Goal: Task Accomplishment & Management: Contribute content

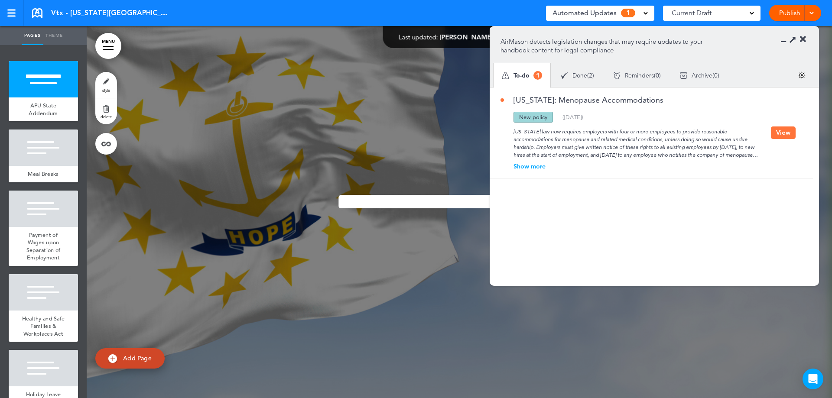
click at [533, 165] on div "Show more" at bounding box center [635, 166] width 270 height 6
click at [780, 141] on button "View" at bounding box center [783, 136] width 25 height 13
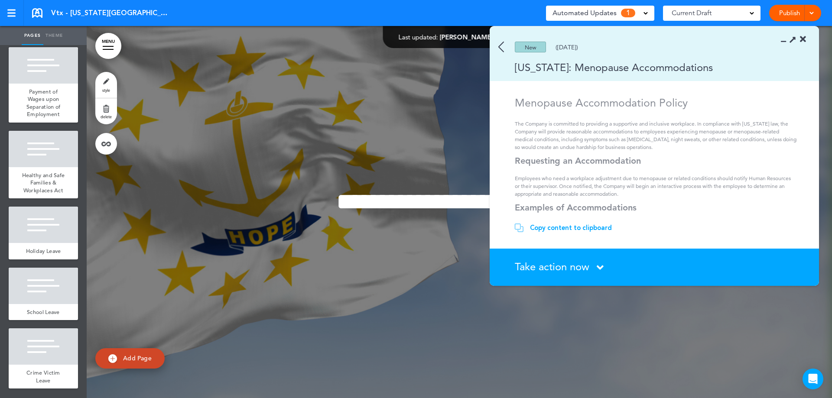
click at [500, 46] on img at bounding box center [501, 47] width 6 height 11
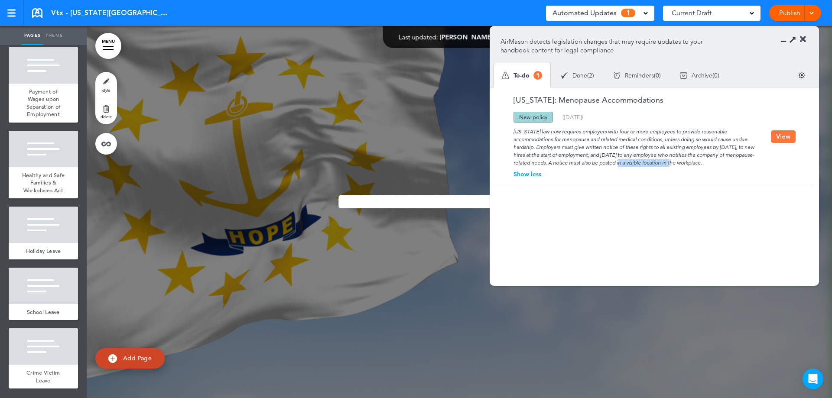
drag, startPoint x: 601, startPoint y: 163, endPoint x: 682, endPoint y: 164, distance: 80.2
click at [671, 163] on div "Rhode Island law now requires employers with four or more employees to provide …" at bounding box center [635, 145] width 270 height 44
click at [693, 165] on div "Rhode Island law now requires employers with four or more employees to provide …" at bounding box center [635, 145] width 270 height 44
click at [706, 153] on div "Rhode Island law now requires employers with four or more employees to provide …" at bounding box center [635, 145] width 270 height 44
drag, startPoint x: 621, startPoint y: 145, endPoint x: 698, endPoint y: 161, distance: 78.3
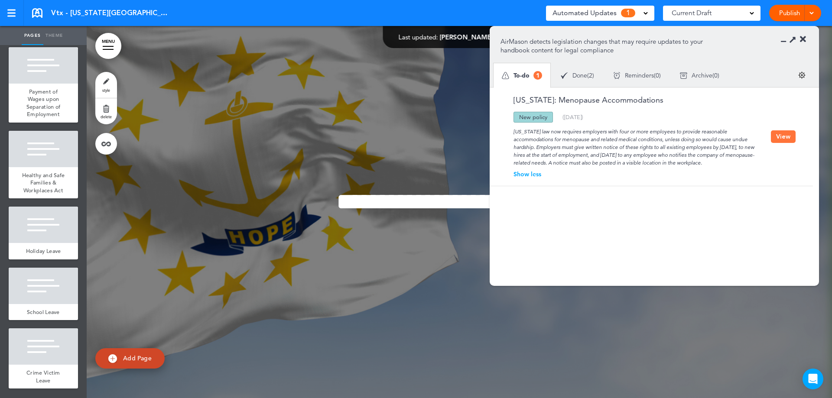
click at [698, 161] on div "Rhode Island law now requires employers with four or more employees to provide …" at bounding box center [635, 145] width 270 height 44
click at [588, 149] on div "Rhode Island law now requires employers with four or more employees to provide …" at bounding box center [635, 145] width 270 height 44
click at [594, 143] on div "Rhode Island law now requires employers with four or more employees to provide …" at bounding box center [635, 145] width 270 height 44
click at [784, 140] on button "View" at bounding box center [783, 136] width 25 height 13
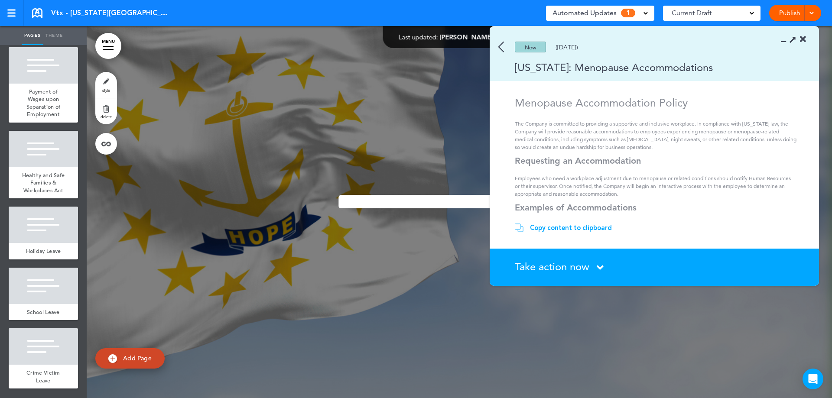
click at [503, 52] on img at bounding box center [501, 47] width 6 height 11
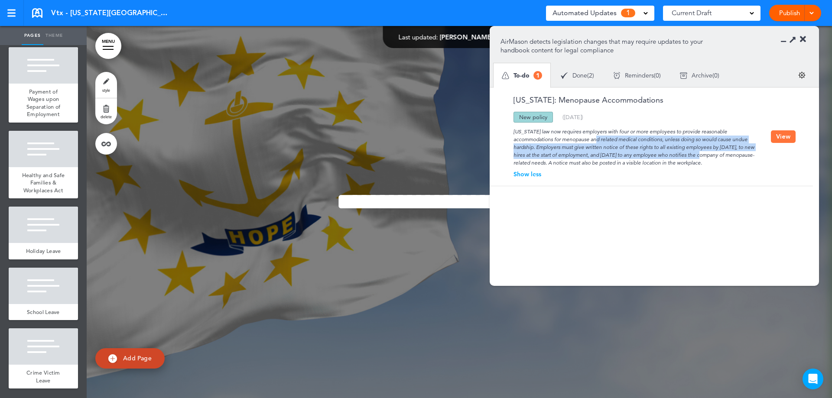
drag, startPoint x: 557, startPoint y: 141, endPoint x: 670, endPoint y: 156, distance: 114.5
click at [670, 156] on div "Rhode Island law now requires employers with four or more employees to provide …" at bounding box center [635, 145] width 270 height 44
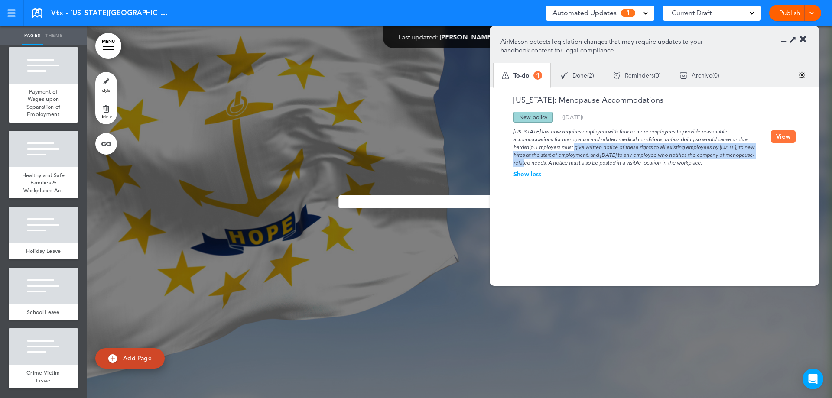
drag, startPoint x: 591, startPoint y: 153, endPoint x: 731, endPoint y: 154, distance: 140.4
click at [731, 154] on div "Rhode Island law now requires employers with four or more employees to provide …" at bounding box center [635, 145] width 270 height 44
click at [730, 156] on div "Rhode Island law now requires employers with four or more employees to provide …" at bounding box center [635, 145] width 270 height 44
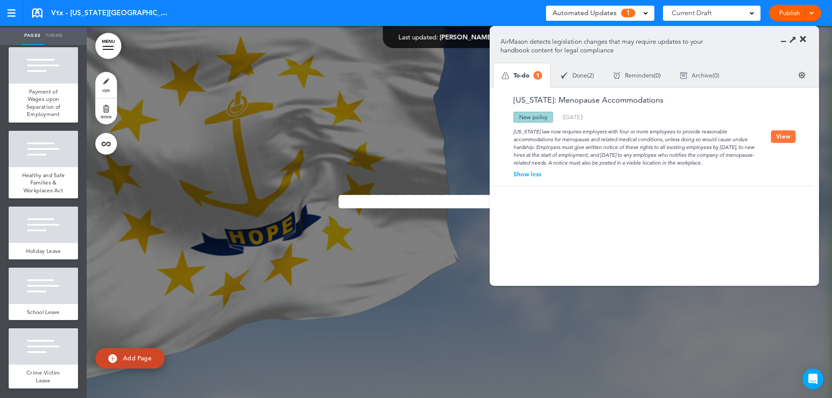
click at [787, 143] on button "View" at bounding box center [783, 136] width 25 height 13
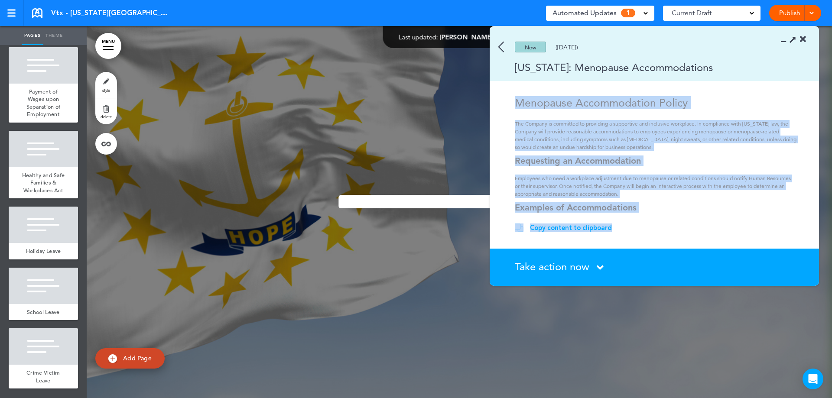
scroll to position [156, 0]
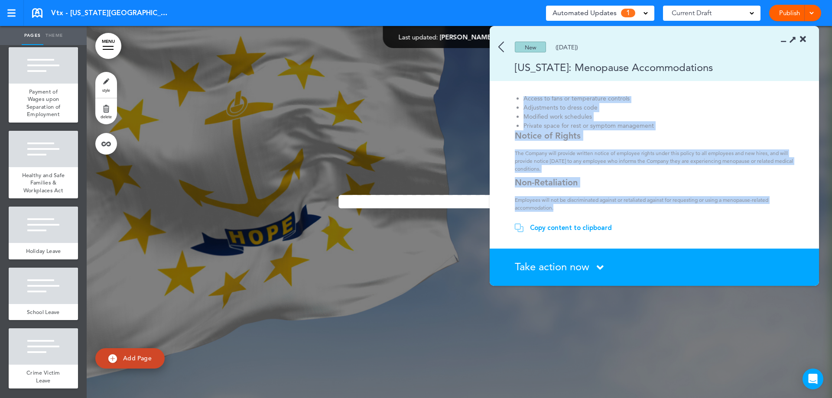
drag, startPoint x: 517, startPoint y: 105, endPoint x: 568, endPoint y: 208, distance: 114.5
click at [568, 208] on div "Menopause Accommodation Policy The Company is committed to providing a supporti…" at bounding box center [656, 76] width 282 height 272
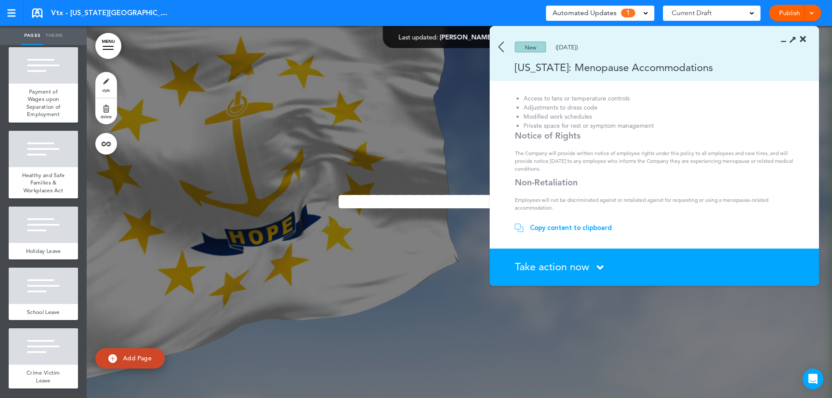
click at [589, 230] on div "Copy content to clipboard" at bounding box center [571, 228] width 82 height 9
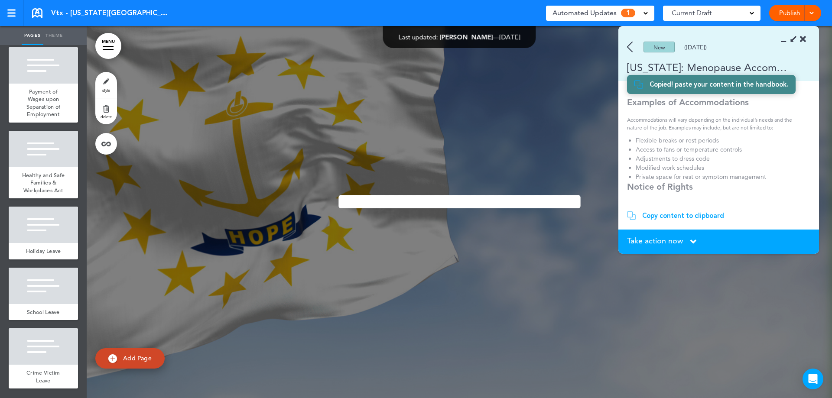
scroll to position [152, 0]
click at [693, 211] on section "Copy content to clipboard Copied! paste your content in the handbook." at bounding box center [718, 216] width 201 height 28
click at [694, 213] on div "Copy content to clipboard" at bounding box center [683, 215] width 82 height 9
click at [40, 378] on span "Crime Victim Leave" at bounding box center [43, 376] width 34 height 15
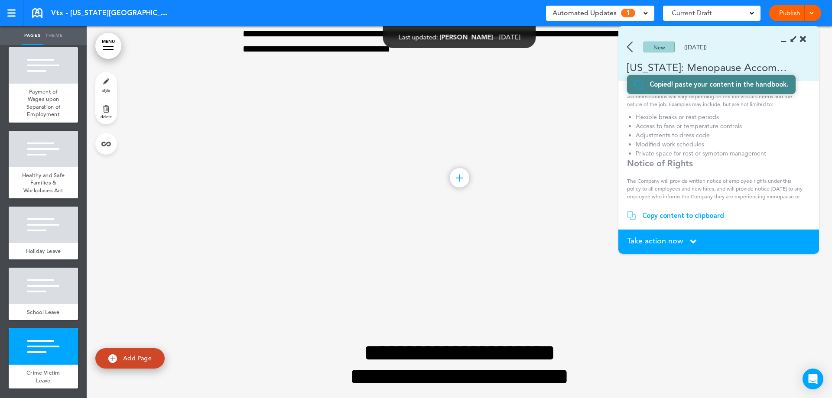
scroll to position [2233, 0]
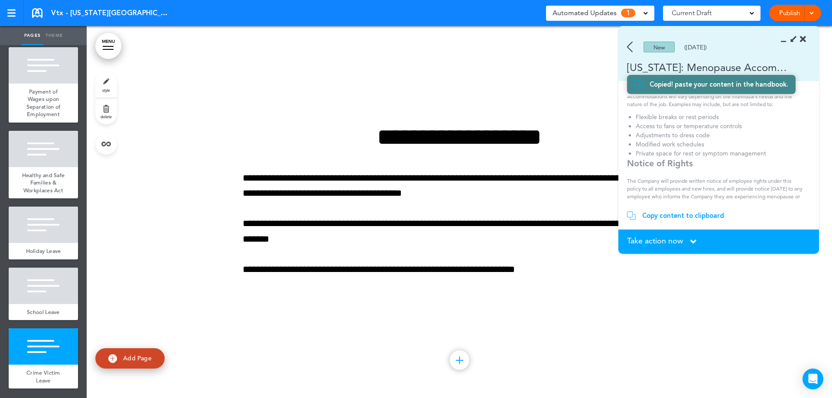
click at [135, 357] on span "Add Page" at bounding box center [137, 358] width 29 height 8
type input "********"
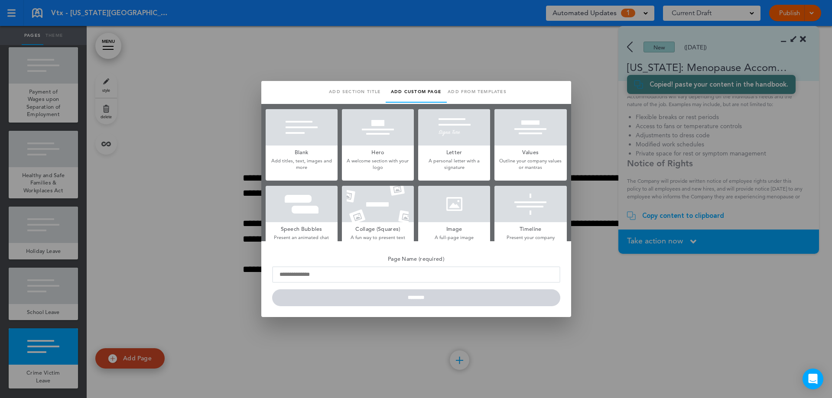
click at [307, 136] on div at bounding box center [302, 127] width 72 height 36
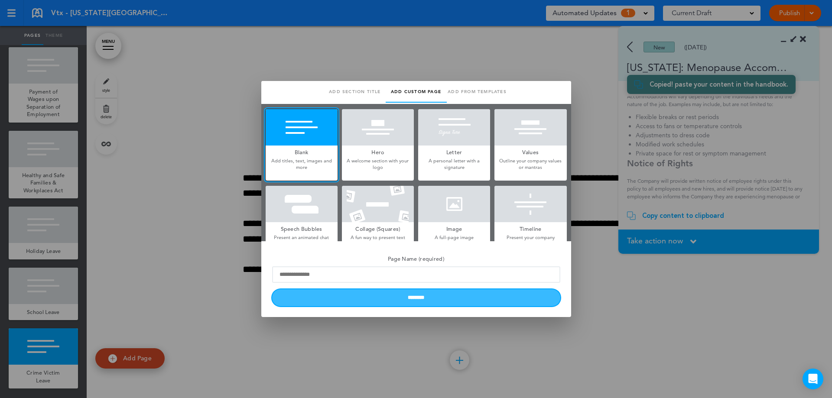
click at [419, 299] on input "********" at bounding box center [416, 297] width 288 height 17
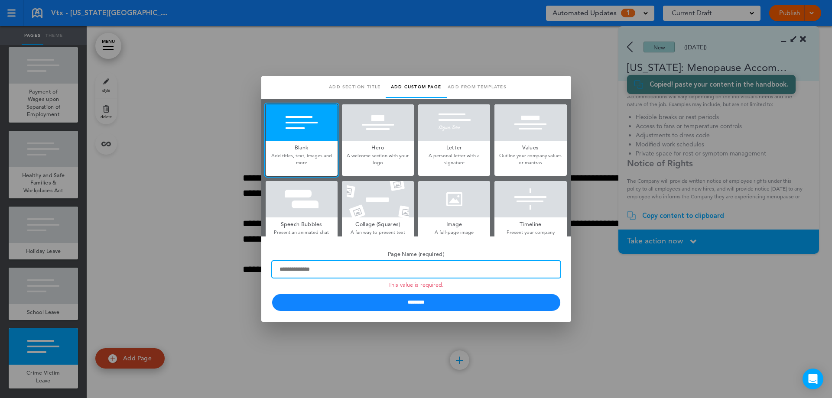
click at [400, 268] on input "Page Name (required) This value is required." at bounding box center [416, 269] width 288 height 16
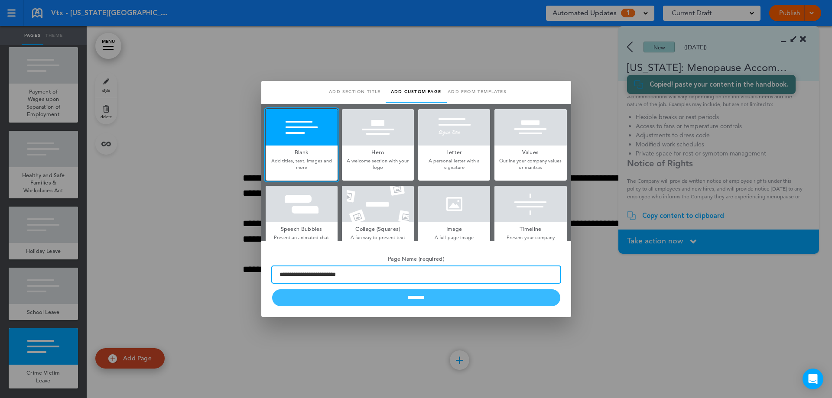
type input "**********"
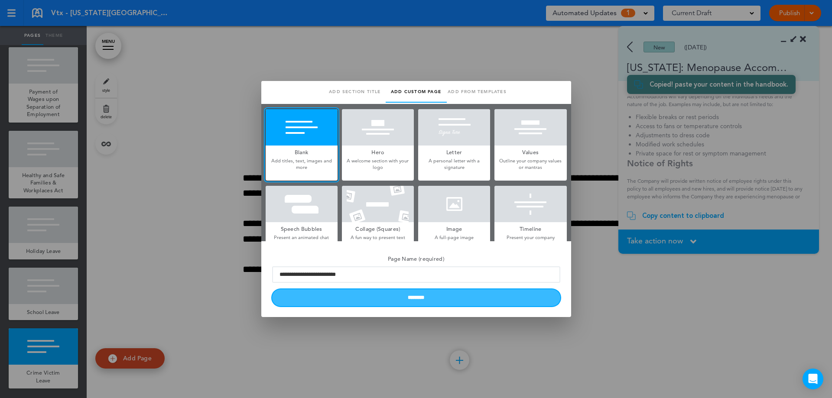
click at [422, 296] on input "********" at bounding box center [416, 297] width 288 height 17
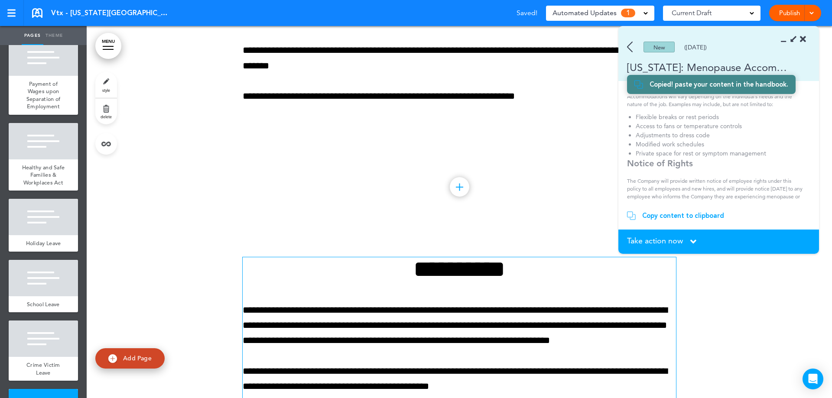
scroll to position [2487, 0]
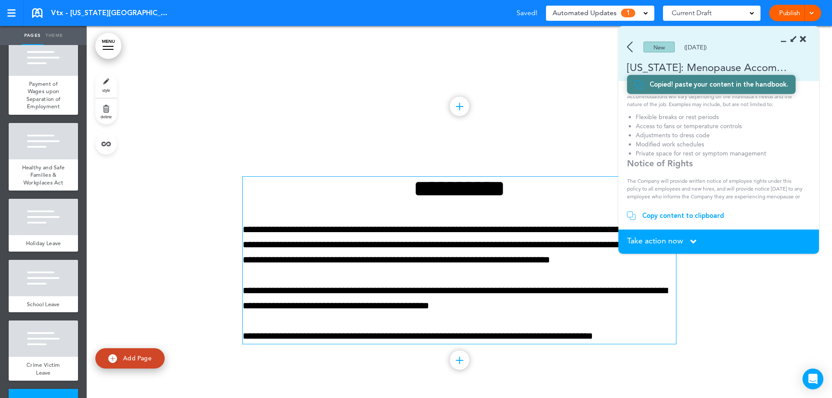
click at [438, 191] on h1 "**********" at bounding box center [459, 189] width 433 height 24
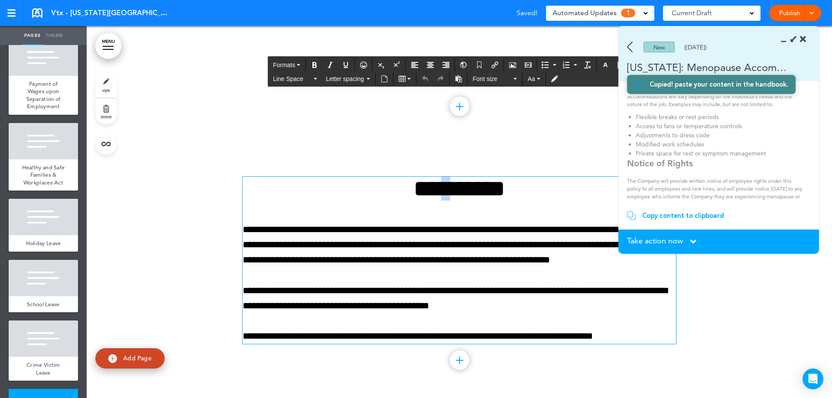
click at [438, 191] on h1 "**********" at bounding box center [459, 189] width 433 height 24
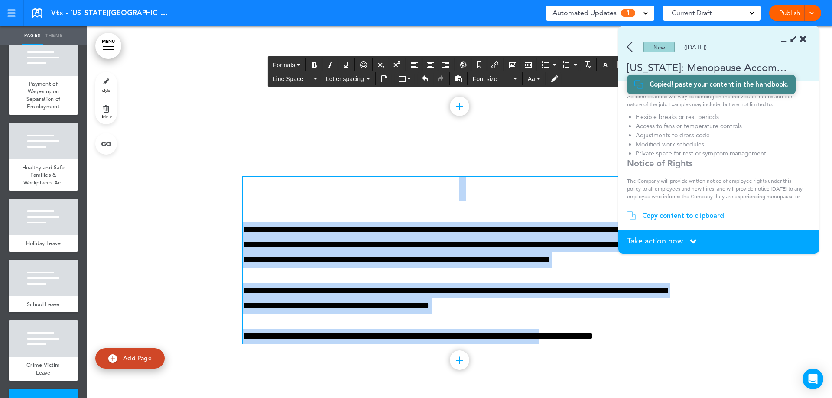
drag, startPoint x: 458, startPoint y: 195, endPoint x: 556, endPoint y: 347, distance: 180.5
click at [556, 347] on div "**********" at bounding box center [459, 271] width 433 height 254
drag, startPoint x: 582, startPoint y: 333, endPoint x: 203, endPoint y: 186, distance: 406.0
click at [206, 180] on div "**********" at bounding box center [459, 271] width 745 height 254
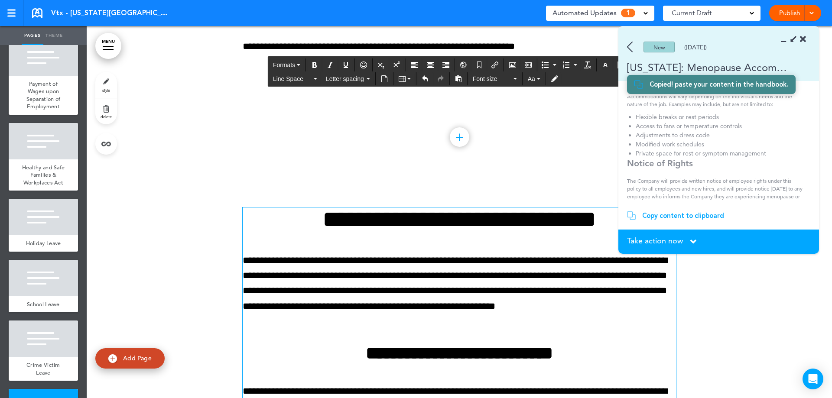
scroll to position [2543, 0]
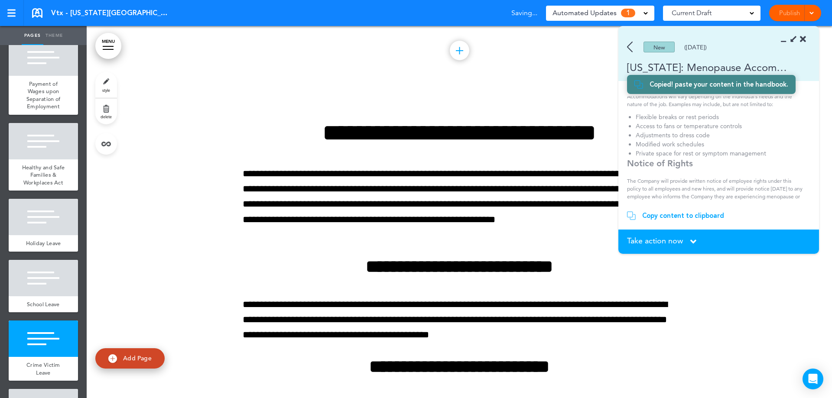
click at [684, 244] on div "Take action now Click here to change the status" at bounding box center [718, 242] width 183 height 10
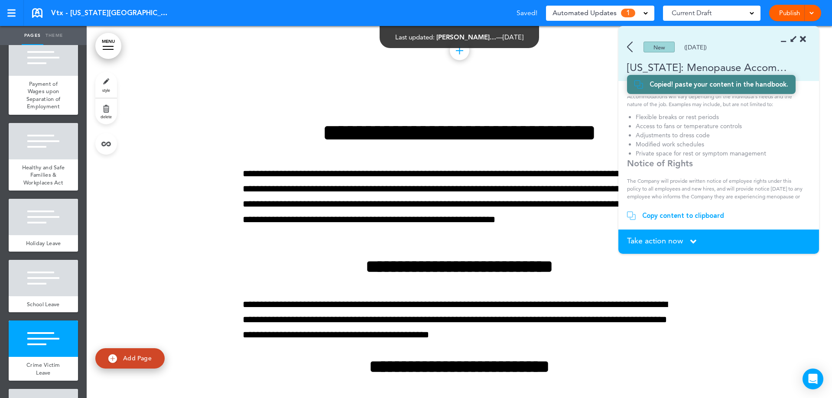
click at [687, 241] on div "Take action now Click here to change the status" at bounding box center [718, 242] width 183 height 10
click at [695, 243] on icon at bounding box center [693, 242] width 6 height 10
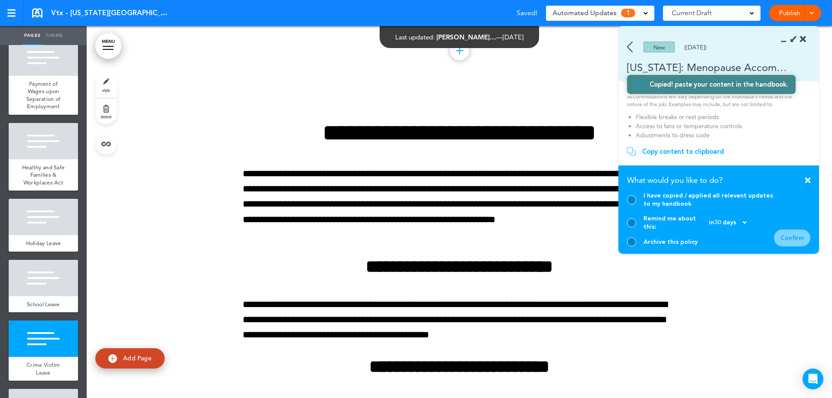
click at [636, 208] on div "I have copied / applied all relevant updates to my handbook" at bounding box center [700, 200] width 147 height 16
click at [633, 205] on div at bounding box center [631, 199] width 9 height 9
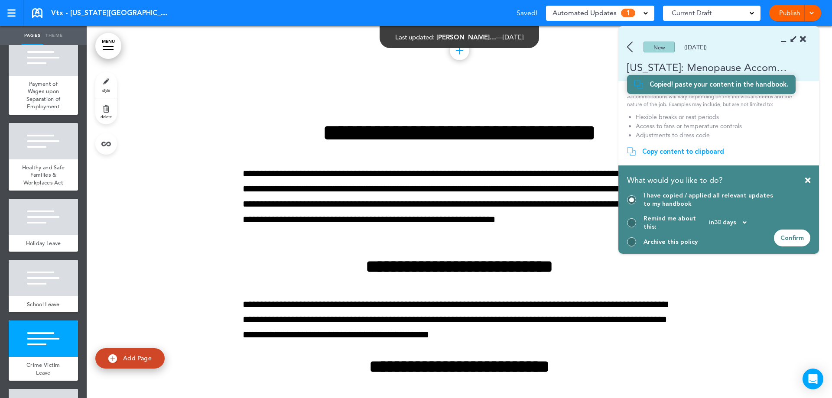
click at [783, 236] on div "Confirm" at bounding box center [792, 238] width 36 height 17
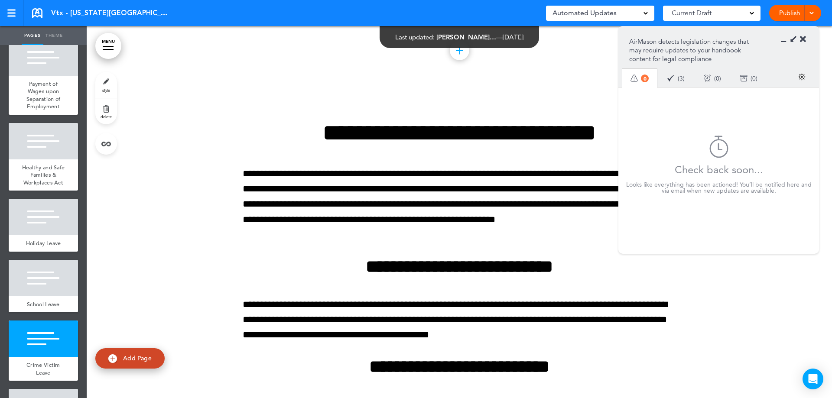
click at [800, 41] on icon at bounding box center [803, 39] width 6 height 9
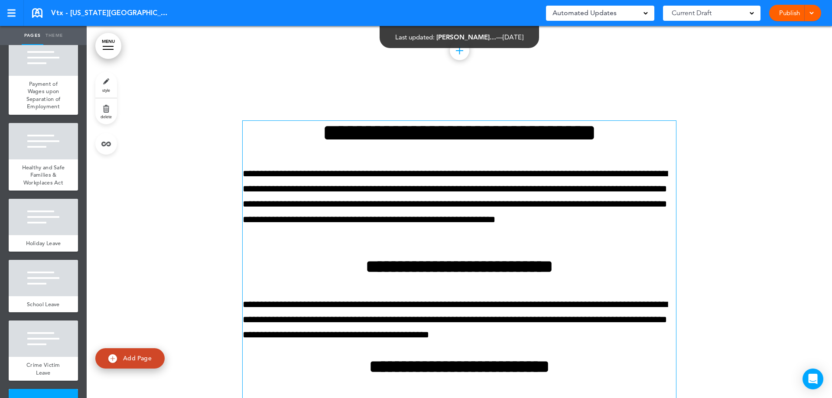
click at [282, 175] on p "**********" at bounding box center [459, 204] width 433 height 76
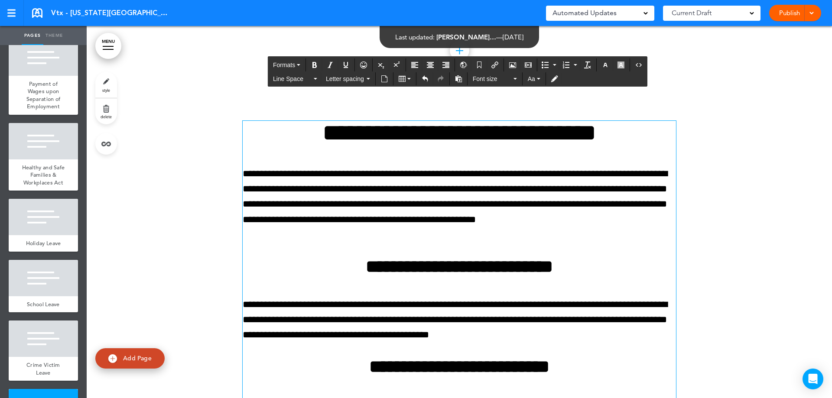
click at [328, 190] on p "**********" at bounding box center [459, 204] width 433 height 76
drag, startPoint x: 328, startPoint y: 190, endPoint x: 333, endPoint y: 193, distance: 5.3
click at [328, 190] on p "**********" at bounding box center [459, 204] width 433 height 76
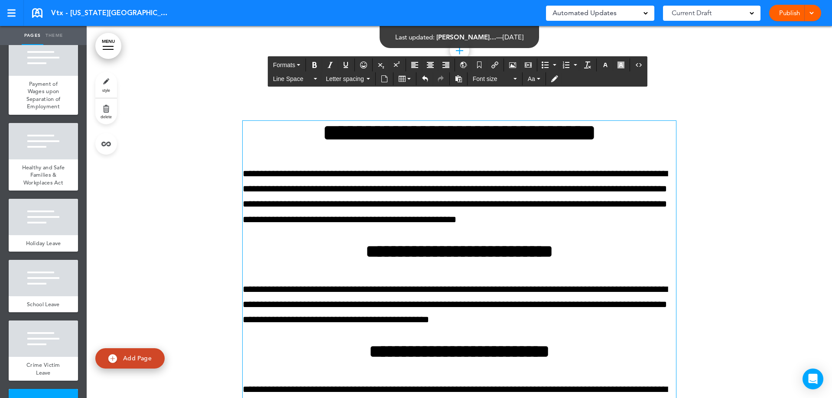
scroll to position [2673, 0]
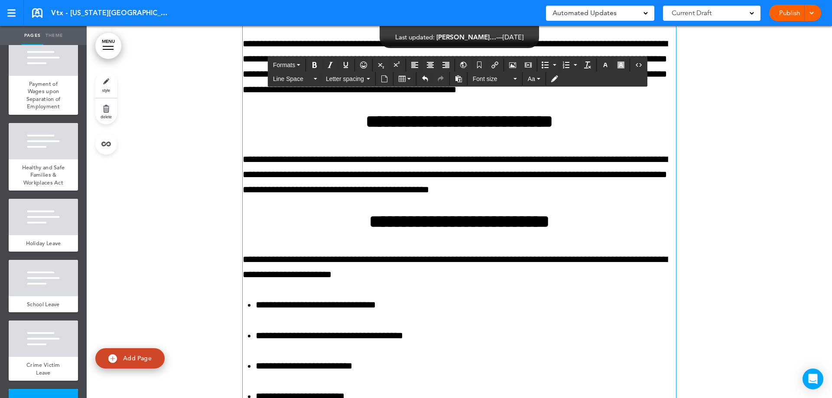
click at [256, 161] on p "**********" at bounding box center [459, 175] width 433 height 46
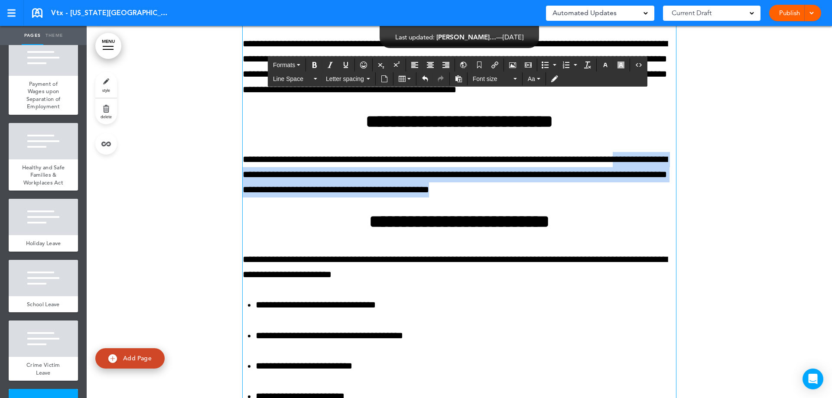
drag, startPoint x: 241, startPoint y: 174, endPoint x: 647, endPoint y: 195, distance: 407.0
click at [647, 195] on p "**********" at bounding box center [459, 175] width 433 height 46
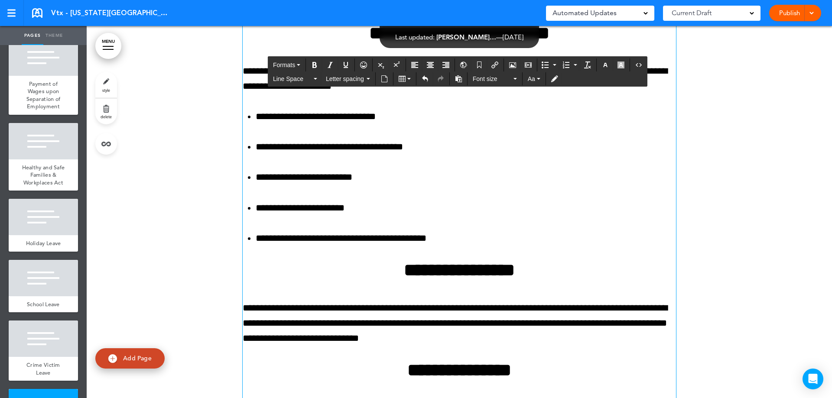
scroll to position [2935, 0]
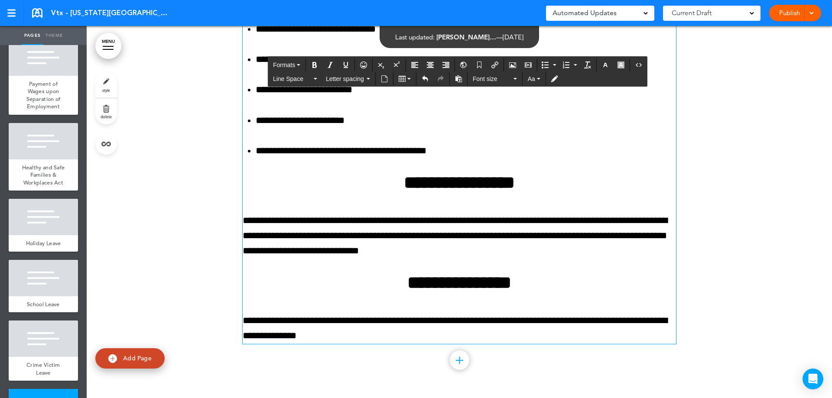
click at [281, 221] on p "**********" at bounding box center [459, 236] width 433 height 46
click at [712, 262] on div at bounding box center [459, 48] width 745 height 701
drag, startPoint x: 554, startPoint y: 235, endPoint x: 619, endPoint y: 236, distance: 65.4
click at [619, 236] on p "**********" at bounding box center [459, 236] width 433 height 46
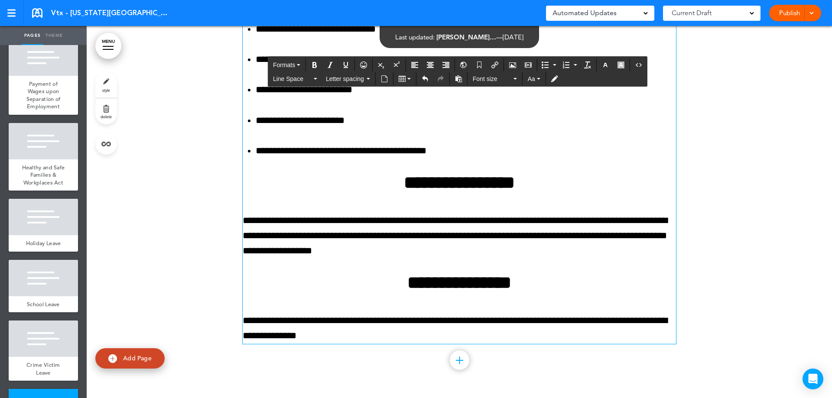
click at [791, 12] on div "Publish Publish Preview Draft" at bounding box center [795, 13] width 52 height 16
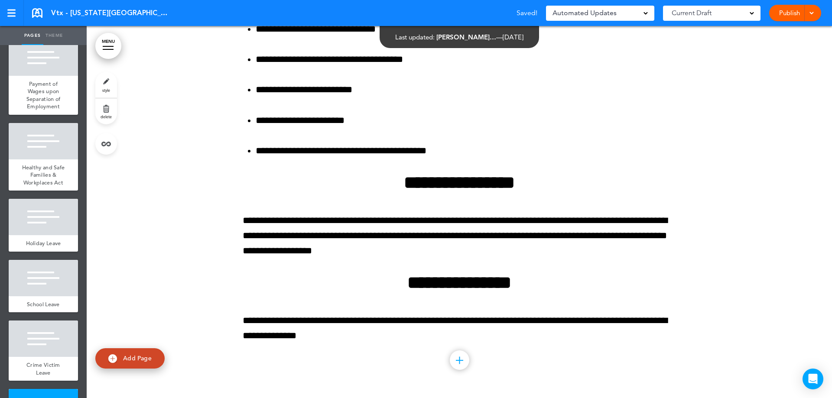
click at [819, 15] on div "Publish Publish Preview Draft" at bounding box center [795, 13] width 52 height 16
click at [705, 74] on div at bounding box center [459, 48] width 745 height 701
click at [789, 16] on link "Publish" at bounding box center [789, 13] width 27 height 16
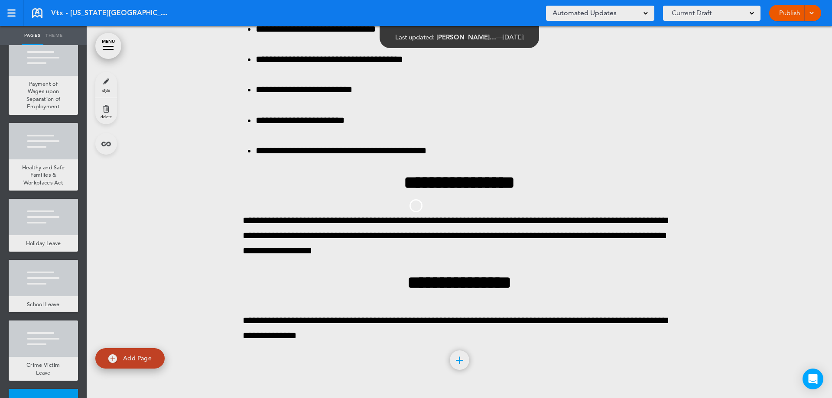
scroll to position [0, 0]
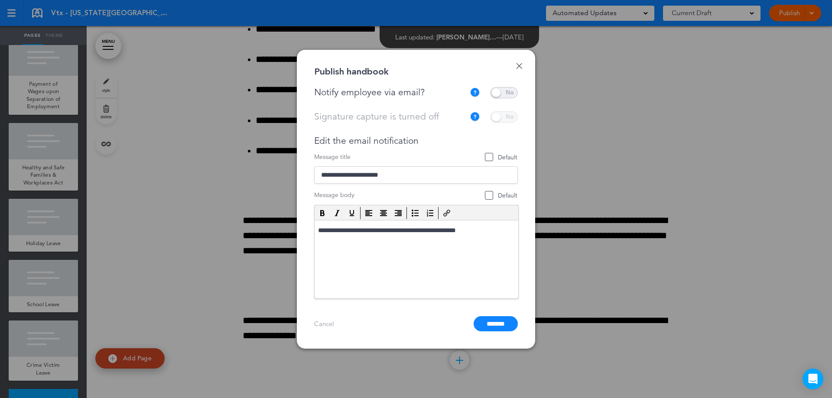
click at [502, 91] on span at bounding box center [504, 92] width 28 height 11
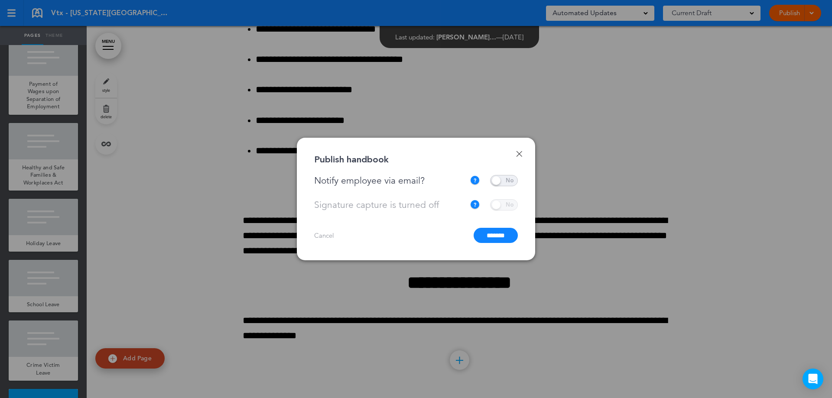
click at [500, 237] on input "*******" at bounding box center [496, 235] width 44 height 15
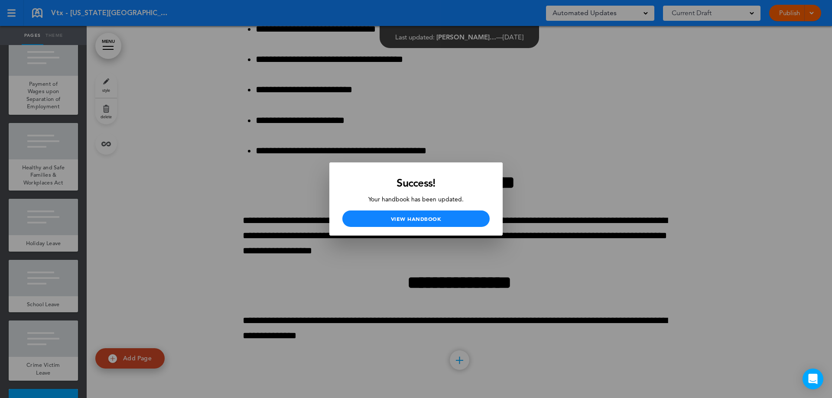
click at [639, 159] on div at bounding box center [416, 199] width 832 height 398
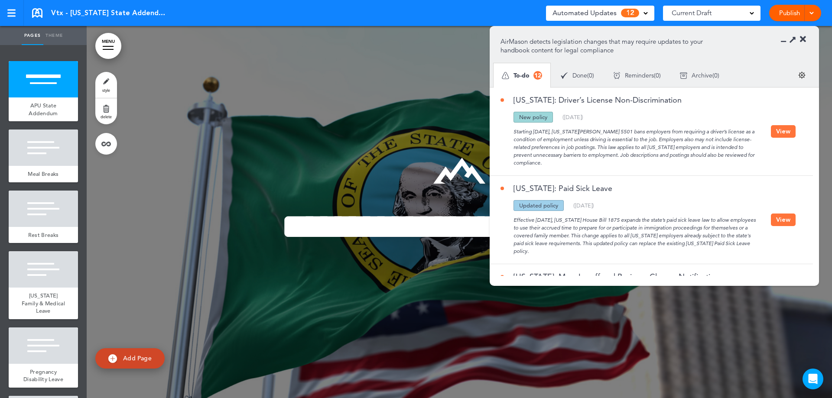
click at [794, 130] on div "[US_STATE]: Driver’s License Non-Discrimination Updated policy New policy Delet…" at bounding box center [649, 132] width 319 height 88
click at [779, 130] on button "View" at bounding box center [783, 131] width 25 height 13
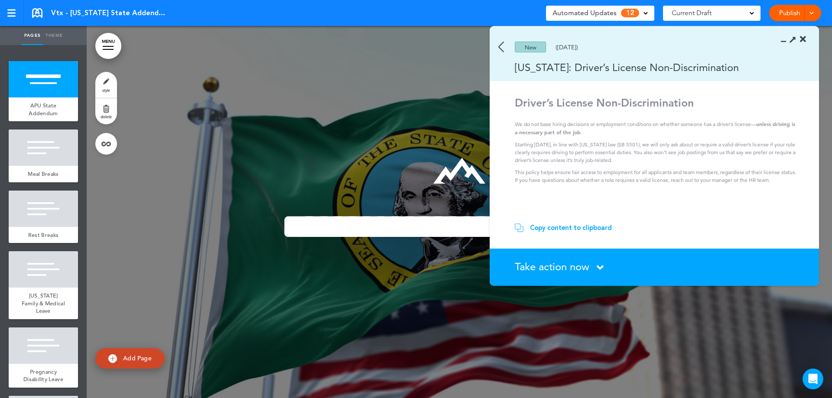
click at [576, 266] on span "Take action now" at bounding box center [552, 266] width 75 height 13
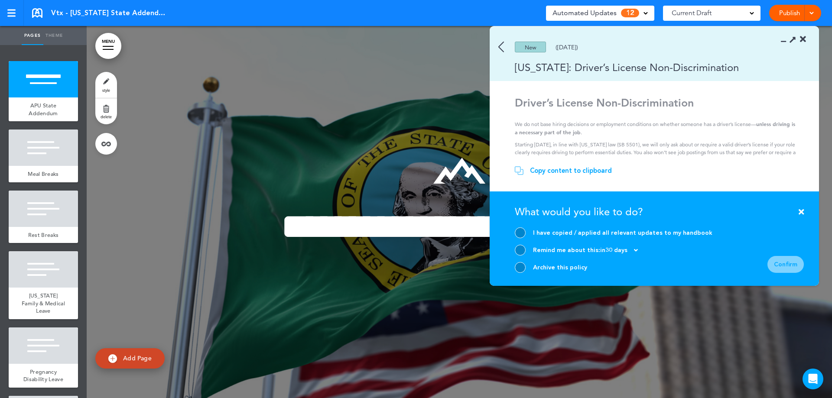
click at [519, 264] on div at bounding box center [520, 267] width 11 height 11
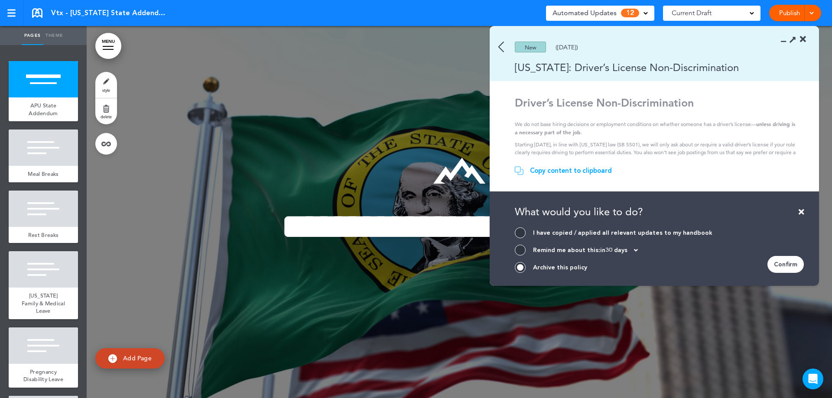
click at [776, 260] on div "Confirm" at bounding box center [785, 264] width 36 height 17
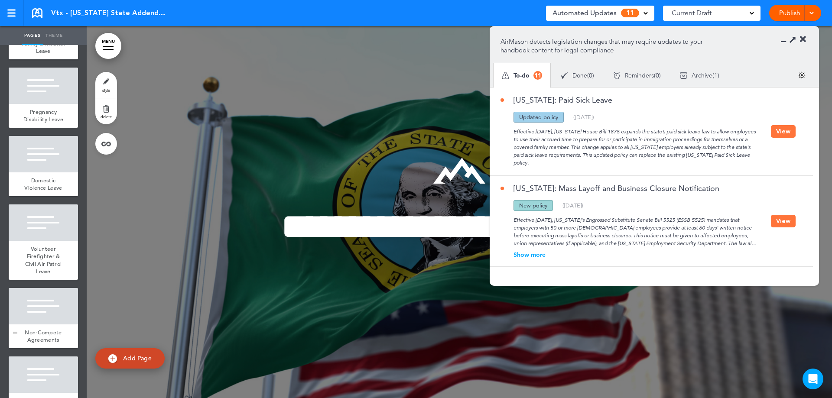
scroll to position [318, 0]
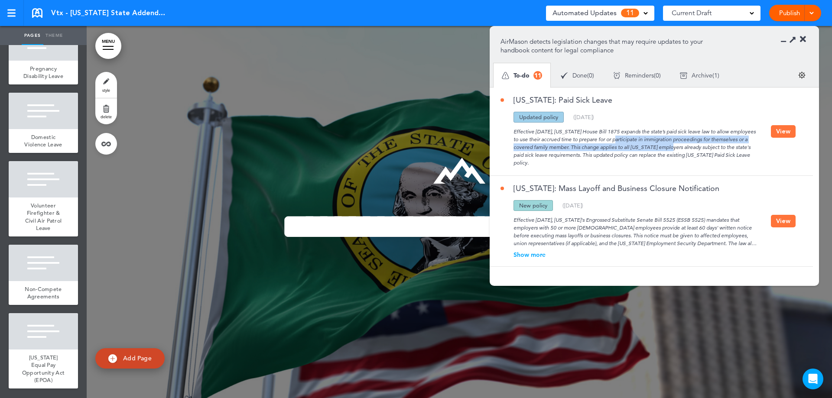
drag, startPoint x: 598, startPoint y: 136, endPoint x: 699, endPoint y: 154, distance: 102.5
click at [699, 154] on div "Effective [DATE], [US_STATE] House Bill 1875 expands the state’s paid sick leav…" at bounding box center [635, 145] width 270 height 44
click at [632, 151] on div "Effective [DATE], [US_STATE] House Bill 1875 expands the state’s paid sick leav…" at bounding box center [635, 145] width 270 height 44
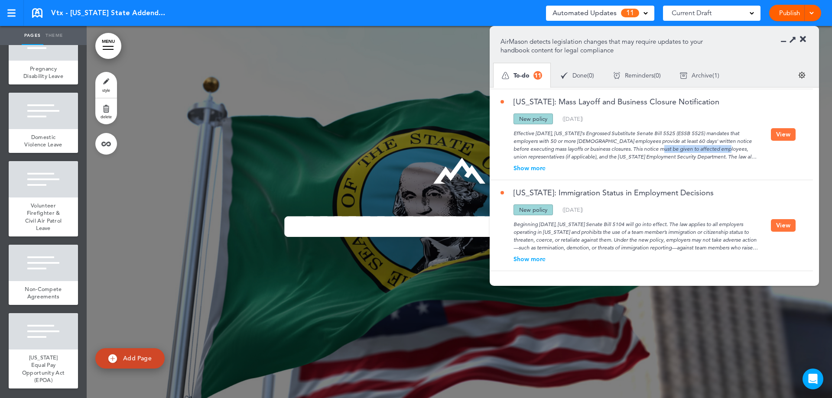
drag, startPoint x: 622, startPoint y: 148, endPoint x: 687, endPoint y: 151, distance: 64.6
click at [687, 151] on div "Effective [DATE], [US_STATE]'s Engrossed Substitute Senate Bill 5525 (ESSB 5525…" at bounding box center [635, 142] width 270 height 36
click at [676, 152] on div "Effective [DATE], [US_STATE]'s Engrossed Substitute Senate Bill 5525 (ESSB 5525…" at bounding box center [635, 142] width 270 height 36
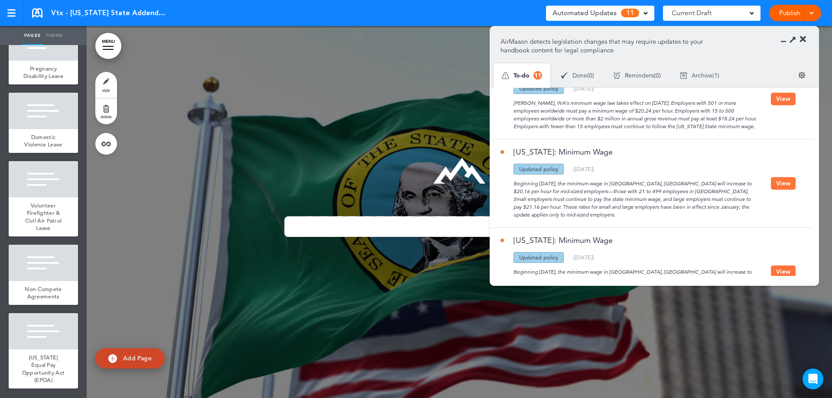
scroll to position [433, 0]
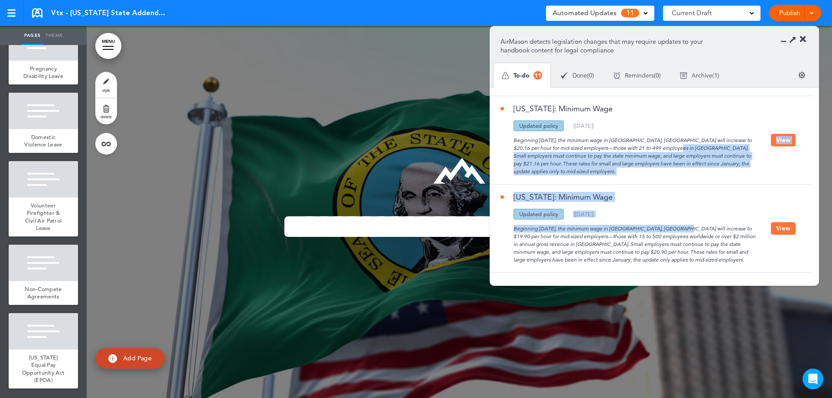
drag, startPoint x: 627, startPoint y: 152, endPoint x: 645, endPoint y: 222, distance: 72.5
click at [645, 222] on section "[US_STATE]: Paid Sick Leave Updated policy New policy Deleted policy ( [DATE] )…" at bounding box center [651, 182] width 323 height 188
click at [643, 223] on div "Beginning [DATE], the minimum wage in [GEOGRAPHIC_DATA], [GEOGRAPHIC_DATA] will…" at bounding box center [635, 242] width 270 height 44
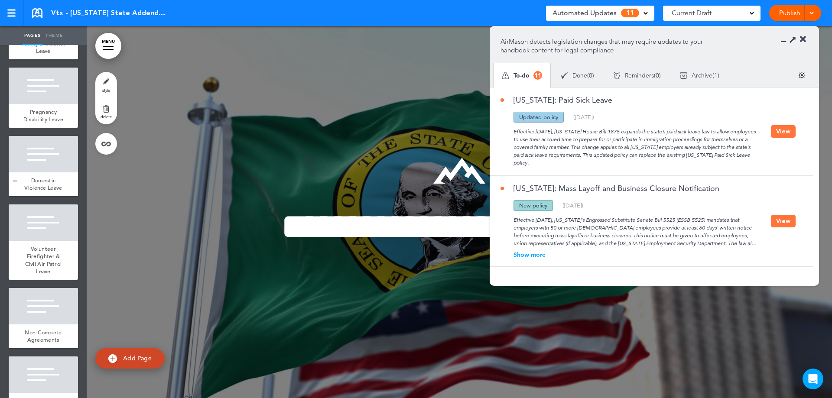
scroll to position [318, 0]
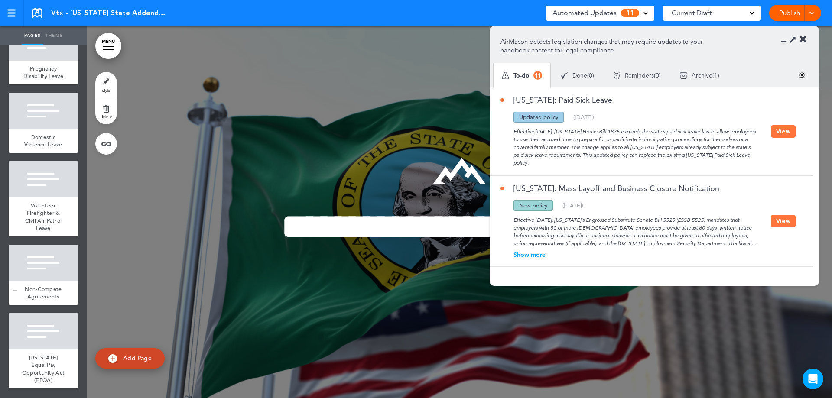
click at [27, 272] on div at bounding box center [43, 263] width 69 height 36
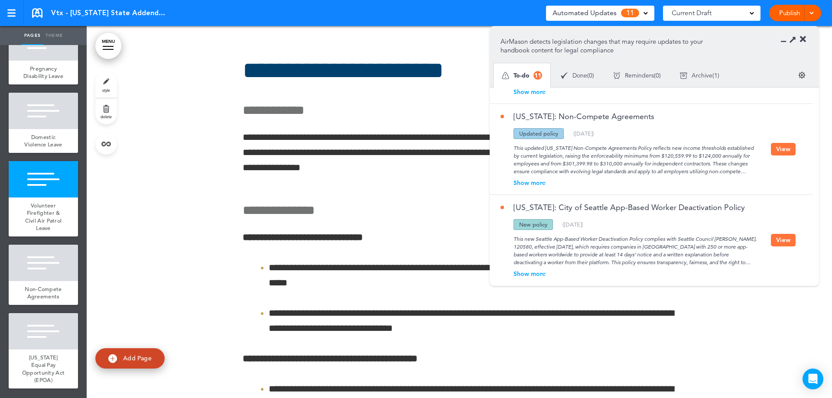
scroll to position [650, 0]
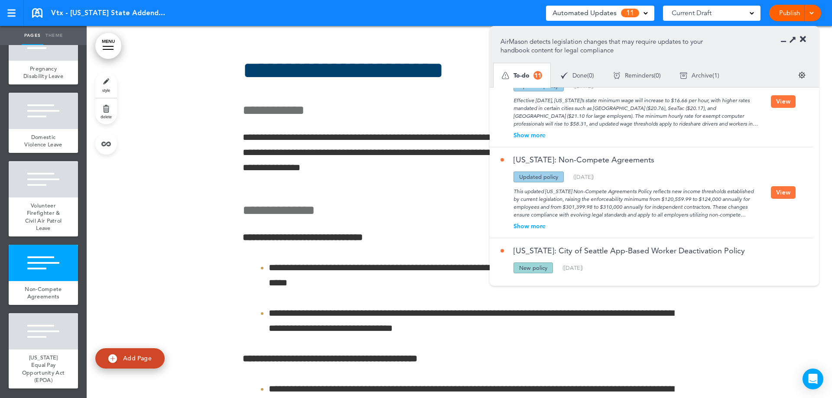
click at [779, 192] on div "[US_STATE]: Non-Compete Agreements Updated policy New policy Deleted policy ( […" at bounding box center [649, 192] width 319 height 91
click at [781, 188] on button "View" at bounding box center [783, 192] width 25 height 13
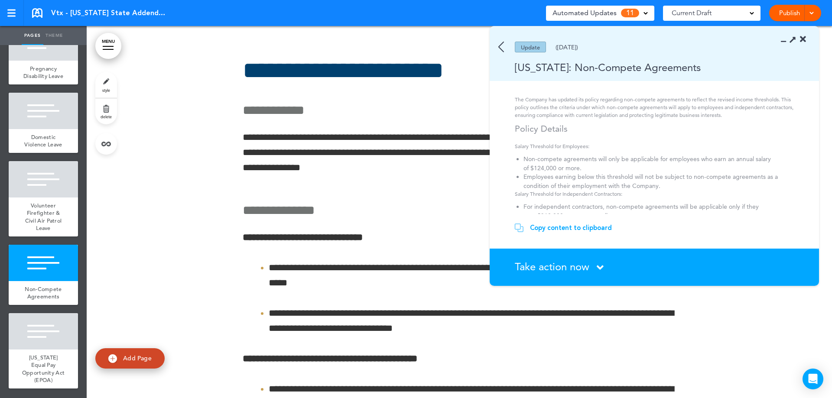
scroll to position [0, 0]
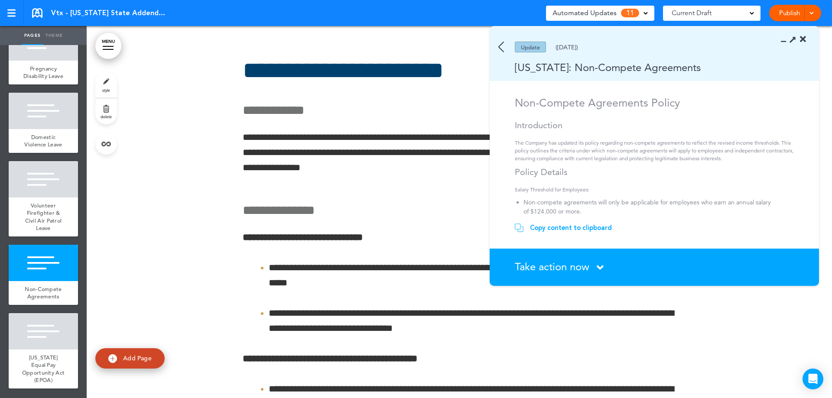
click at [593, 231] on div "Copy content to clipboard" at bounding box center [571, 228] width 82 height 9
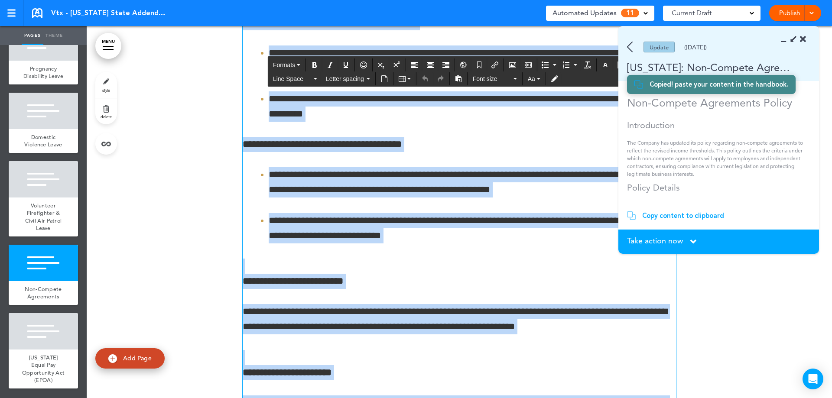
scroll to position [3092, 0]
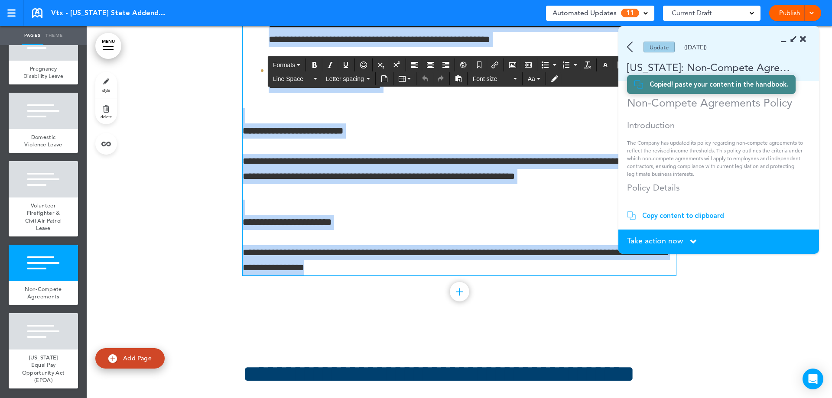
drag, startPoint x: 243, startPoint y: 79, endPoint x: 410, endPoint y: 267, distance: 251.7
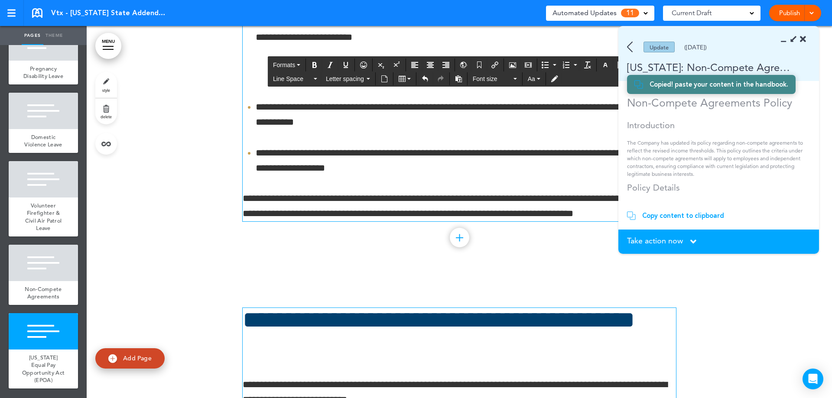
scroll to position [3395, 0]
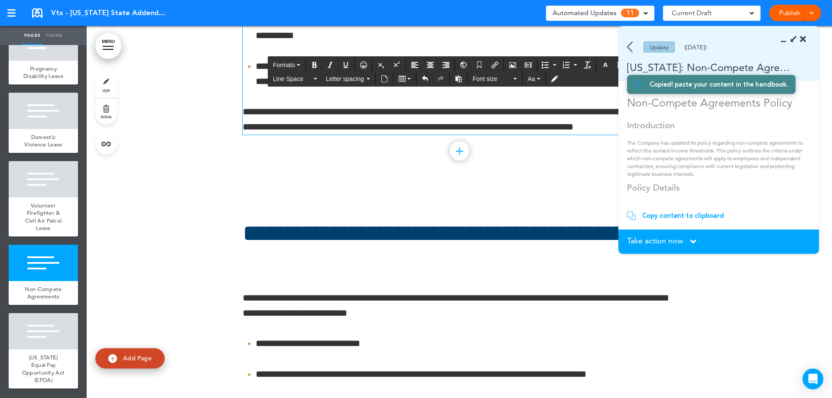
click at [661, 244] on span "Take action now" at bounding box center [655, 241] width 56 height 8
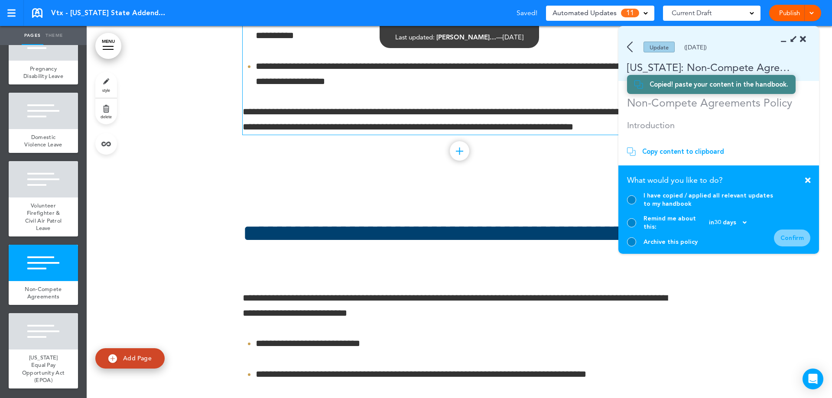
click at [634, 204] on div at bounding box center [631, 199] width 9 height 9
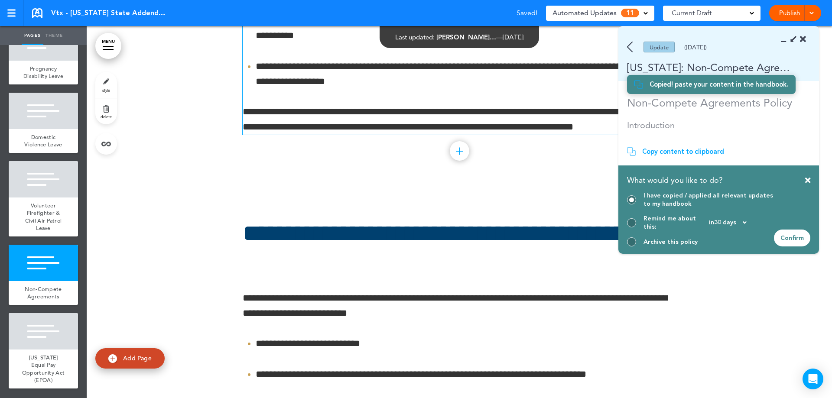
click at [795, 234] on div "Confirm" at bounding box center [792, 238] width 36 height 17
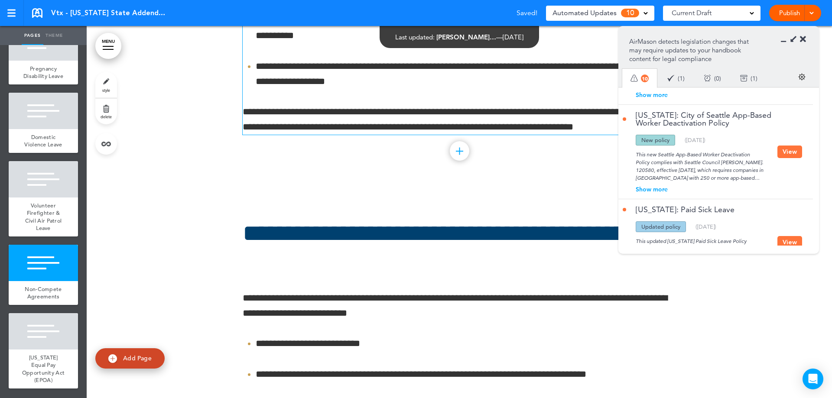
click at [803, 39] on icon at bounding box center [803, 39] width 6 height 9
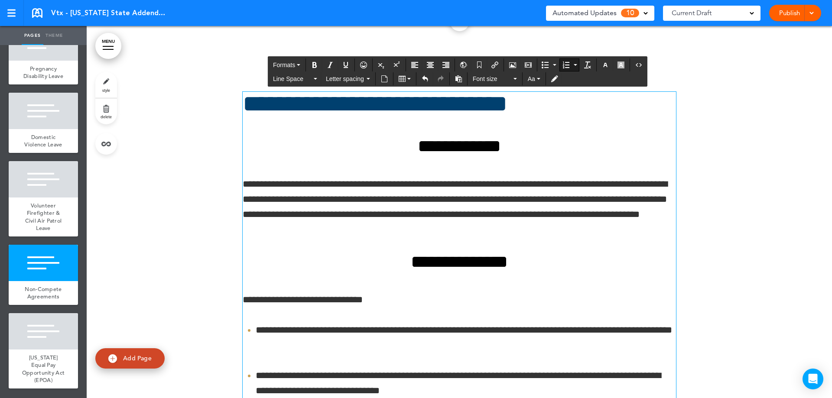
scroll to position [2529, 0]
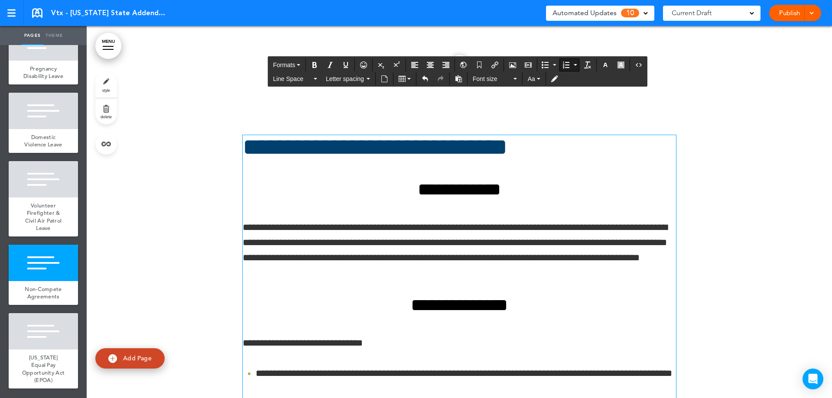
click at [358, 151] on h1 "**********" at bounding box center [459, 147] width 433 height 24
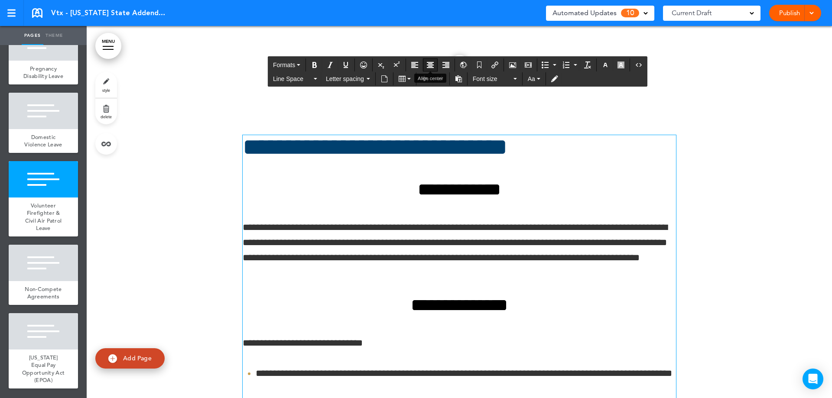
click at [429, 65] on icon "Align center" at bounding box center [430, 65] width 7 height 7
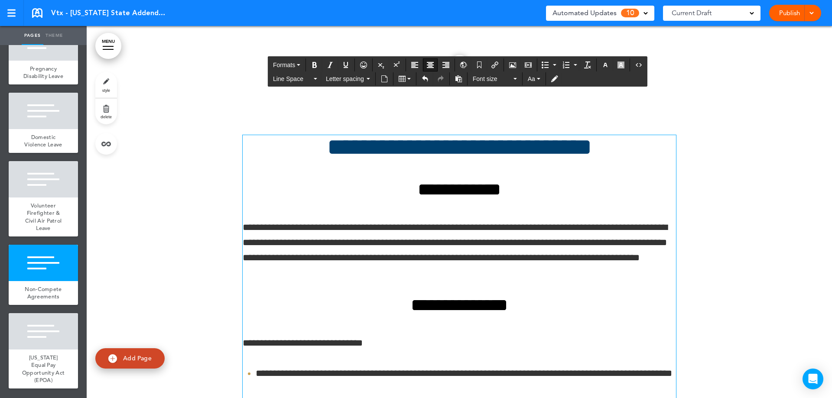
scroll to position [2572, 0]
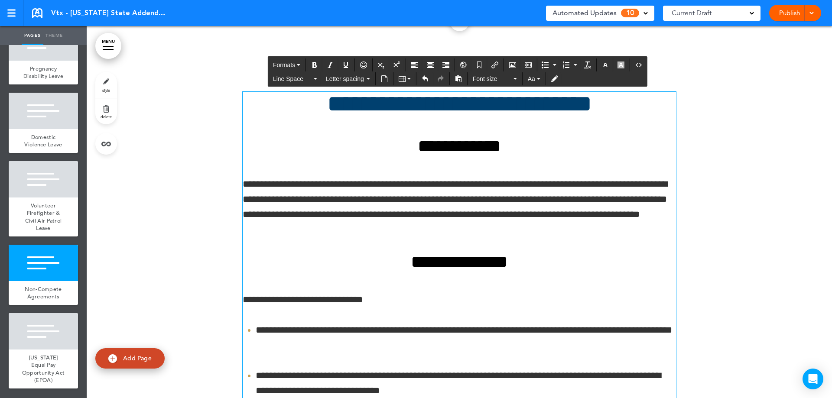
click at [270, 182] on p "**********" at bounding box center [459, 207] width 433 height 61
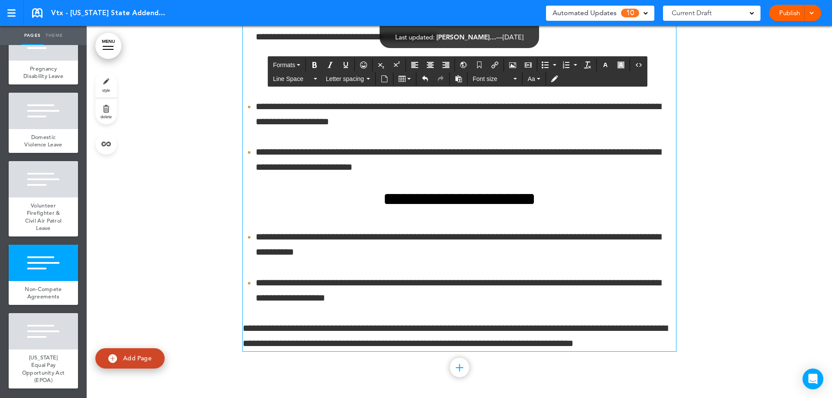
scroll to position [3222, 0]
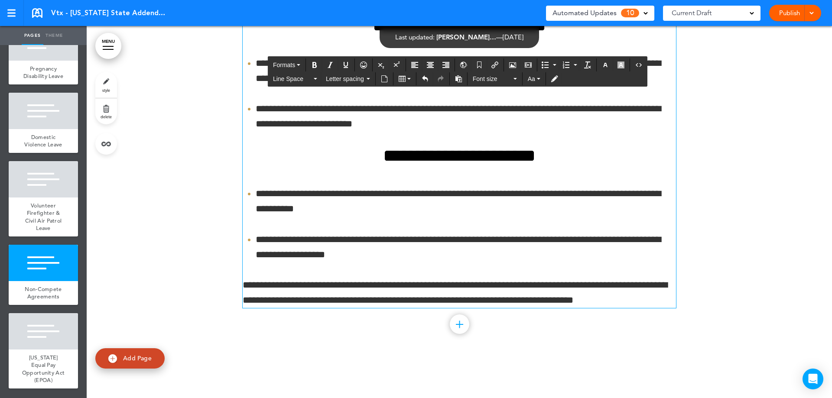
click at [282, 198] on li "**********" at bounding box center [466, 201] width 420 height 30
drag, startPoint x: 339, startPoint y: 286, endPoint x: 374, endPoint y: 289, distance: 35.7
click at [374, 288] on p "**********" at bounding box center [459, 293] width 433 height 30
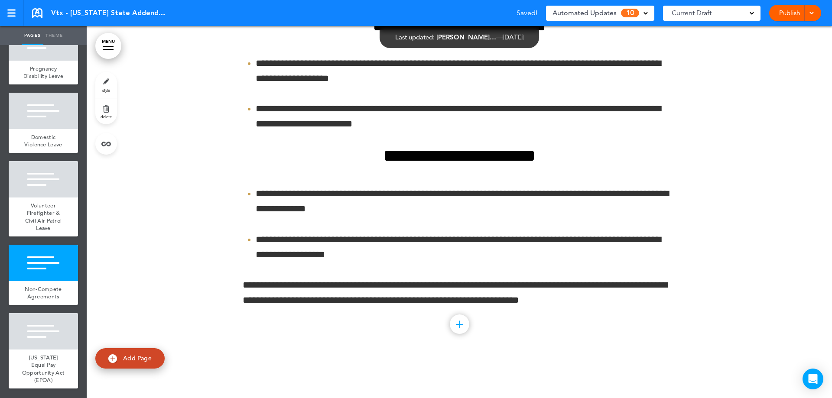
click at [605, 11] on span "Automated Updates" at bounding box center [584, 13] width 64 height 12
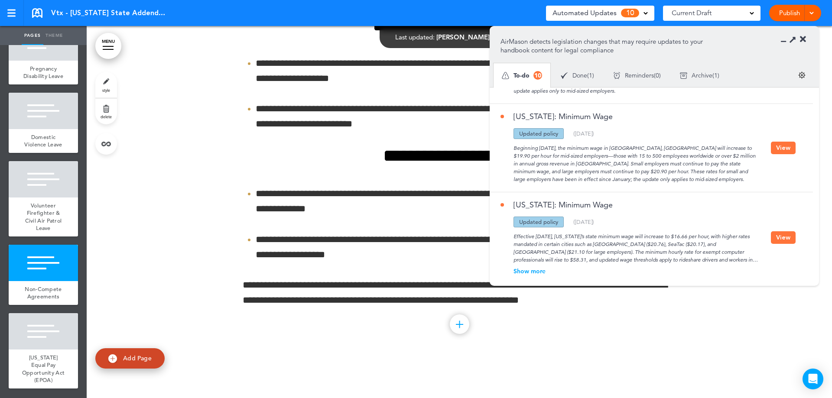
scroll to position [700, 0]
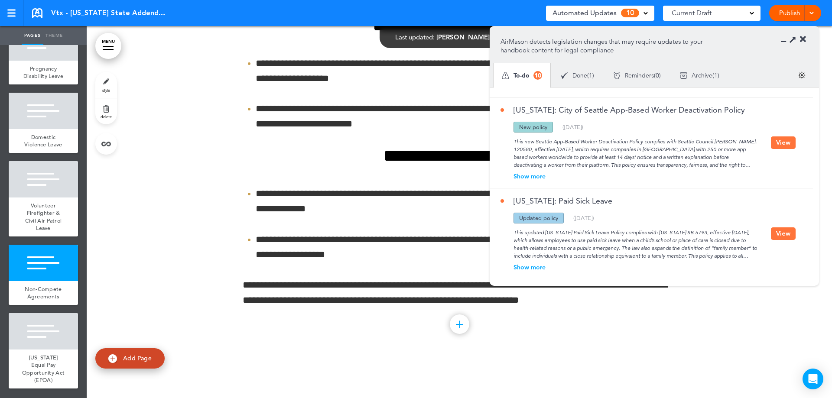
click at [779, 228] on button "View" at bounding box center [783, 233] width 25 height 13
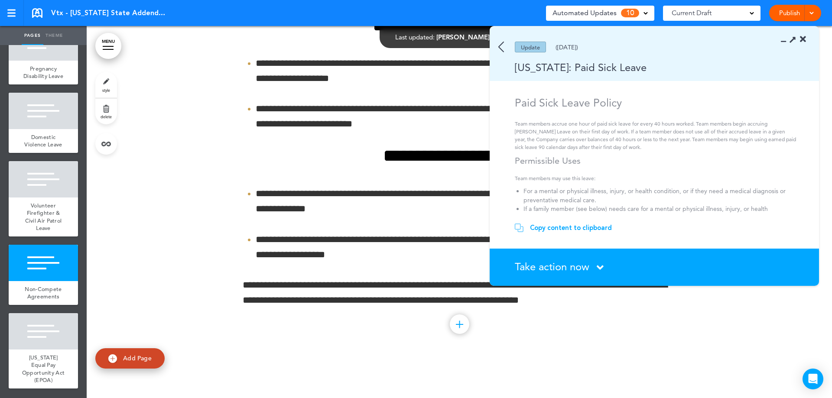
click at [601, 268] on icon at bounding box center [600, 267] width 7 height 11
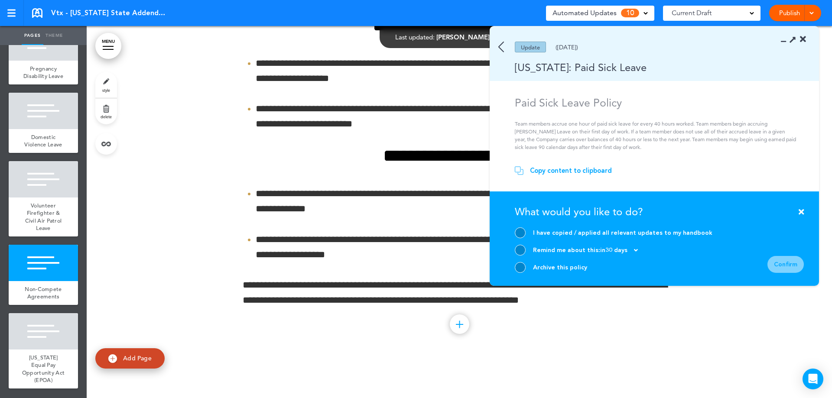
click at [518, 267] on div at bounding box center [520, 267] width 11 height 11
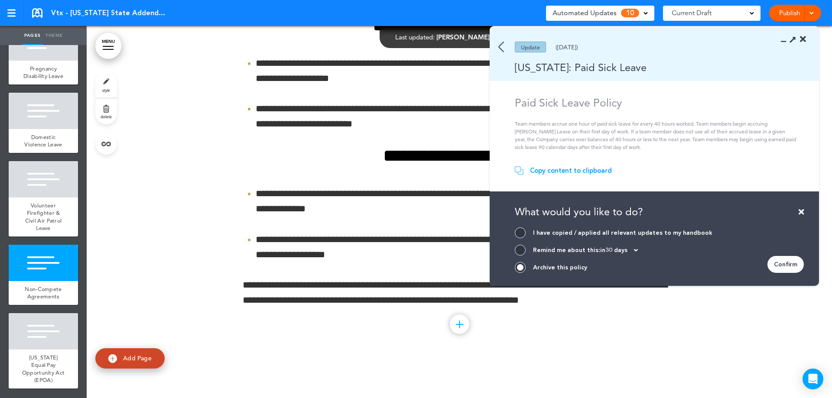
click at [799, 266] on div "Confirm" at bounding box center [785, 264] width 36 height 17
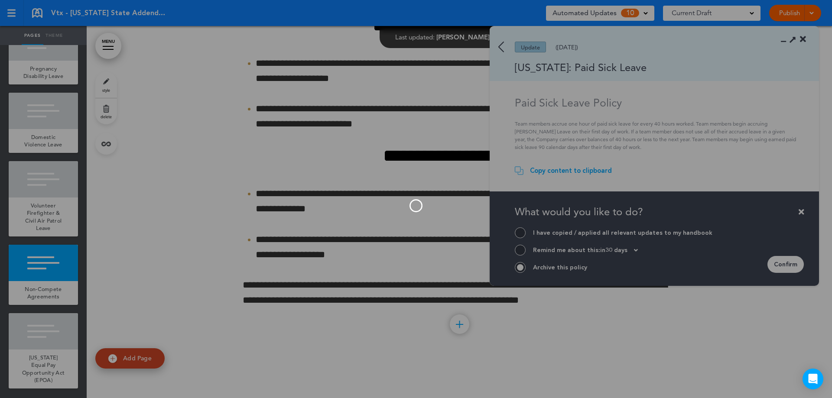
scroll to position [609, 0]
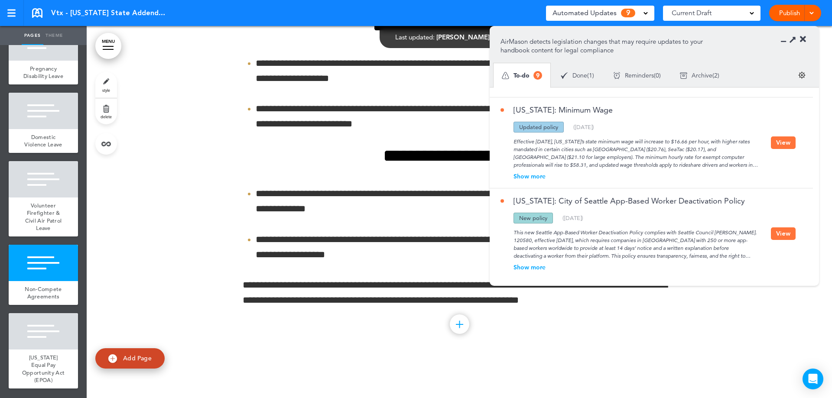
click at [785, 136] on button "View" at bounding box center [783, 142] width 25 height 13
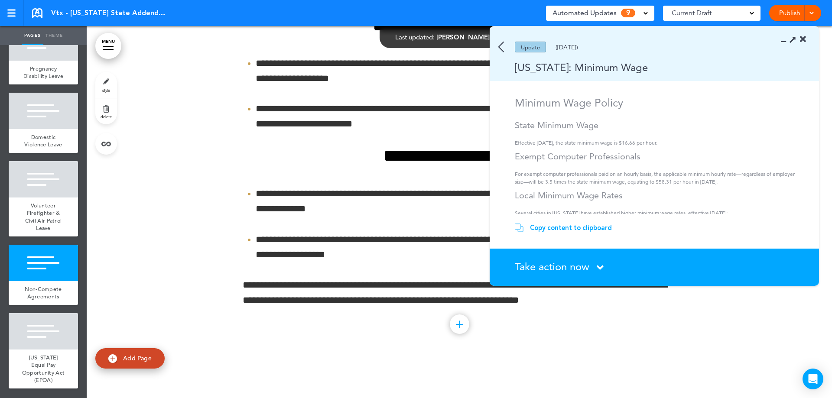
click at [572, 264] on span "Take action now" at bounding box center [552, 266] width 75 height 13
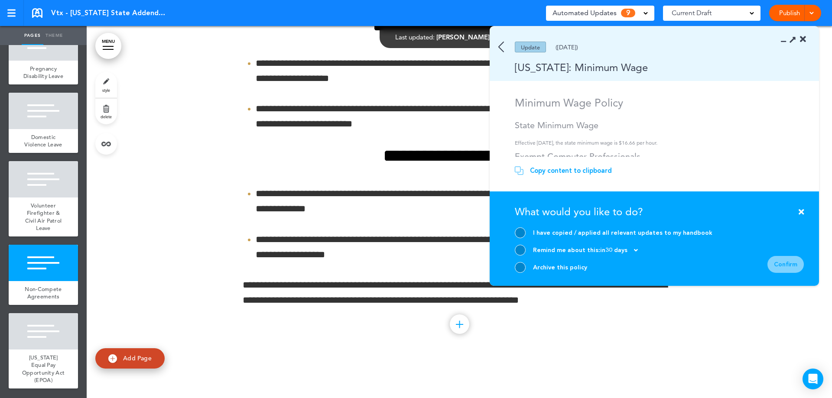
click at [523, 266] on div at bounding box center [520, 267] width 11 height 11
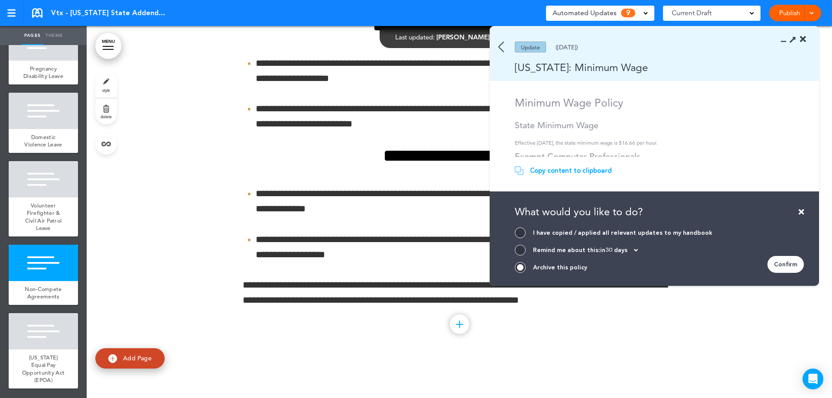
click at [795, 265] on div "Confirm" at bounding box center [785, 264] width 36 height 17
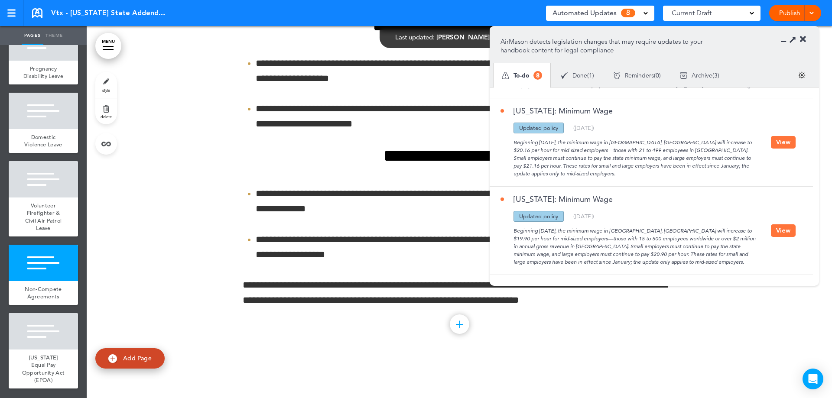
scroll to position [518, 0]
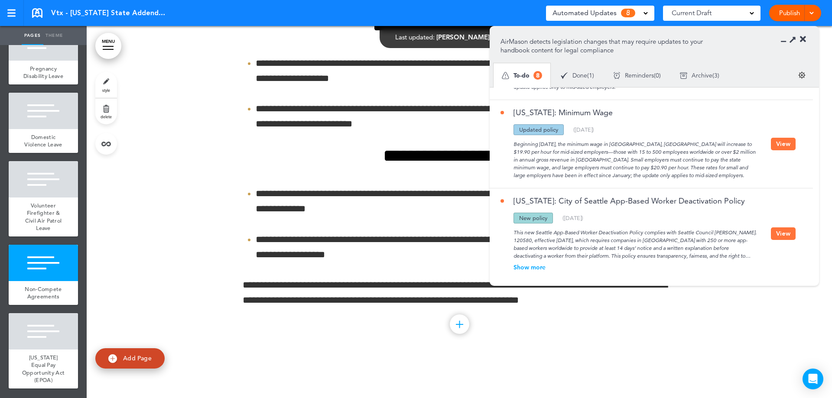
click at [778, 140] on button "View" at bounding box center [783, 144] width 25 height 13
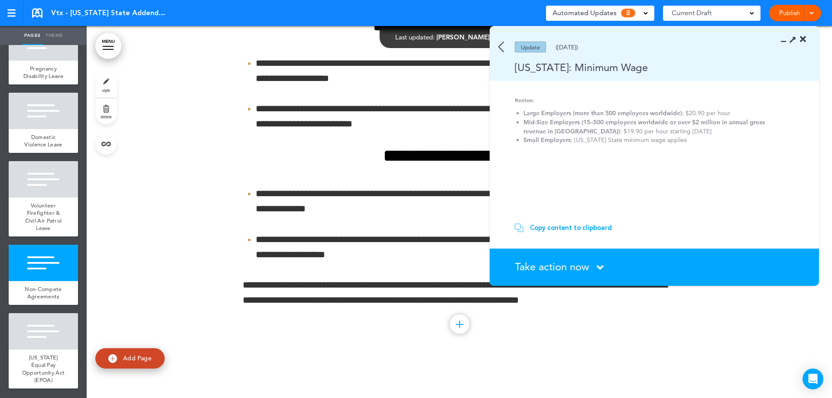
click at [571, 266] on span "Take action now" at bounding box center [552, 266] width 75 height 13
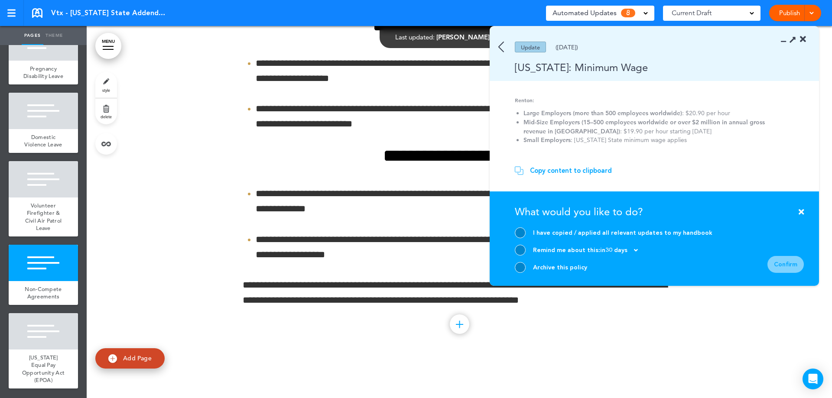
click at [519, 265] on div at bounding box center [520, 267] width 11 height 11
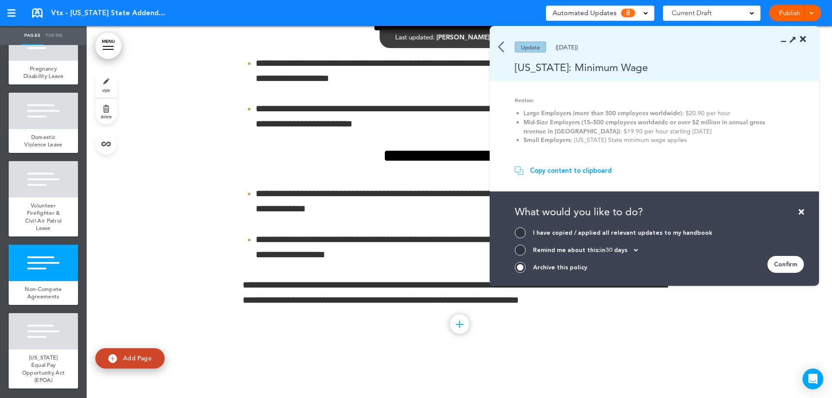
click at [778, 267] on div "Confirm" at bounding box center [785, 264] width 36 height 17
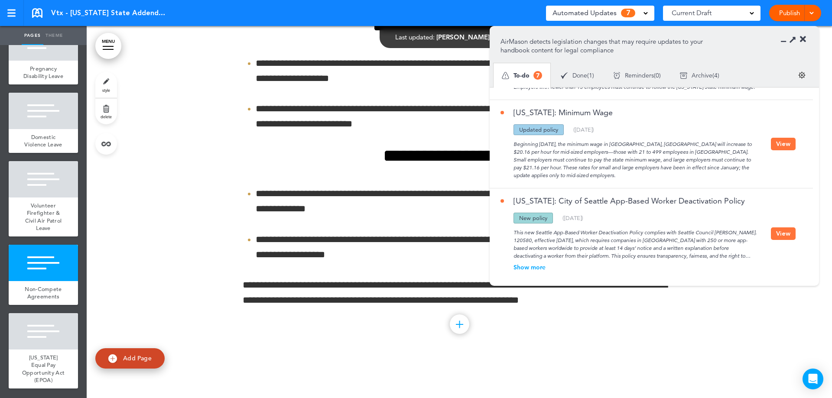
scroll to position [343, 0]
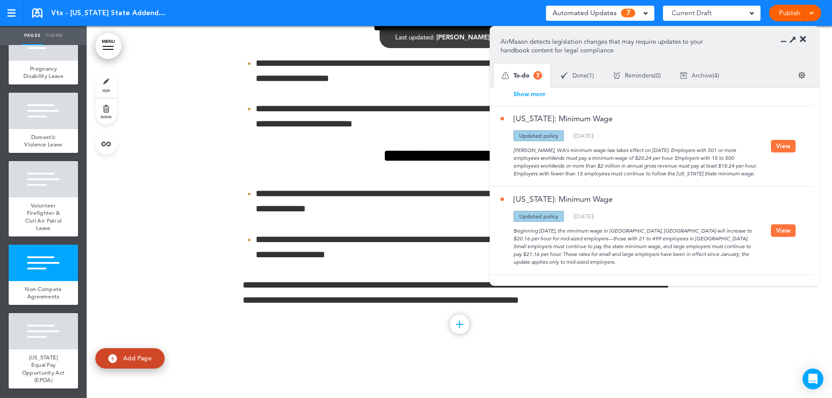
click at [791, 224] on button "View" at bounding box center [783, 230] width 25 height 13
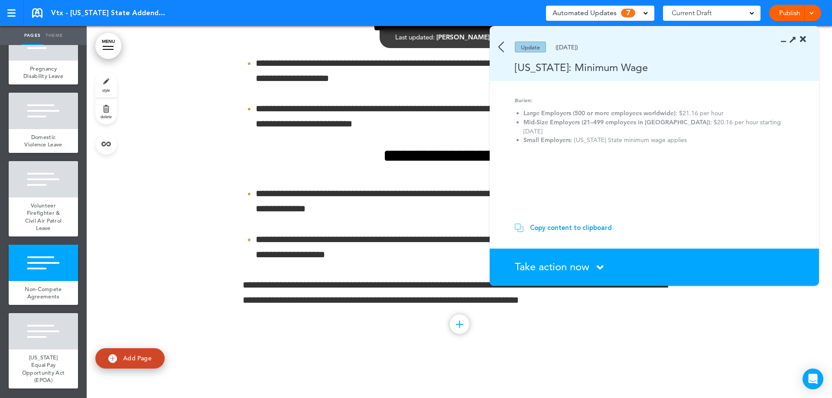
click at [554, 259] on section "Take action now Click here to change the status What would you like to do? I ha…" at bounding box center [654, 267] width 329 height 37
click at [541, 266] on span "Take action now" at bounding box center [552, 266] width 75 height 13
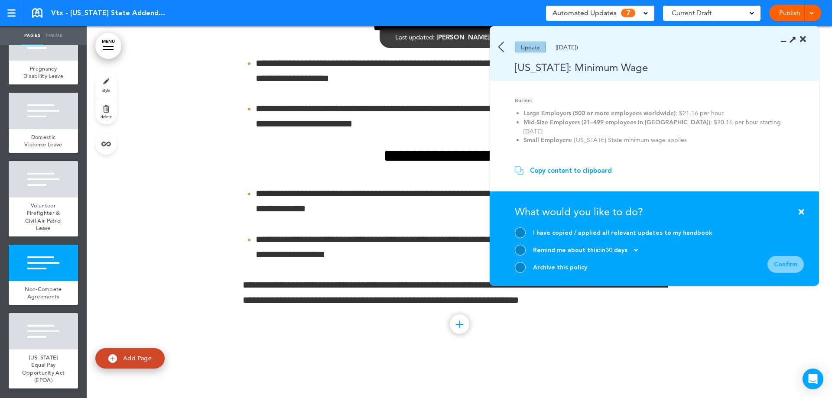
click at [528, 269] on div "Archive this policy" at bounding box center [614, 267] width 198 height 11
click at [522, 269] on div at bounding box center [520, 267] width 11 height 11
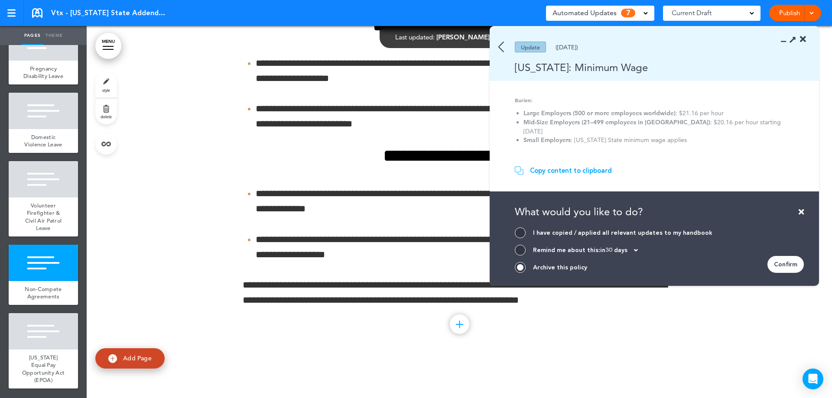
click at [792, 263] on div "Confirm" at bounding box center [785, 264] width 36 height 17
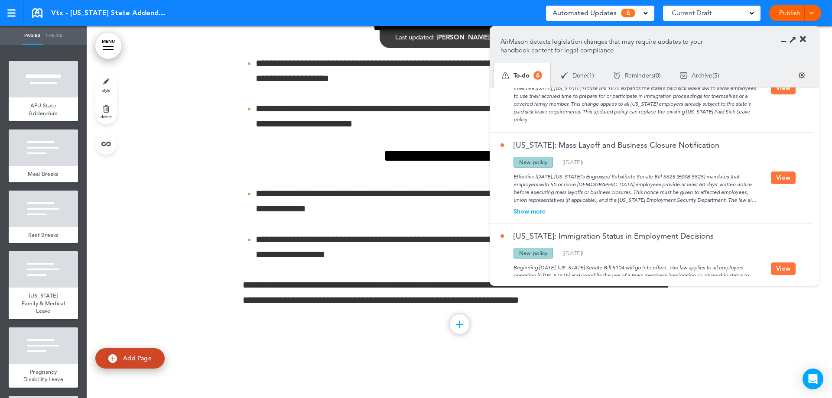
scroll to position [0, 0]
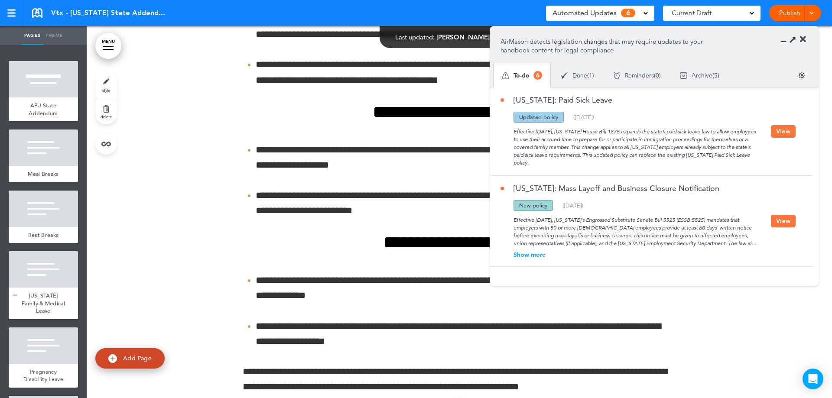
click at [58, 289] on div "[US_STATE] Family & Medical Leave" at bounding box center [43, 304] width 69 height 32
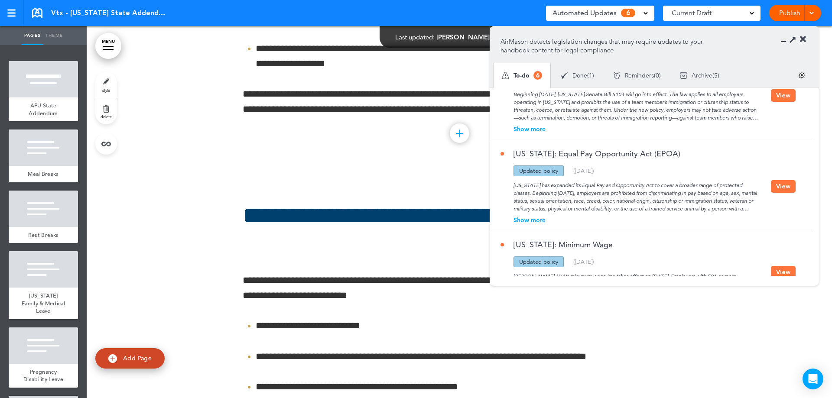
scroll to position [260, 0]
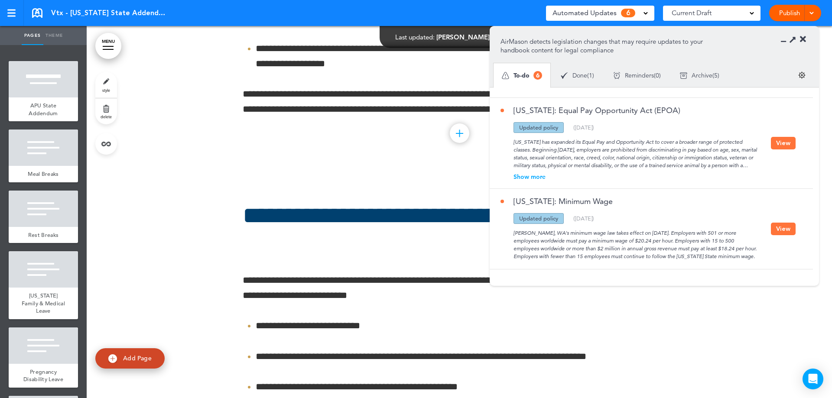
click at [542, 177] on div "Show more" at bounding box center [635, 177] width 270 height 6
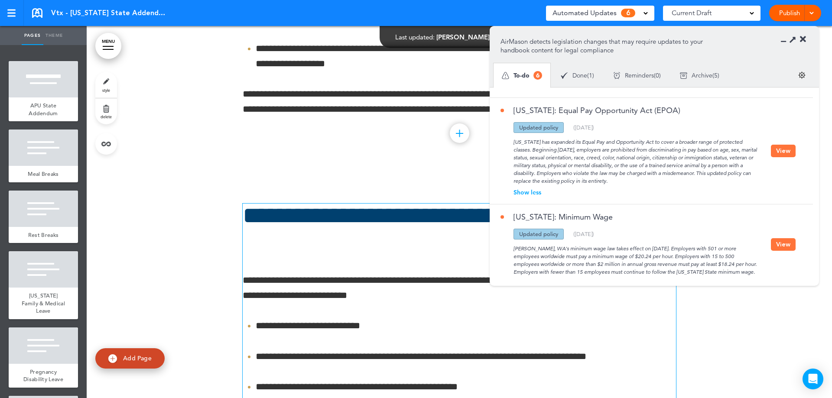
scroll to position [3543, 0]
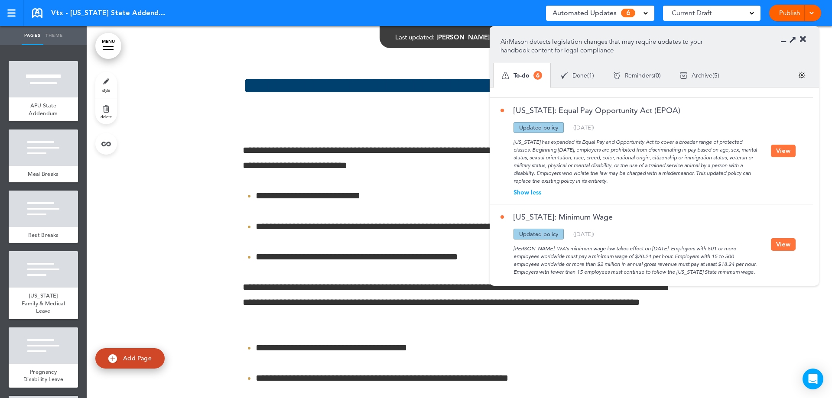
click at [789, 149] on button "View" at bounding box center [783, 151] width 25 height 13
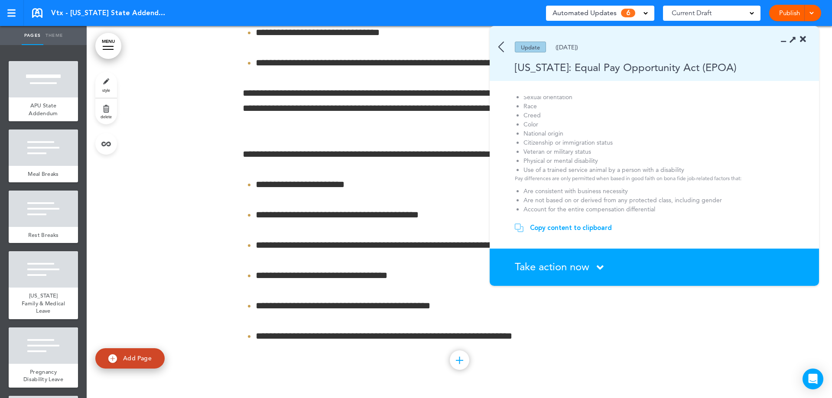
scroll to position [260, 0]
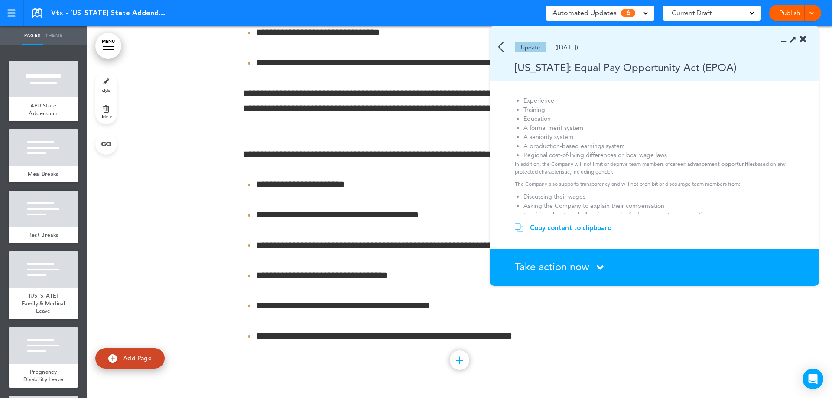
click at [599, 271] on icon at bounding box center [600, 267] width 7 height 11
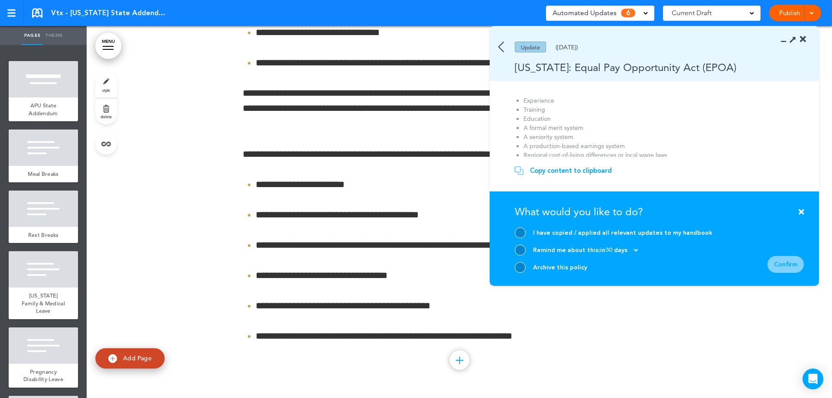
click at [516, 229] on div at bounding box center [520, 232] width 11 height 11
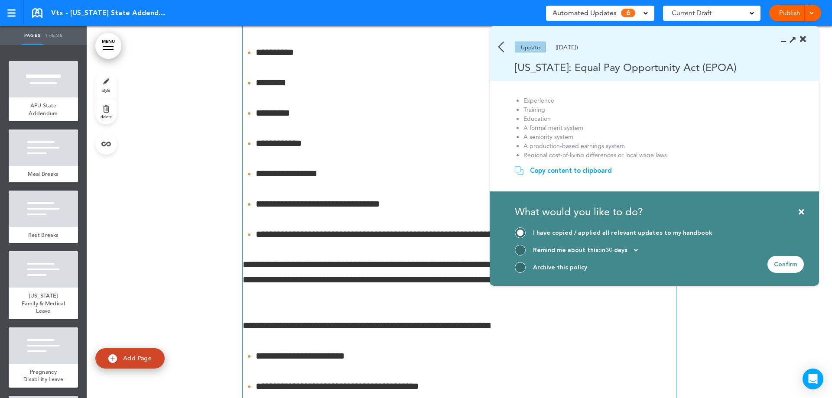
scroll to position [3787, 0]
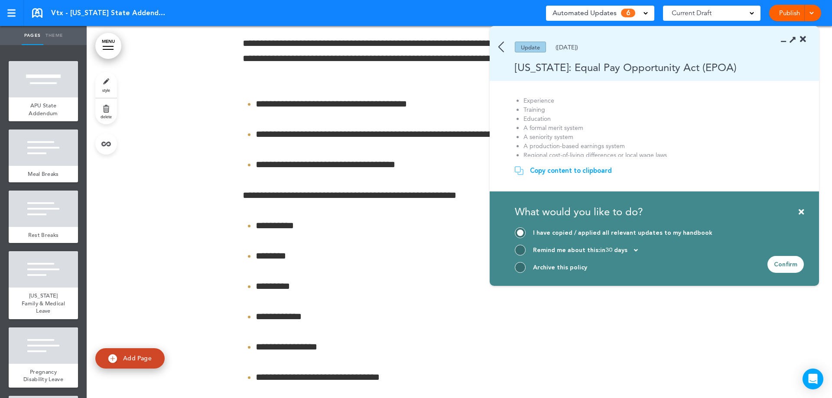
click at [793, 42] on icon at bounding box center [792, 39] width 9 height 9
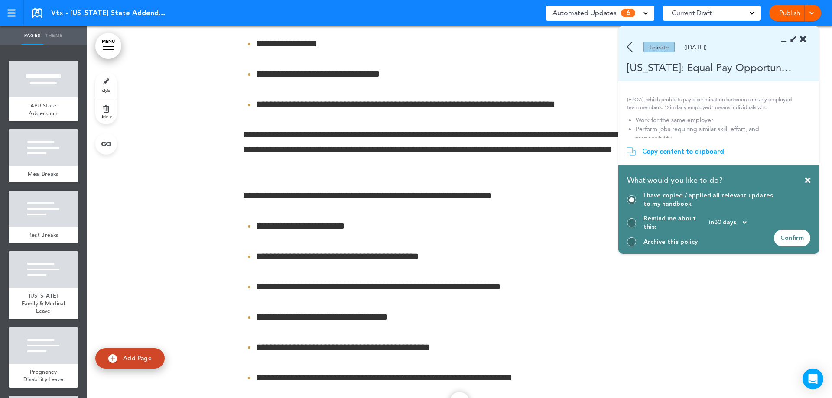
scroll to position [0, 0]
click at [695, 156] on div "Copy content to clipboard" at bounding box center [683, 151] width 82 height 9
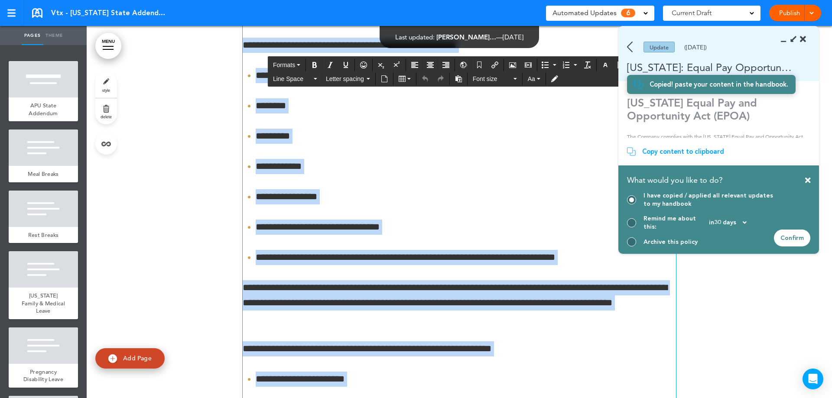
scroll to position [4133, 0]
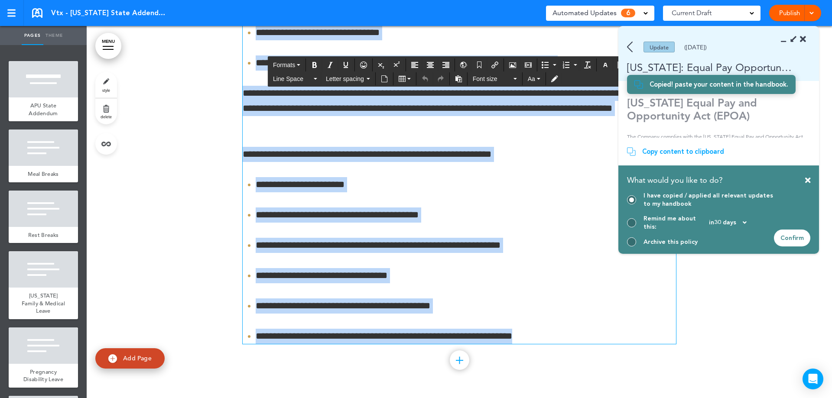
drag, startPoint x: 242, startPoint y: 170, endPoint x: 550, endPoint y: 331, distance: 347.5
paste div
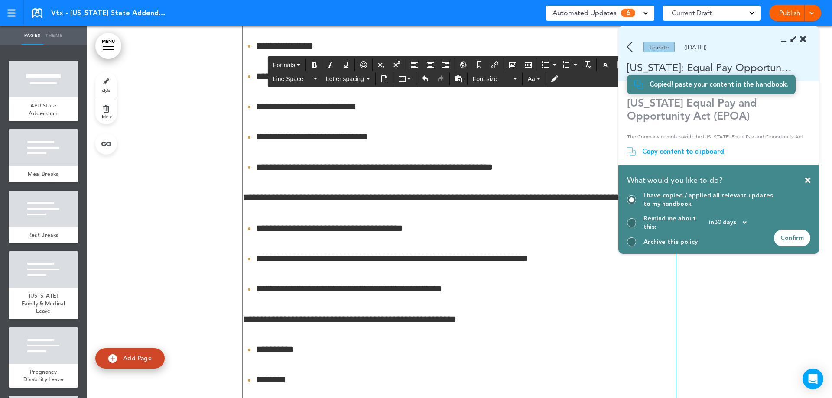
scroll to position [3558, 0]
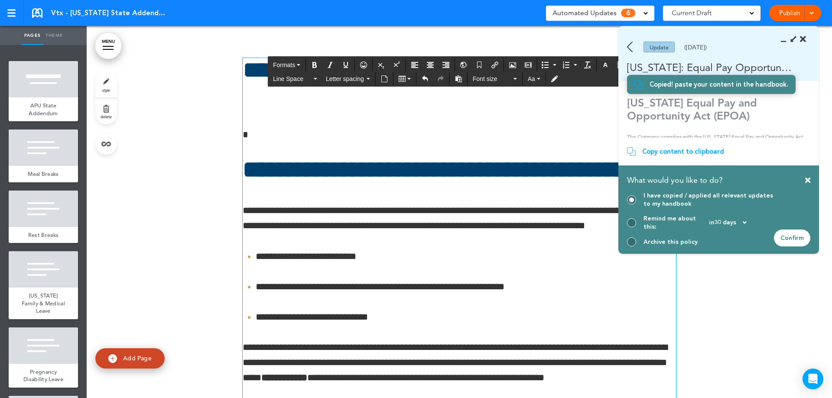
click at [273, 141] on p "*" at bounding box center [459, 134] width 433 height 15
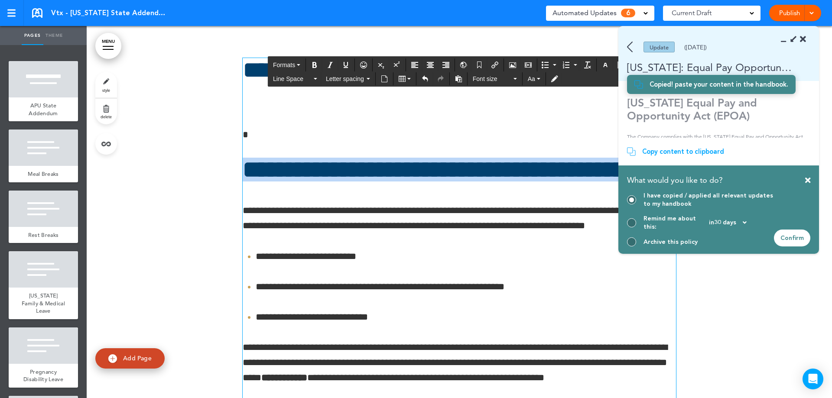
drag, startPoint x: 273, startPoint y: 141, endPoint x: 530, endPoint y: 197, distance: 263.8
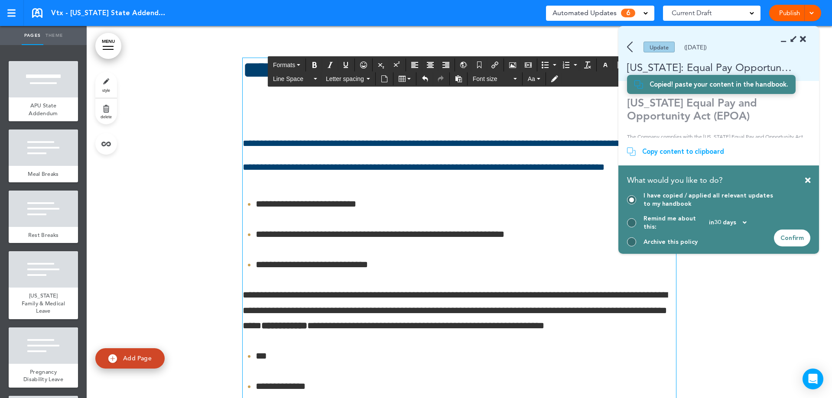
scroll to position [3688, 0]
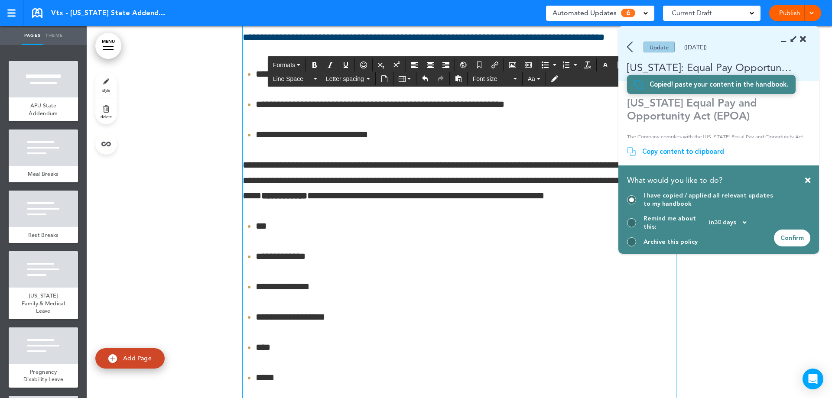
click at [796, 235] on div "Confirm" at bounding box center [792, 238] width 36 height 17
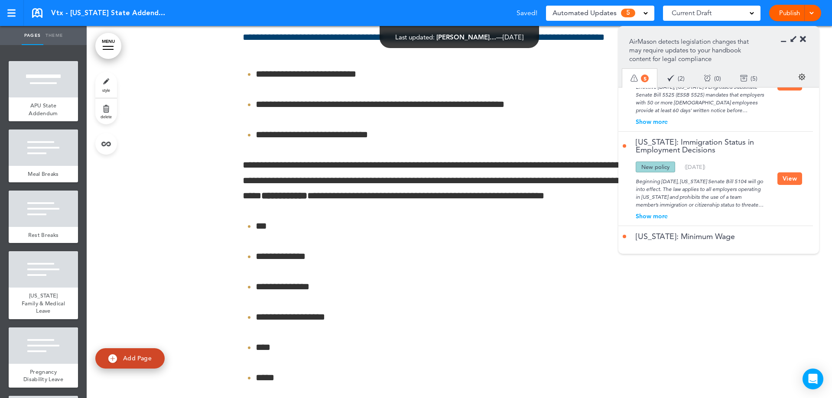
scroll to position [0, 0]
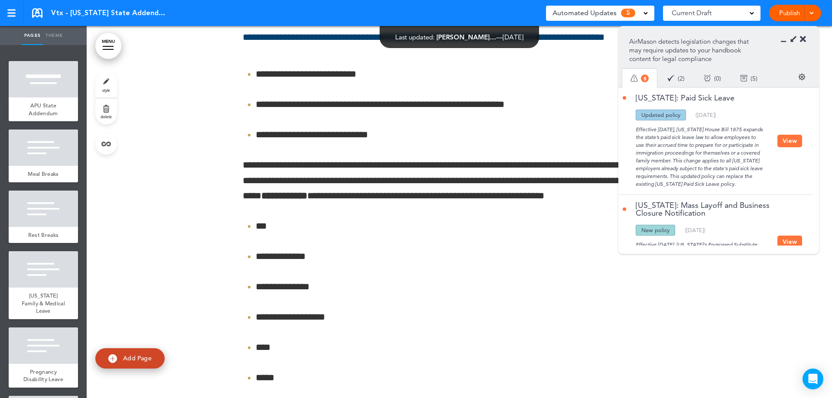
click at [786, 39] on icon at bounding box center [786, 39] width 0 height 9
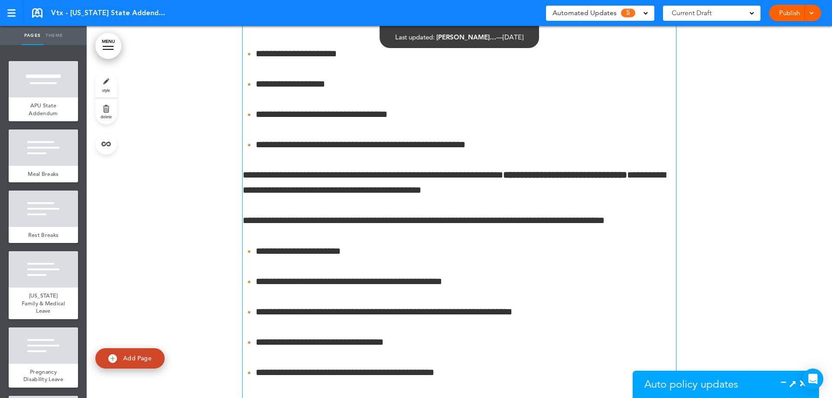
scroll to position [4512, 0]
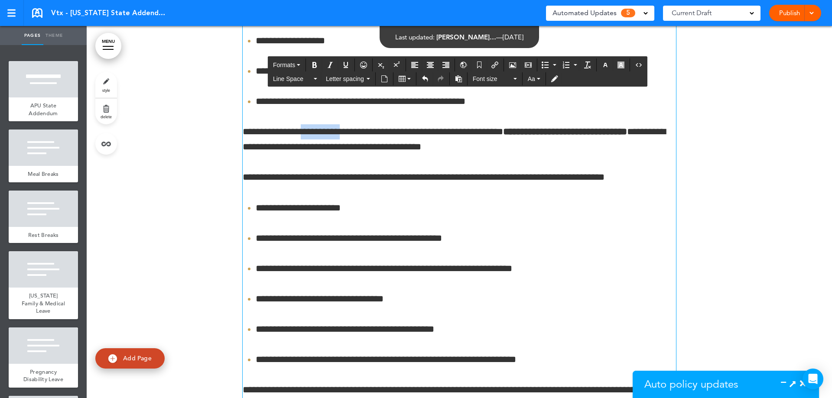
drag, startPoint x: 318, startPoint y: 156, endPoint x: 343, endPoint y: 159, distance: 24.8
click at [343, 155] on p "**********" at bounding box center [459, 139] width 433 height 30
drag, startPoint x: 288, startPoint y: 203, endPoint x: 248, endPoint y: 202, distance: 39.9
click at [248, 185] on p "**********" at bounding box center [459, 177] width 433 height 15
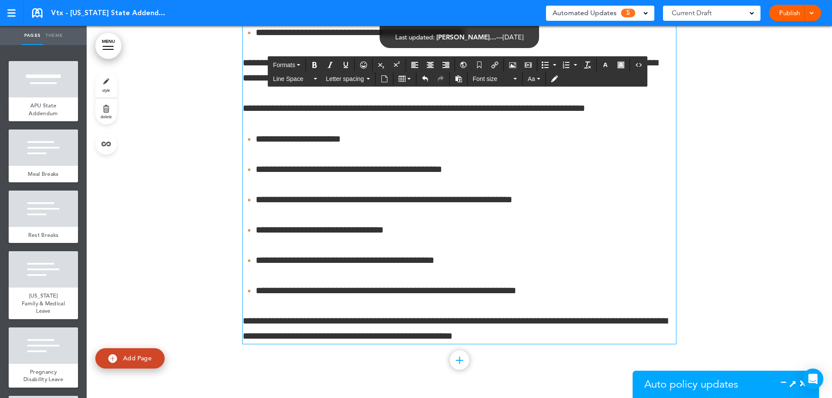
scroll to position [4607, 0]
click at [308, 172] on li "**********" at bounding box center [466, 169] width 420 height 15
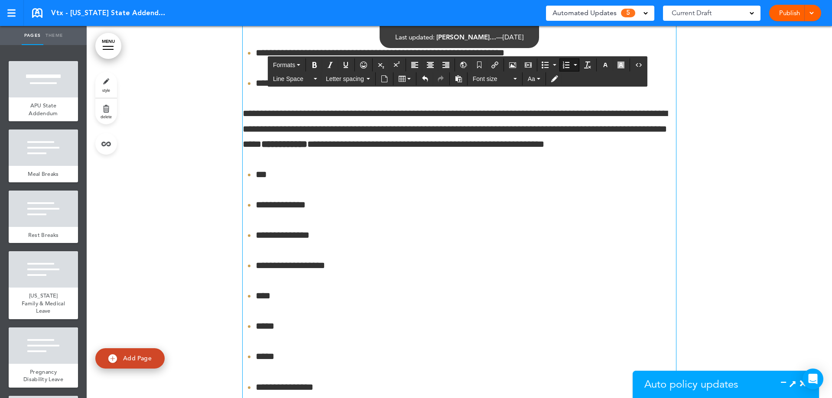
scroll to position [3653, 0]
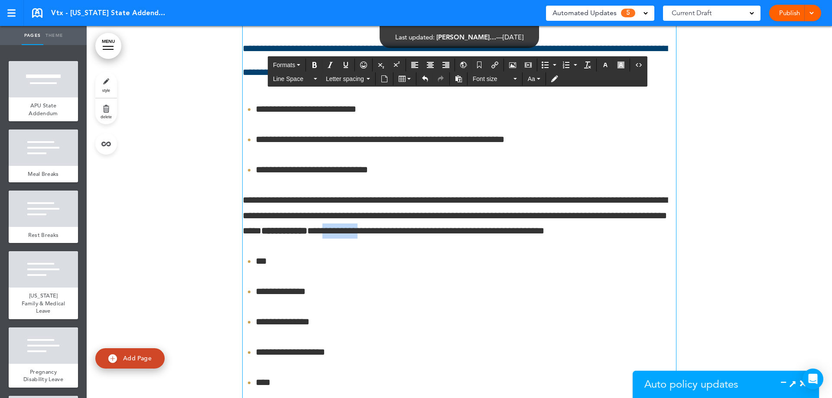
drag, startPoint x: 405, startPoint y: 258, endPoint x: 451, endPoint y: 256, distance: 45.9
click at [451, 239] on p "**********" at bounding box center [459, 216] width 433 height 46
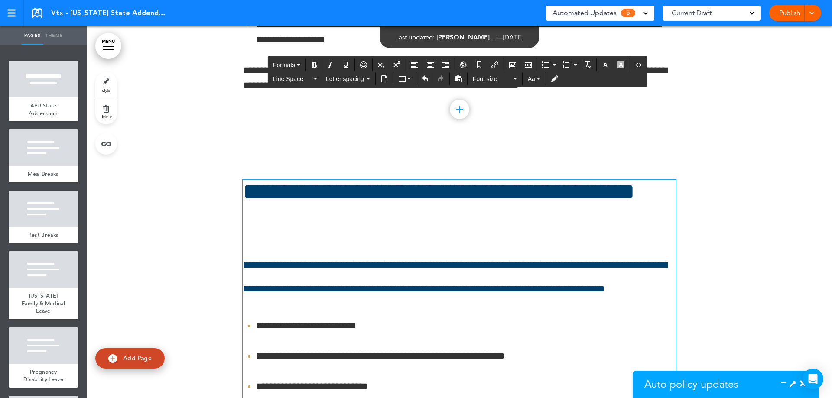
scroll to position [3523, 0]
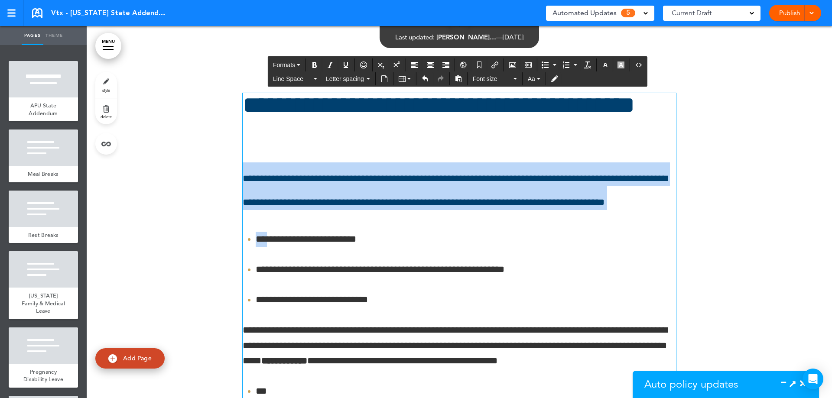
drag, startPoint x: 242, startPoint y: 181, endPoint x: 270, endPoint y: 237, distance: 63.0
click at [338, 205] on span "**********" at bounding box center [455, 190] width 425 height 33
drag, startPoint x: 256, startPoint y: 215, endPoint x: 241, endPoint y: 187, distance: 31.8
click at [243, 187] on h1 "**********" at bounding box center [459, 186] width 433 height 48
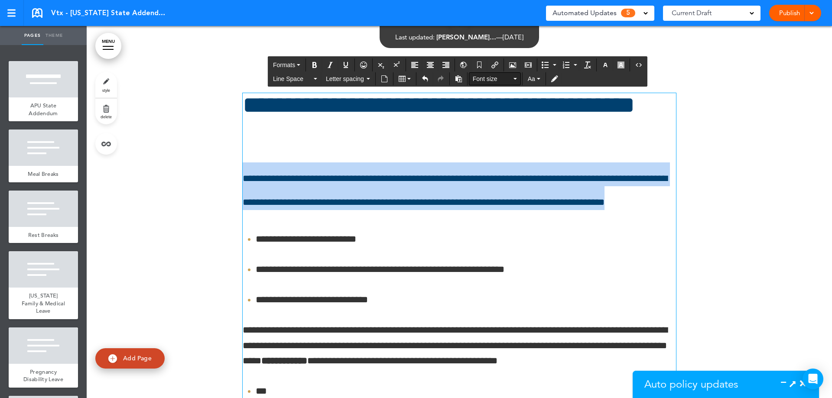
click at [519, 80] on button "Font size" at bounding box center [494, 79] width 51 height 12
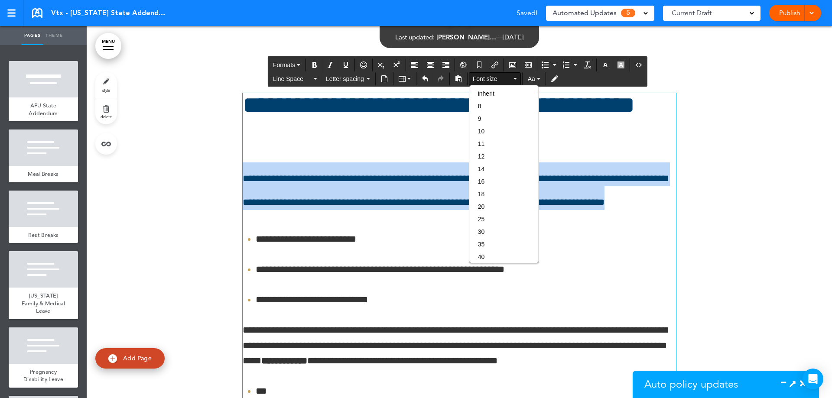
click at [519, 80] on button "Font size" at bounding box center [494, 79] width 51 height 12
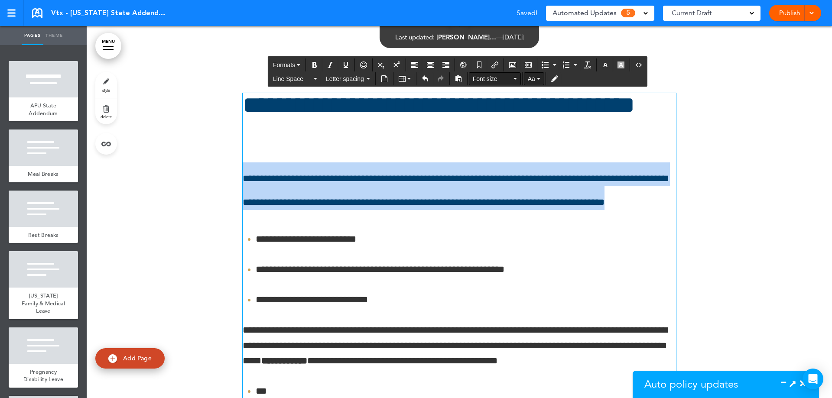
click at [526, 79] on button "Aa" at bounding box center [533, 79] width 19 height 12
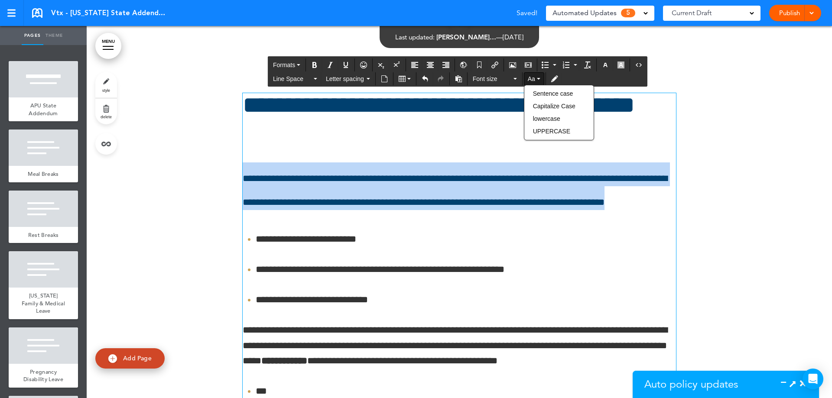
click at [526, 79] on button "Aa" at bounding box center [533, 79] width 19 height 12
drag, startPoint x: 384, startPoint y: 188, endPoint x: 393, endPoint y: 219, distance: 31.5
click at [381, 210] on h1 "**********" at bounding box center [459, 186] width 433 height 48
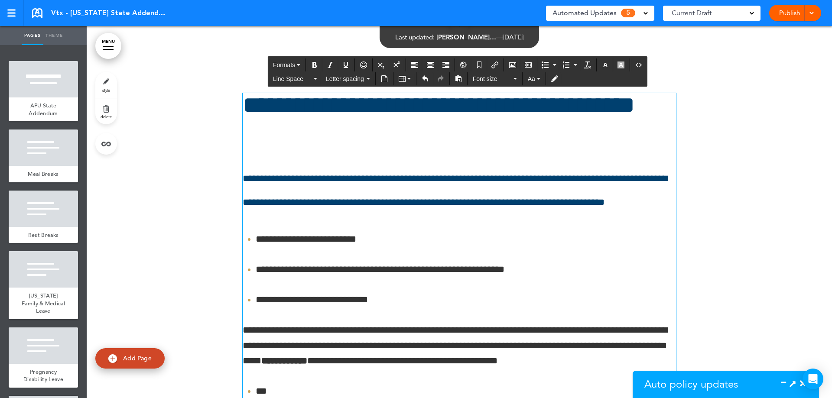
click at [626, 16] on span "5" at bounding box center [628, 13] width 14 height 9
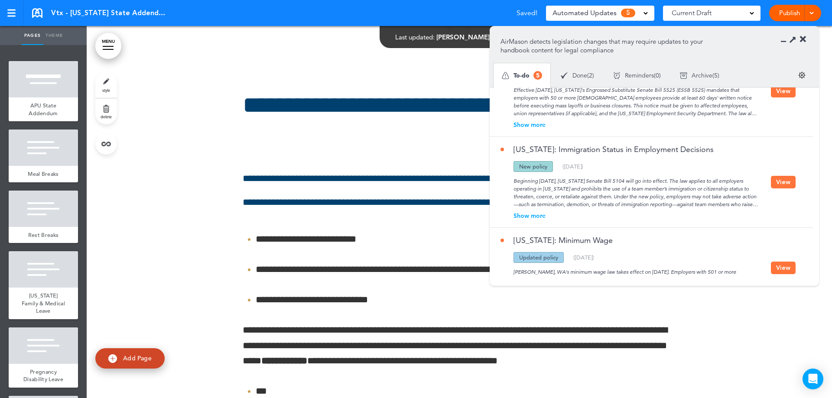
scroll to position [258, 0]
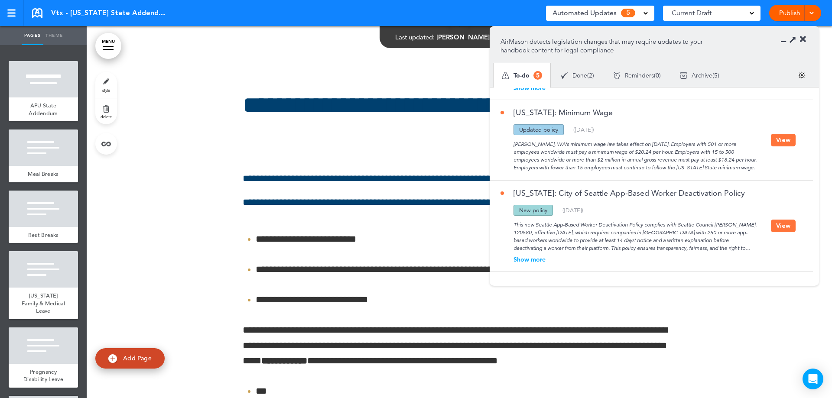
click at [771, 229] on button "View" at bounding box center [783, 226] width 25 height 13
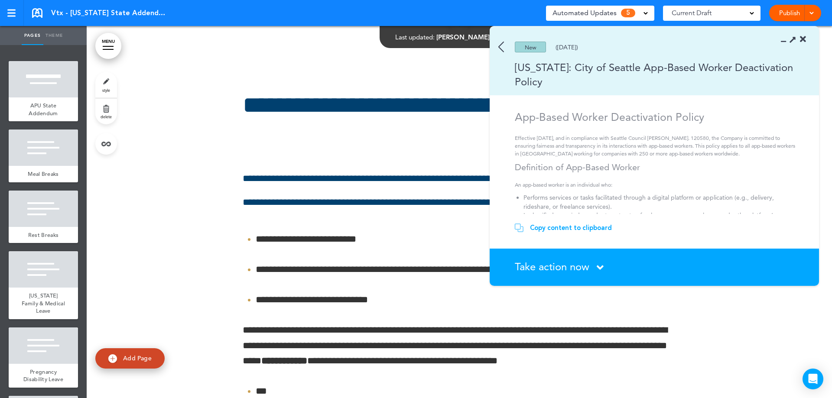
click at [589, 268] on span "Take action now" at bounding box center [552, 266] width 75 height 13
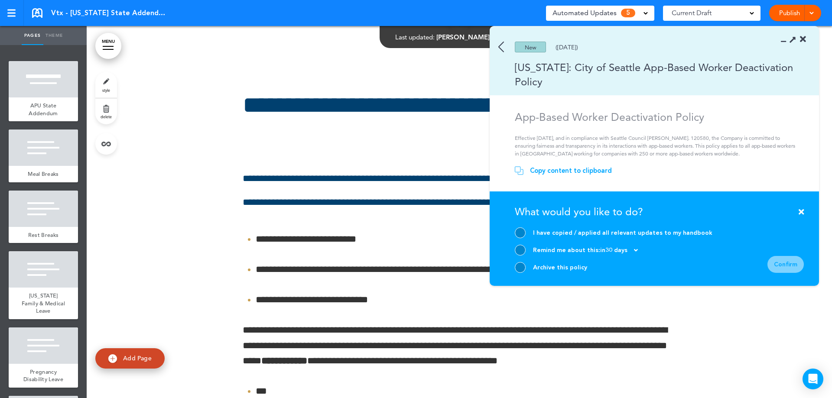
click at [526, 265] on div "Archive this policy" at bounding box center [614, 267] width 198 height 11
click at [523, 270] on div at bounding box center [520, 267] width 11 height 11
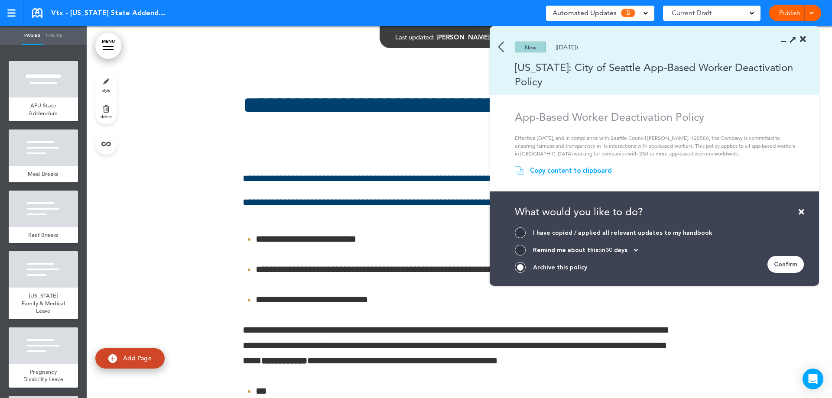
click at [788, 263] on div "Confirm" at bounding box center [785, 264] width 36 height 17
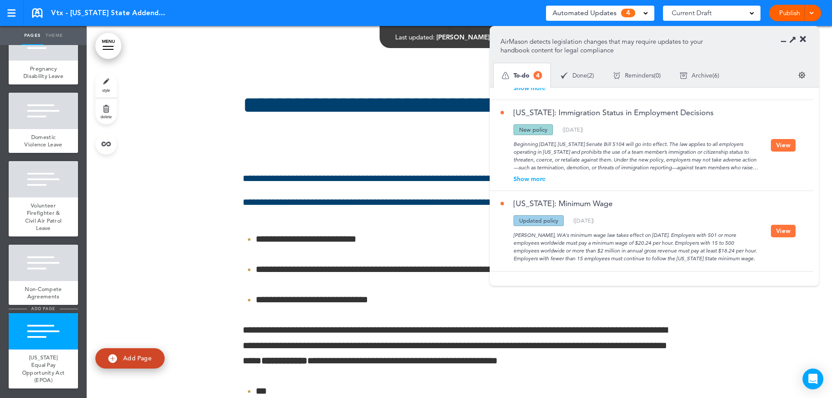
scroll to position [318, 0]
click at [773, 229] on button "View" at bounding box center [783, 231] width 25 height 13
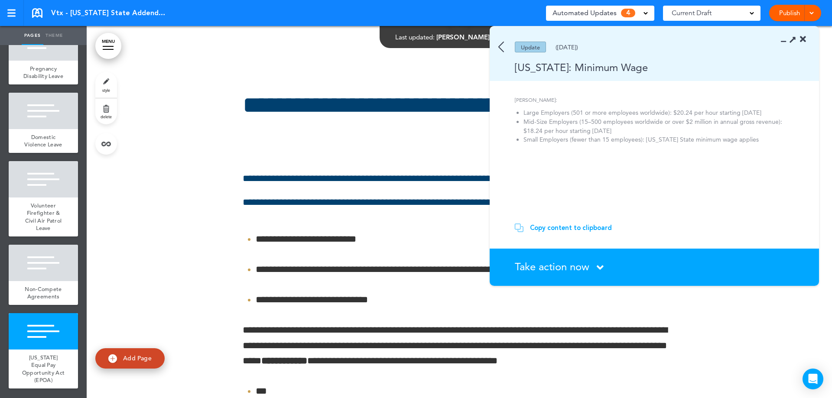
click at [552, 265] on span "Take action now" at bounding box center [552, 266] width 75 height 13
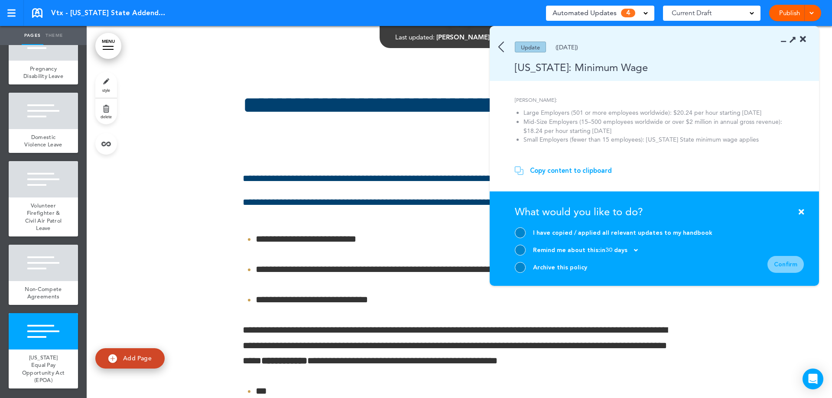
click at [518, 263] on div at bounding box center [520, 267] width 11 height 11
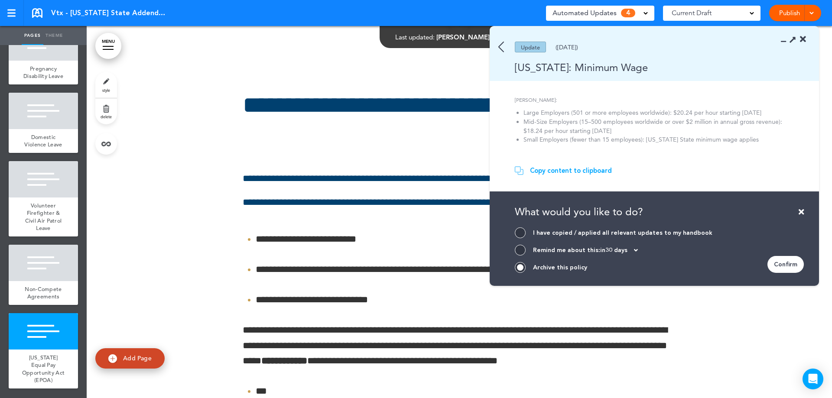
click at [777, 261] on div "Confirm" at bounding box center [785, 264] width 36 height 17
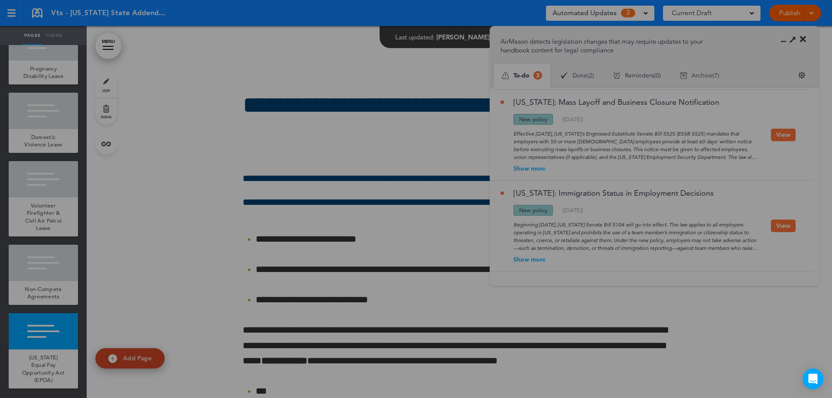
scroll to position [86, 0]
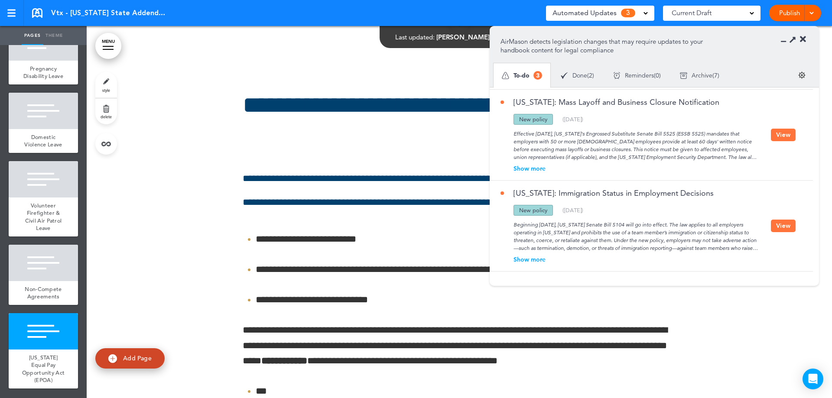
click at [773, 234] on div "[US_STATE]: Immigration Status in Employment Decisions Updated policy New polic…" at bounding box center [649, 226] width 319 height 91
click at [776, 230] on button "View" at bounding box center [783, 226] width 25 height 13
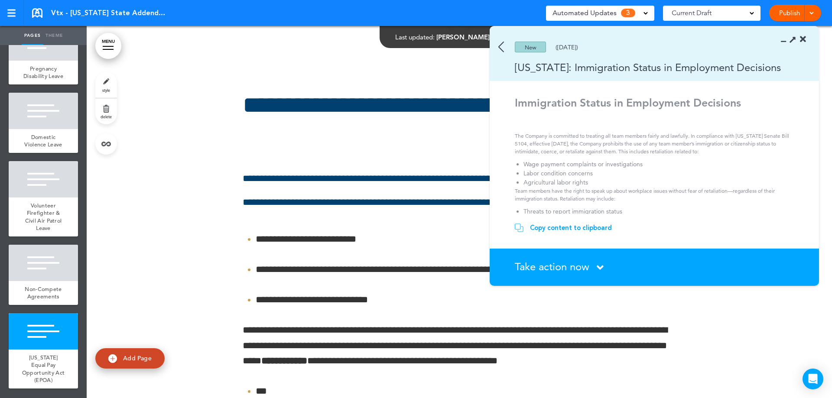
click at [502, 53] on section "New ([DATE]) [US_STATE]: Immigration Status in Employment Decisions" at bounding box center [654, 53] width 329 height 55
click at [498, 45] on img at bounding box center [501, 47] width 6 height 11
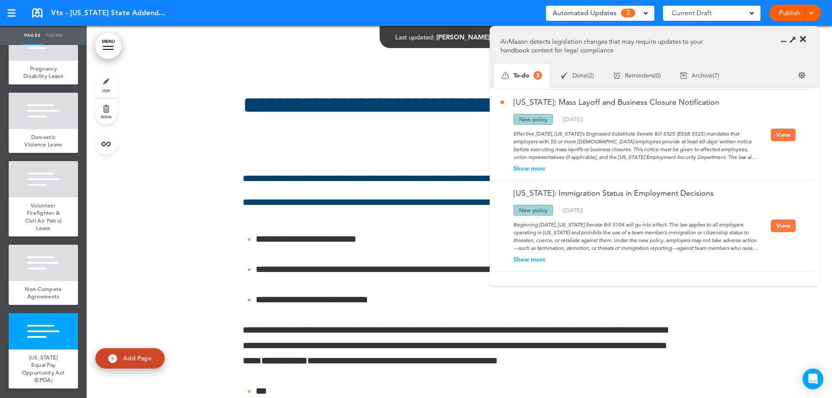
click at [526, 261] on div "Show more" at bounding box center [635, 259] width 270 height 6
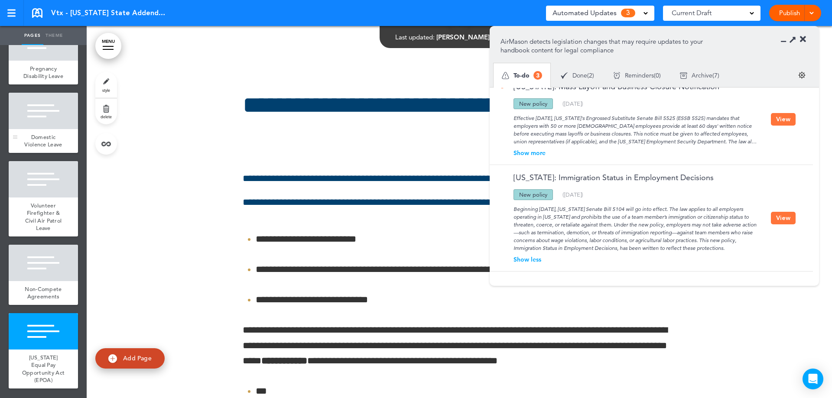
scroll to position [318, 0]
click at [766, 219] on div "Beginning [DATE], [US_STATE] Senate Bill 5104 will go into effect. The law appl…" at bounding box center [635, 226] width 270 height 52
click at [779, 218] on button "View" at bounding box center [783, 218] width 25 height 13
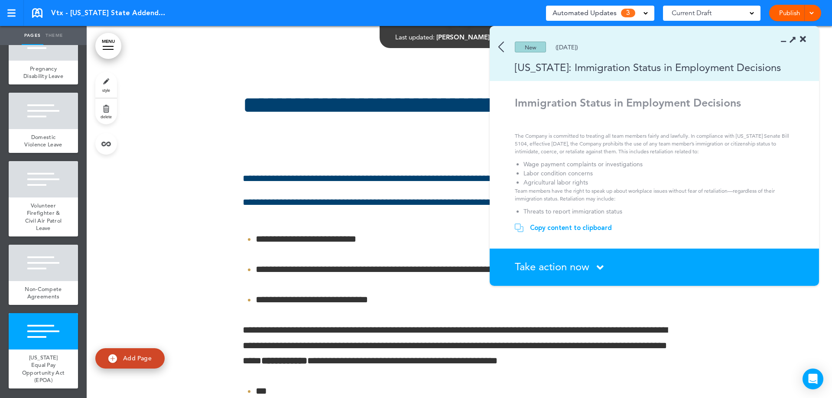
click at [542, 266] on span "Take action now" at bounding box center [552, 266] width 75 height 13
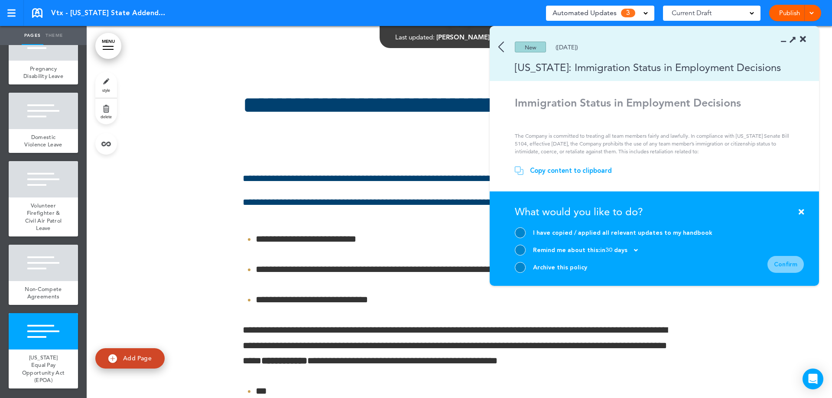
click at [517, 267] on div at bounding box center [520, 267] width 11 height 11
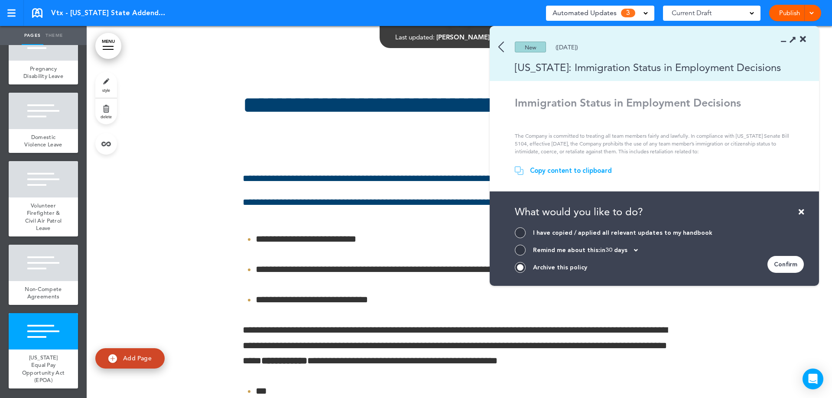
click at [789, 268] on div "Confirm" at bounding box center [785, 264] width 36 height 17
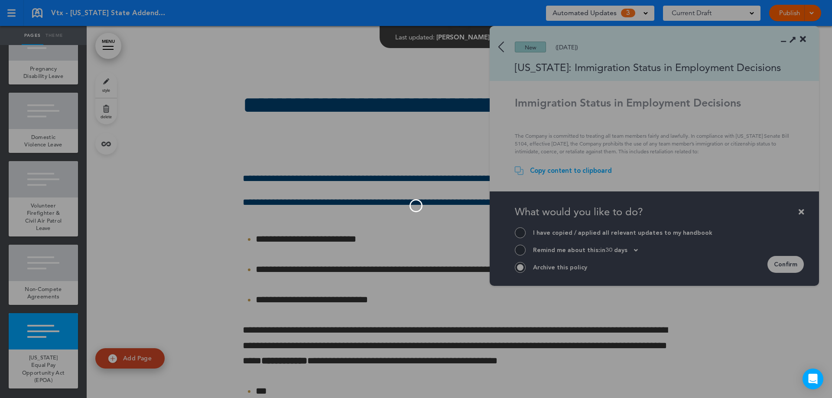
scroll to position [0, 0]
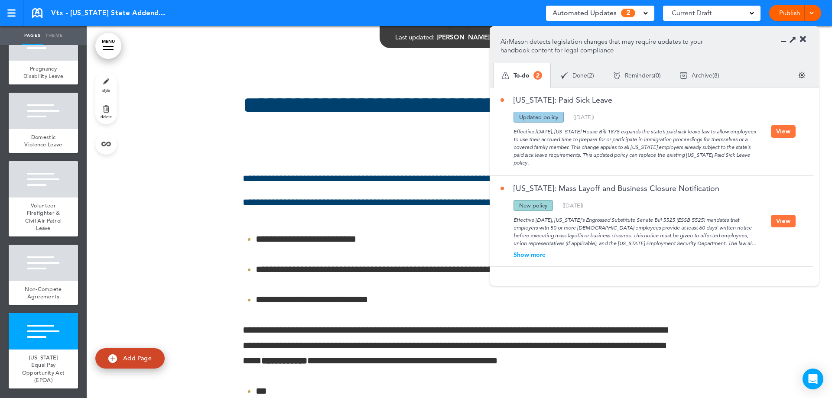
click at [772, 225] on button "View" at bounding box center [783, 221] width 25 height 13
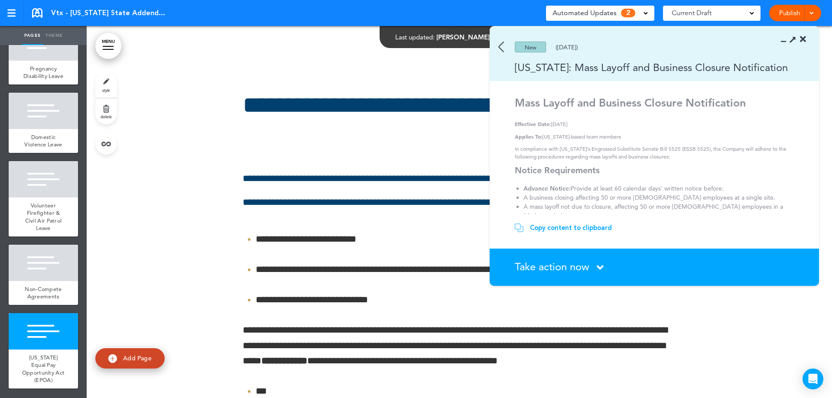
click at [541, 225] on div "Copy content to clipboard" at bounding box center [571, 228] width 82 height 9
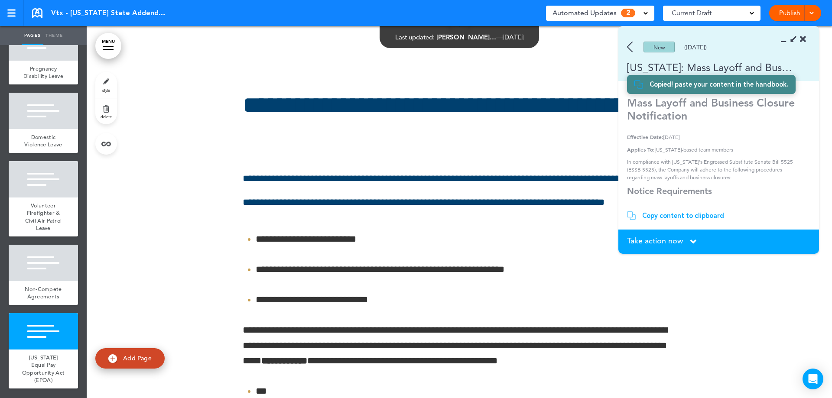
click at [729, 242] on div "Take action now Click here to change the status" at bounding box center [718, 242] width 183 height 10
click at [669, 243] on span "Take action now" at bounding box center [655, 241] width 56 height 8
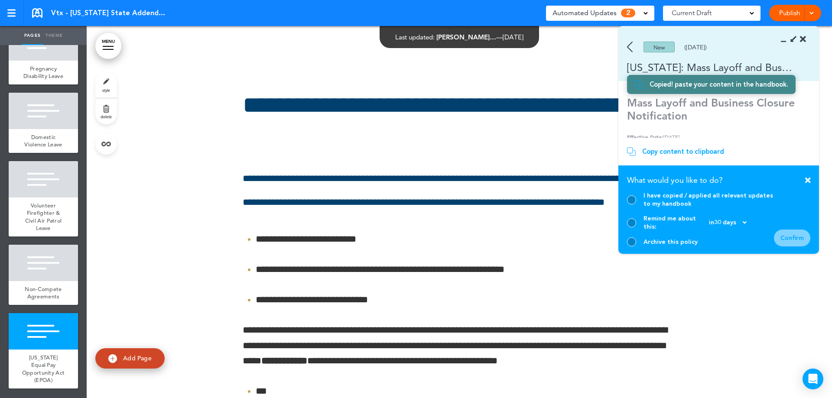
click at [632, 240] on div at bounding box center [631, 241] width 9 height 9
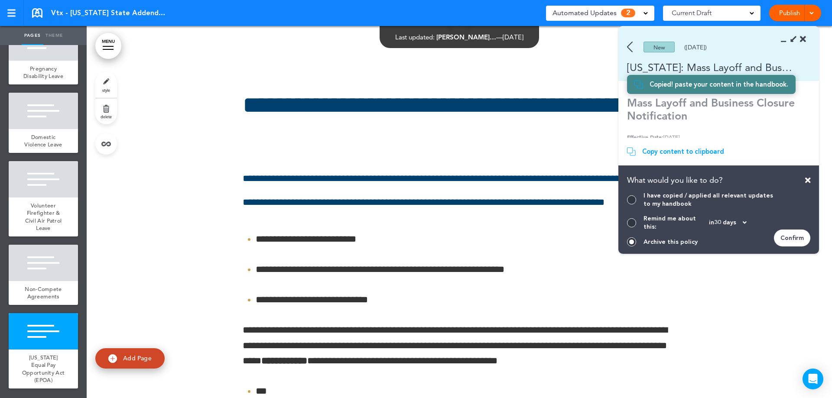
click at [792, 239] on div "Confirm" at bounding box center [792, 238] width 36 height 17
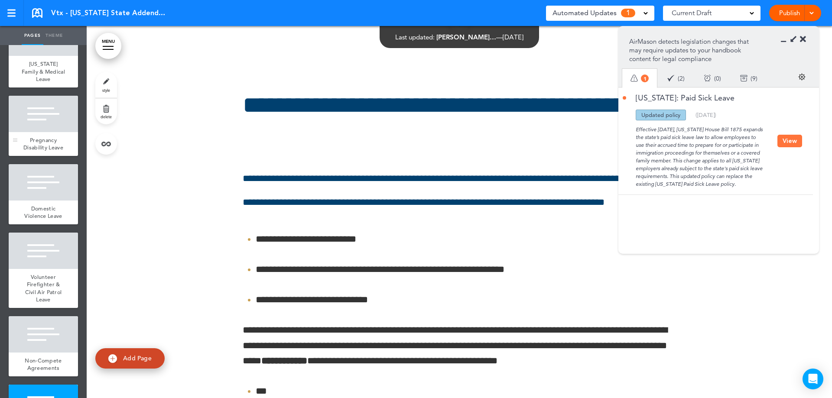
scroll to position [145, 0]
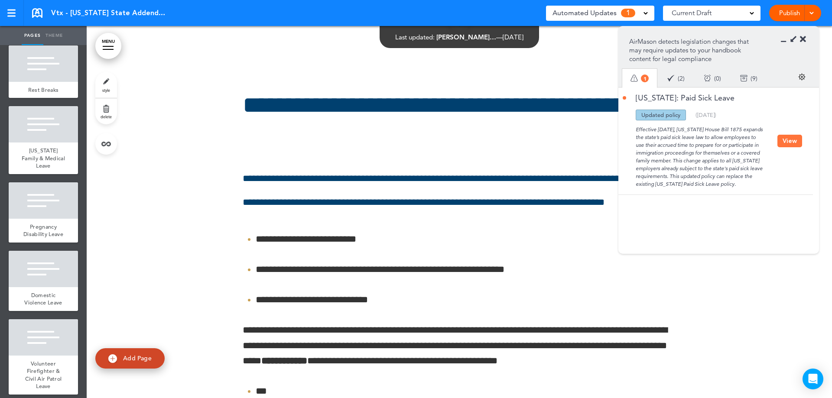
click at [786, 146] on button "View" at bounding box center [789, 141] width 25 height 13
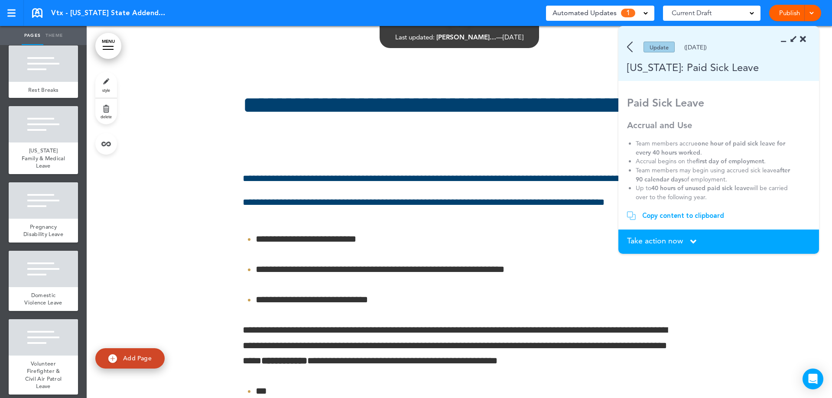
scroll to position [130, 0]
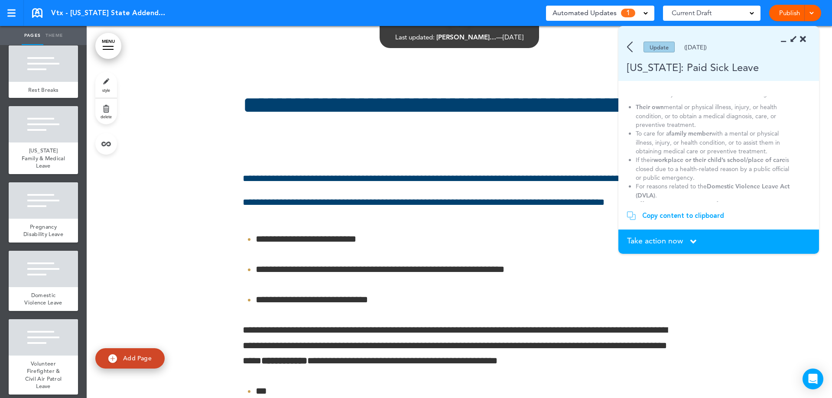
click at [681, 240] on span "Take action now" at bounding box center [655, 241] width 56 height 8
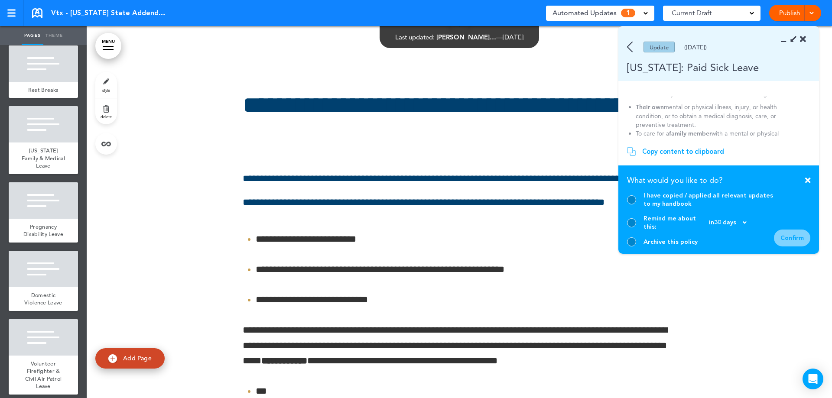
click at [629, 205] on div at bounding box center [631, 199] width 9 height 9
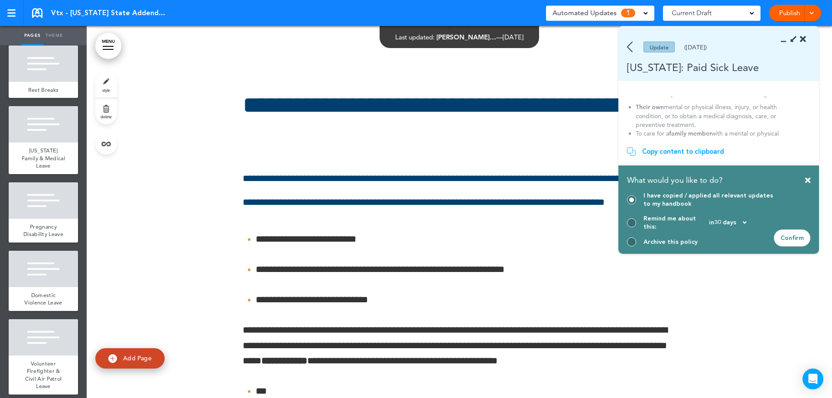
click at [791, 234] on div "Confirm" at bounding box center [792, 238] width 36 height 17
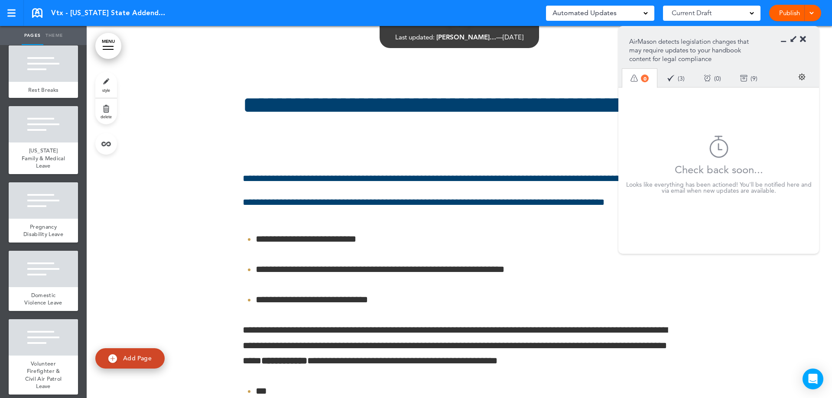
click at [787, 9] on link "Publish" at bounding box center [789, 13] width 27 height 16
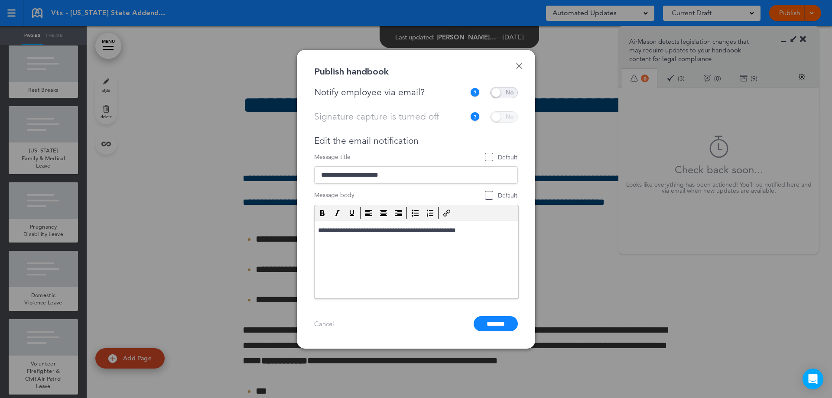
click at [507, 92] on span at bounding box center [504, 92] width 28 height 11
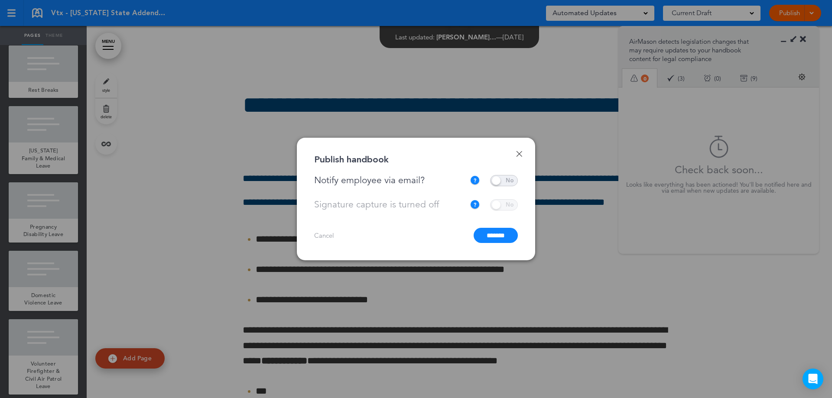
click at [507, 234] on input "*******" at bounding box center [496, 235] width 44 height 15
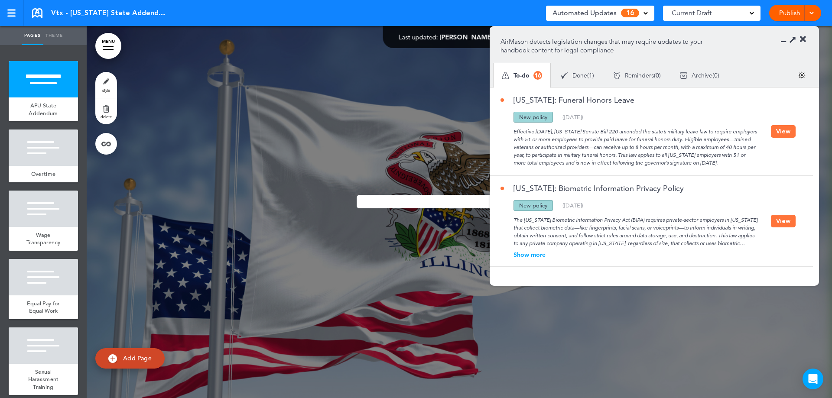
click at [788, 131] on button "View" at bounding box center [783, 131] width 25 height 13
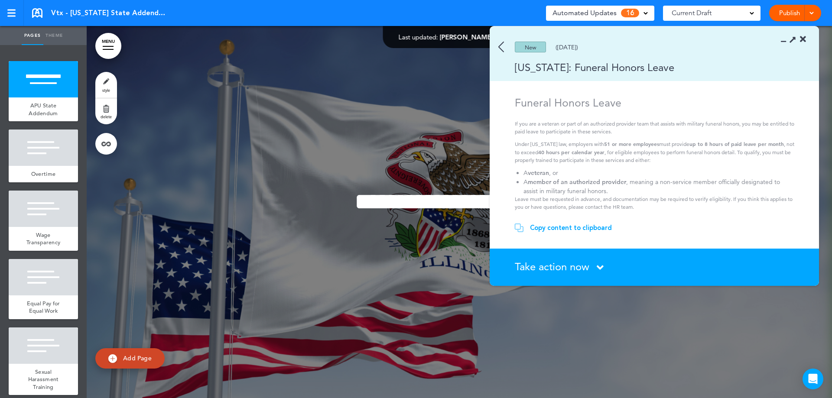
click at [594, 269] on div "Take action now Click here to change the status" at bounding box center [659, 267] width 289 height 11
click at [567, 269] on span "Take action now" at bounding box center [552, 266] width 75 height 13
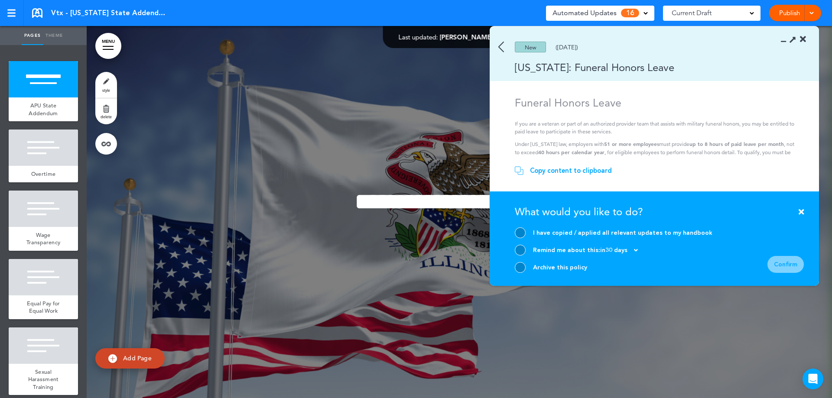
click at [517, 266] on div at bounding box center [520, 267] width 11 height 11
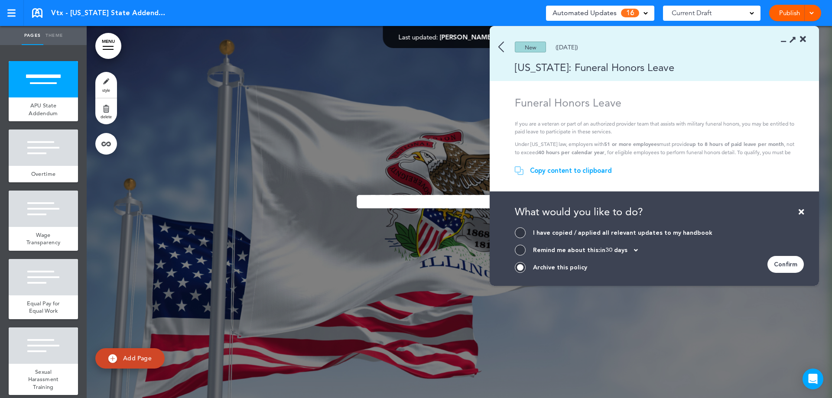
click at [784, 265] on div "Confirm" at bounding box center [785, 264] width 36 height 17
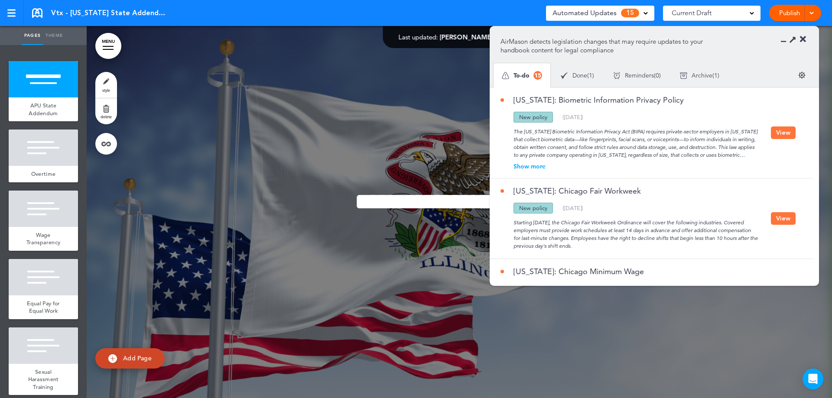
click at [790, 128] on button "View" at bounding box center [783, 133] width 25 height 13
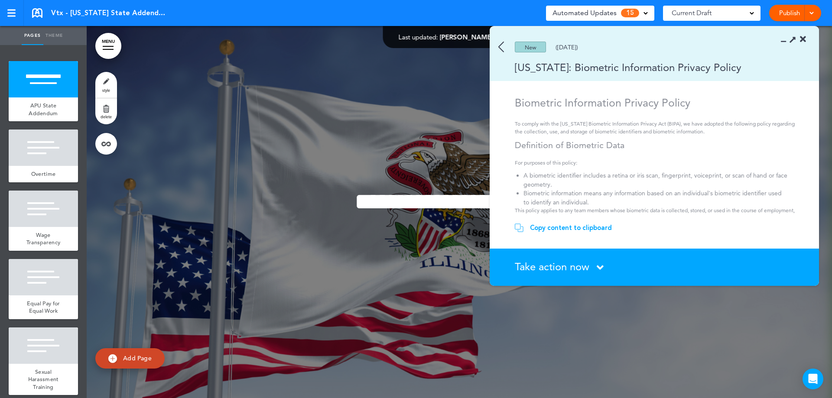
click at [560, 268] on span "Take action now" at bounding box center [552, 266] width 75 height 13
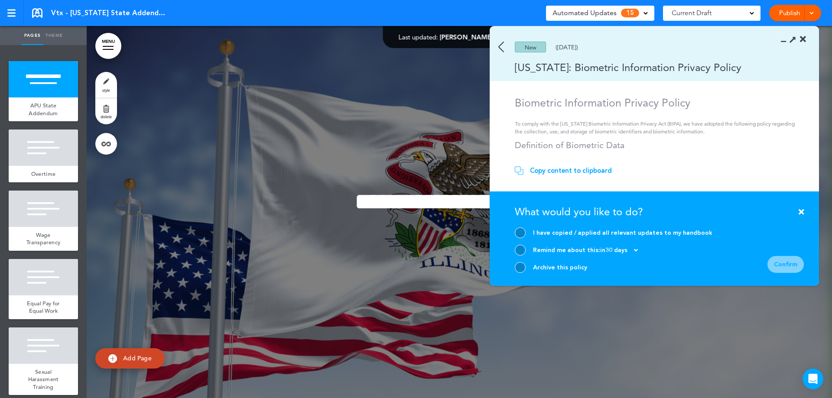
click at [522, 269] on div at bounding box center [520, 267] width 11 height 11
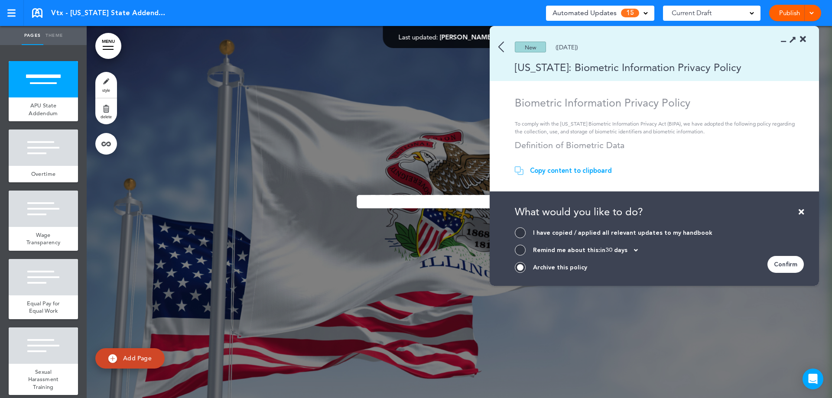
click at [778, 266] on div "Confirm" at bounding box center [785, 264] width 36 height 17
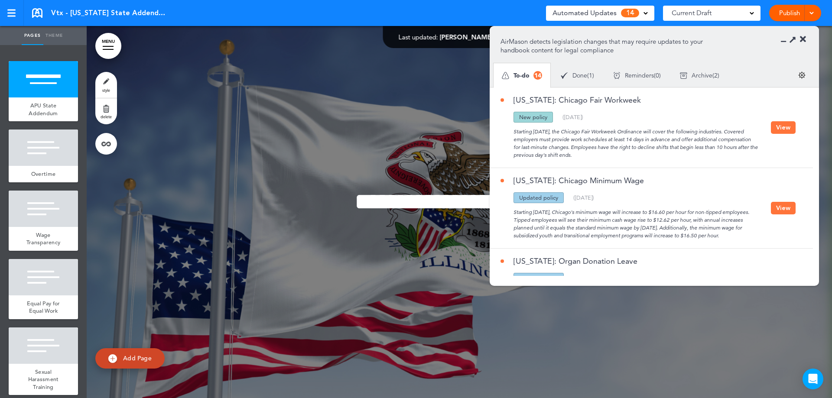
click at [787, 126] on button "View" at bounding box center [783, 127] width 25 height 13
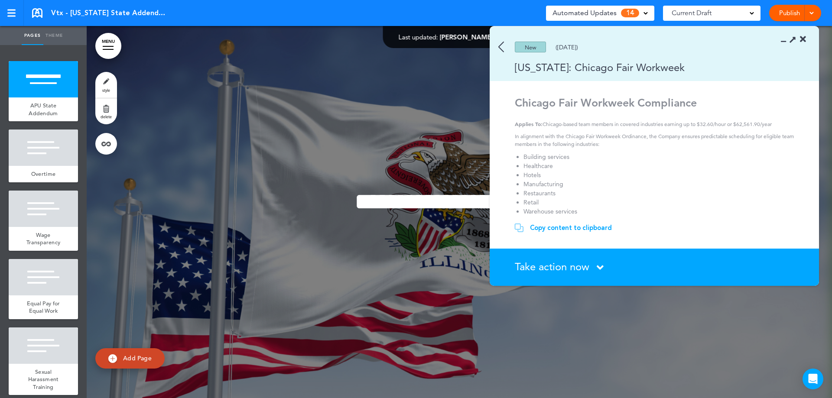
click at [557, 263] on span "Take action now" at bounding box center [552, 266] width 75 height 13
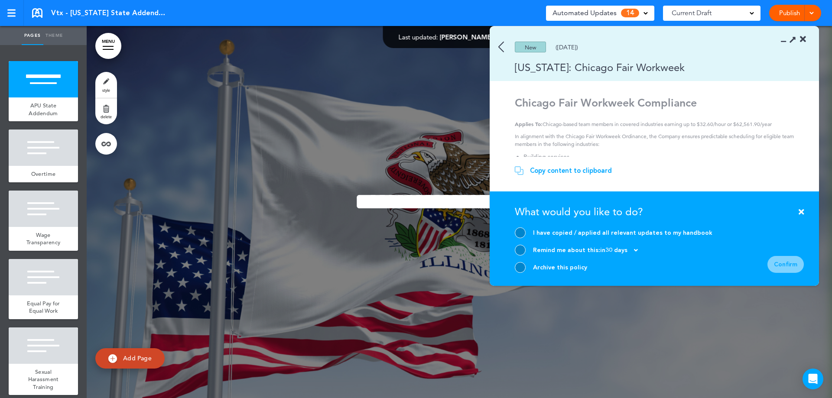
click at [518, 265] on div at bounding box center [520, 267] width 11 height 11
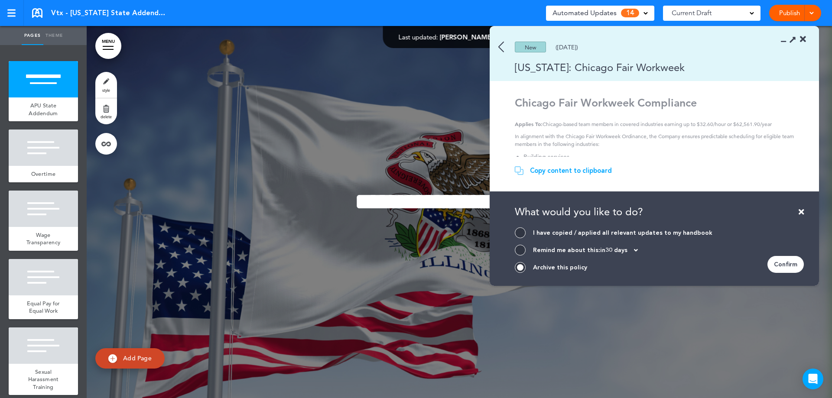
click at [785, 269] on div "Confirm" at bounding box center [785, 264] width 36 height 17
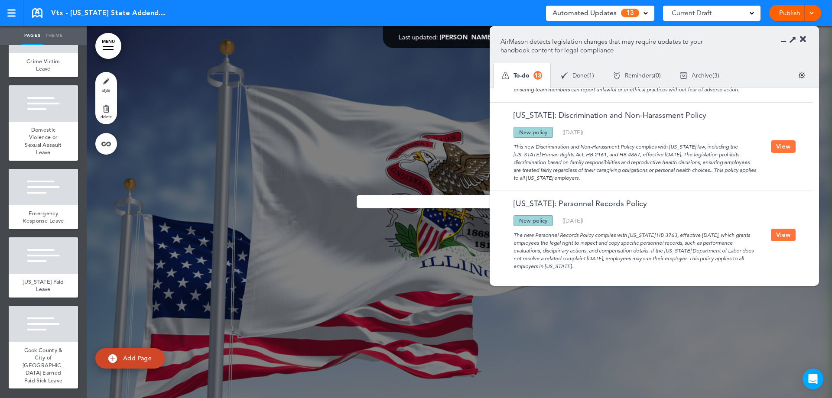
scroll to position [972, 0]
click at [781, 229] on button "View" at bounding box center [783, 235] width 25 height 13
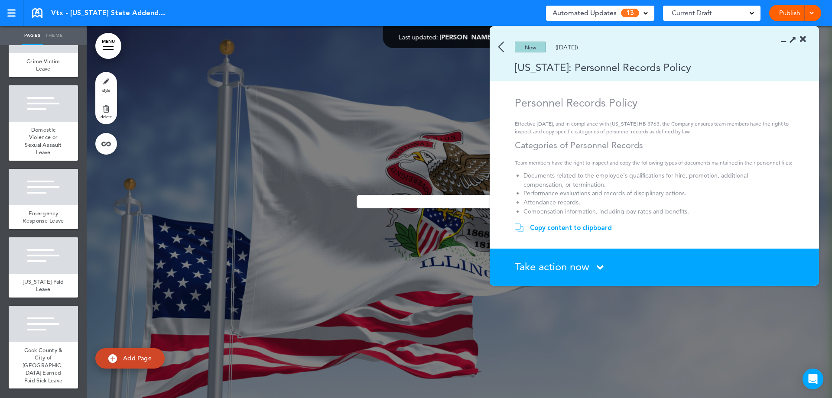
click at [574, 266] on span "Take action now" at bounding box center [552, 266] width 75 height 13
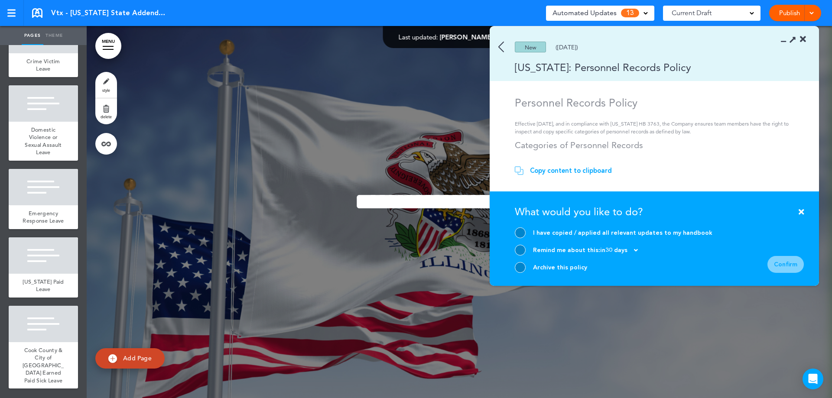
click at [523, 271] on div at bounding box center [520, 267] width 11 height 11
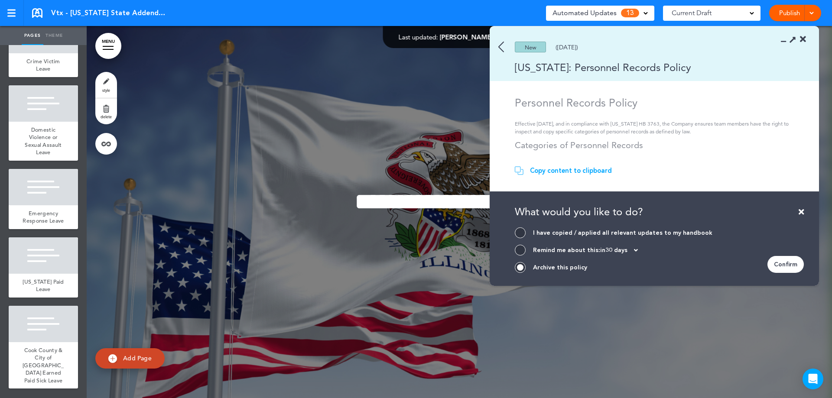
click at [792, 272] on div "Confirm" at bounding box center [785, 264] width 36 height 17
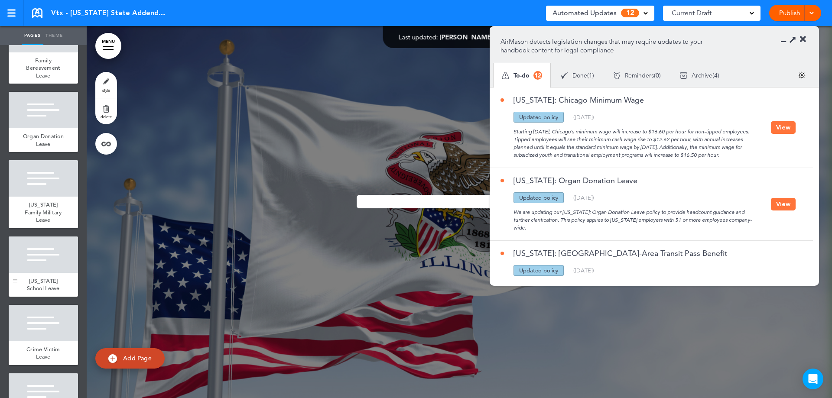
scroll to position [582, 0]
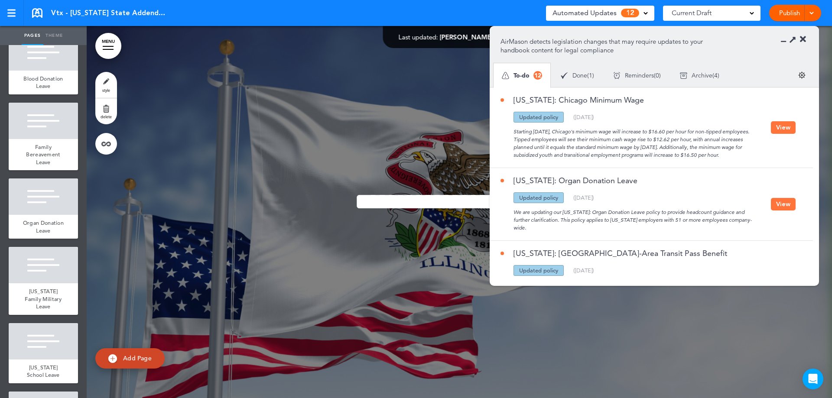
click at [793, 211] on button "View" at bounding box center [783, 204] width 25 height 13
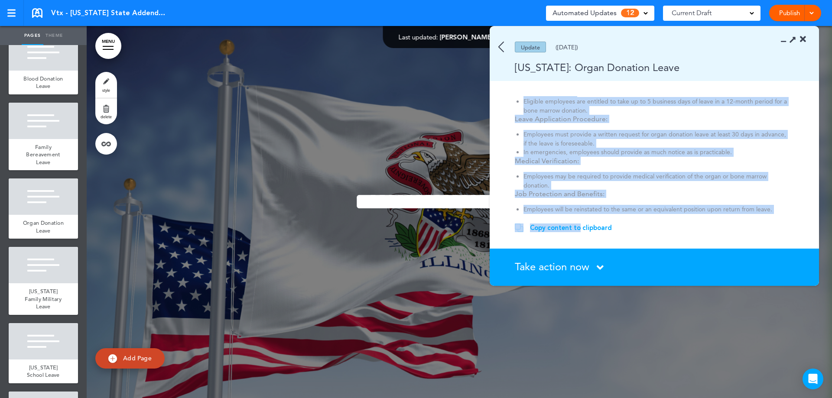
scroll to position [208, 0]
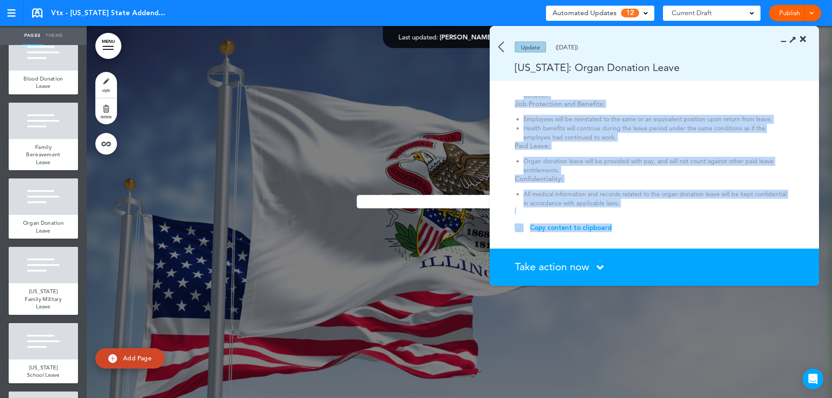
drag, startPoint x: 512, startPoint y: 123, endPoint x: 666, endPoint y: 215, distance: 179.5
click at [666, 215] on div "Update (04/23/2025) Illinois: Organ Donation Leave Organ Donation Leave In acco…" at bounding box center [654, 156] width 329 height 260
copy div "In accordance with the changes to the Illinois Organ Donation Leave Act effecti…"
click at [639, 208] on p at bounding box center [656, 212] width 282 height 8
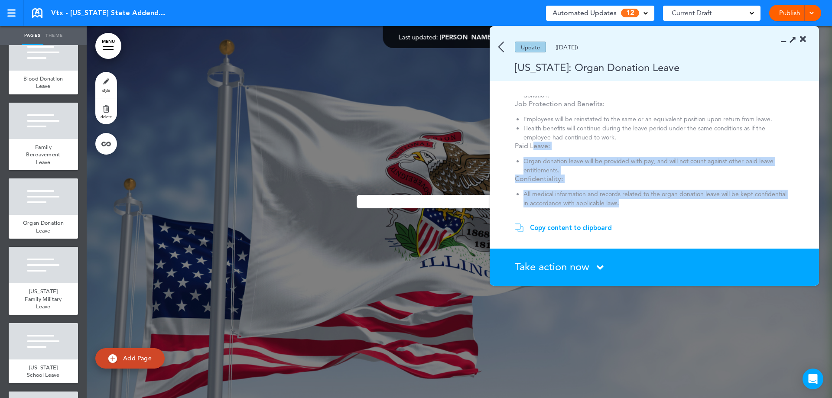
drag, startPoint x: 606, startPoint y: 199, endPoint x: 532, endPoint y: 147, distance: 89.9
click at [532, 135] on div "Organ Donation Leave In accordance with the changes to the Illinois Organ Donat…" at bounding box center [656, 51] width 282 height 327
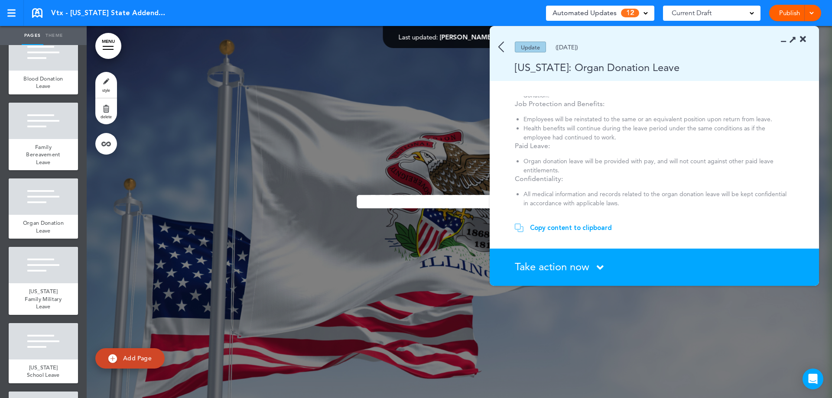
click at [636, 208] on p at bounding box center [656, 212] width 282 height 8
click at [598, 223] on section "Copy content to clipboard Copied! paste your content in the handbook." at bounding box center [654, 231] width 329 height 35
click at [596, 227] on div "Copy content to clipboard" at bounding box center [571, 228] width 82 height 9
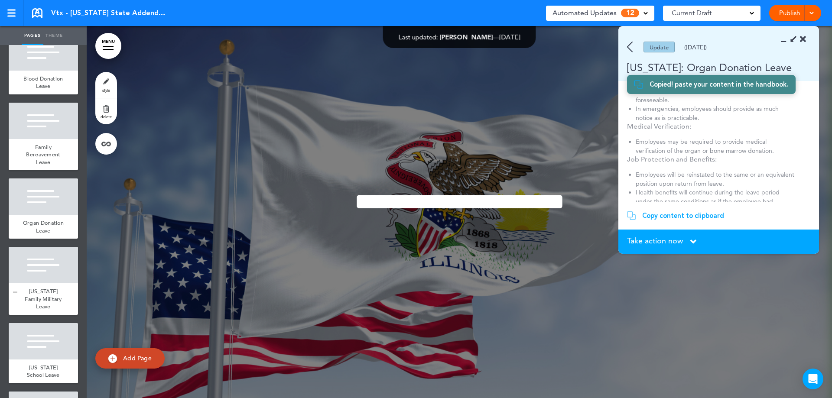
scroll to position [212, 0]
click at [38, 234] on span "Organ Donation Leave" at bounding box center [43, 226] width 41 height 15
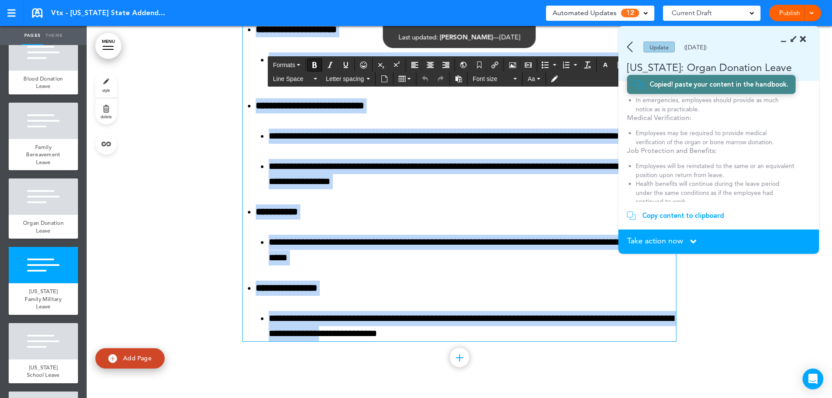
scroll to position [5032, 0]
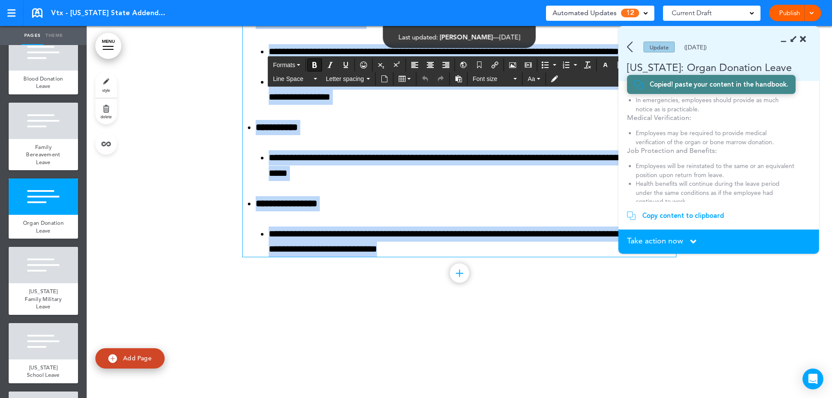
drag, startPoint x: 244, startPoint y: 114, endPoint x: 545, endPoint y: 248, distance: 329.4
paste div
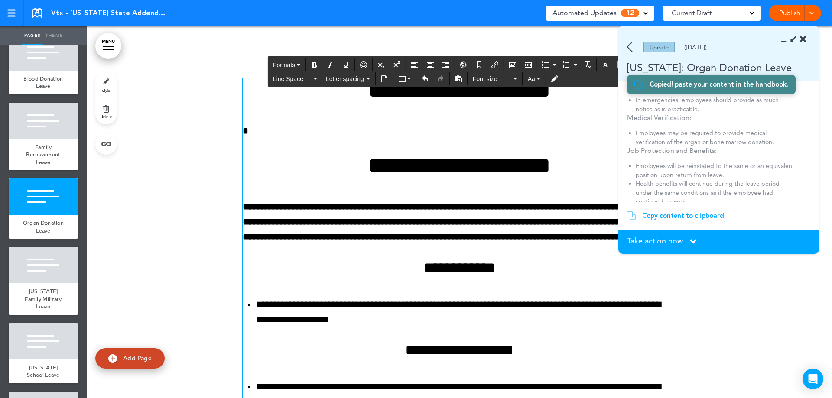
scroll to position [4308, 0]
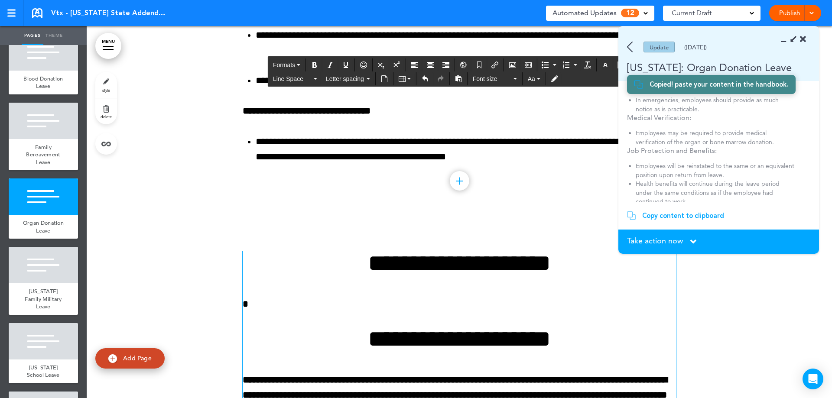
click at [329, 305] on p "*" at bounding box center [459, 304] width 433 height 15
drag, startPoint x: 348, startPoint y: 284, endPoint x: 340, endPoint y: 264, distance: 21.0
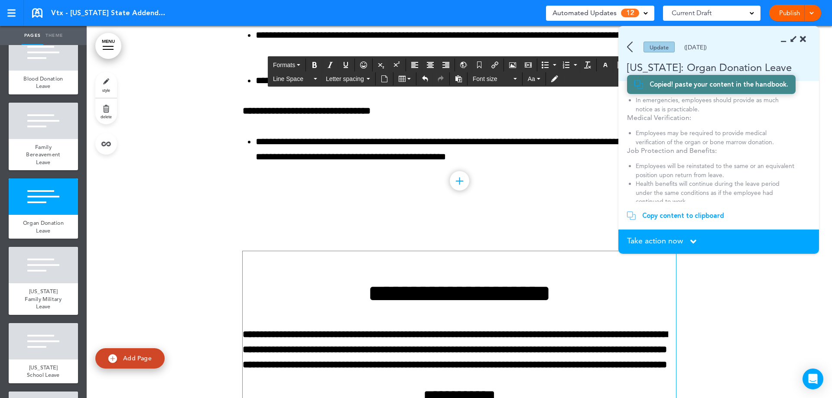
scroll to position [4277, 0]
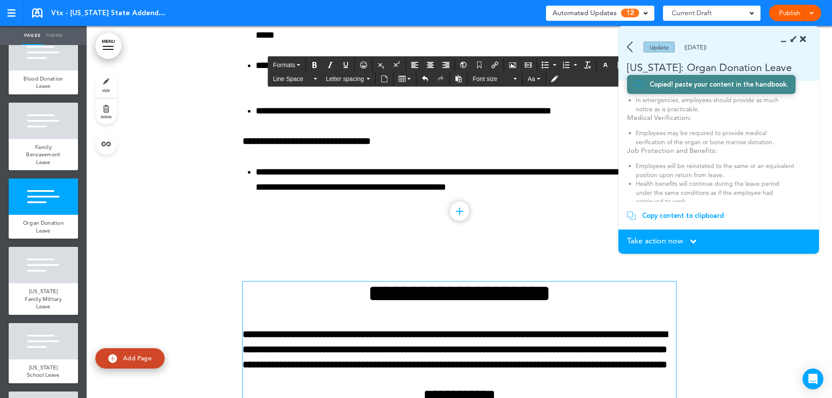
click at [681, 243] on span "Take action now" at bounding box center [655, 241] width 56 height 8
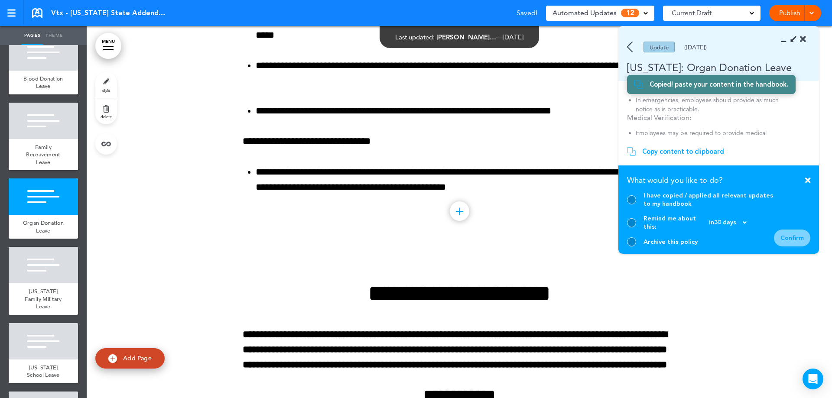
click at [635, 205] on div at bounding box center [631, 199] width 9 height 9
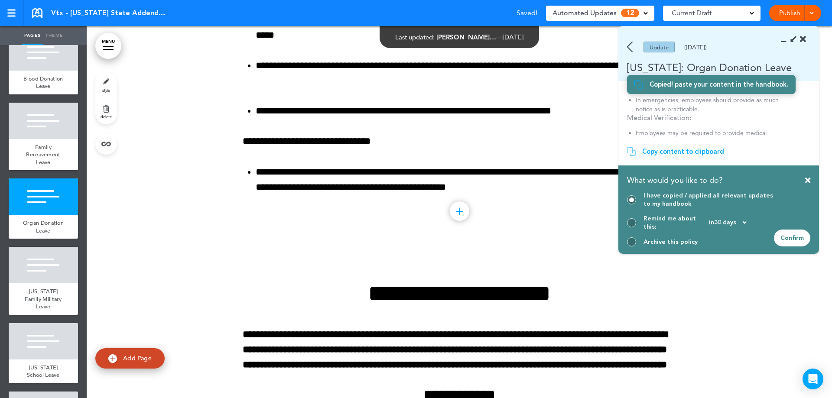
click at [779, 233] on div "Confirm" at bounding box center [792, 238] width 36 height 17
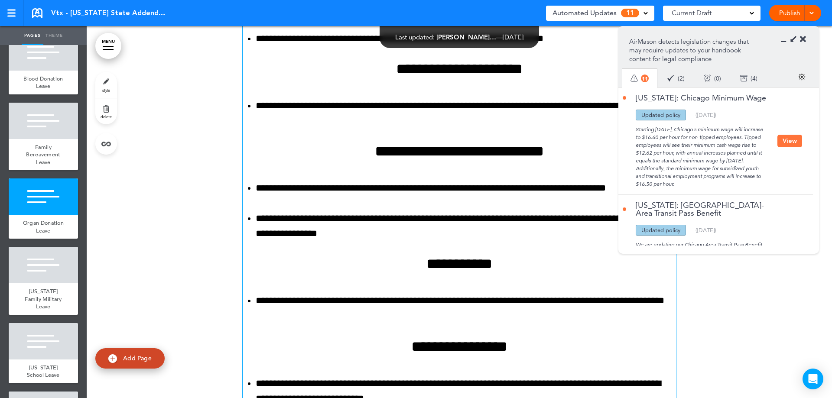
scroll to position [5100, 0]
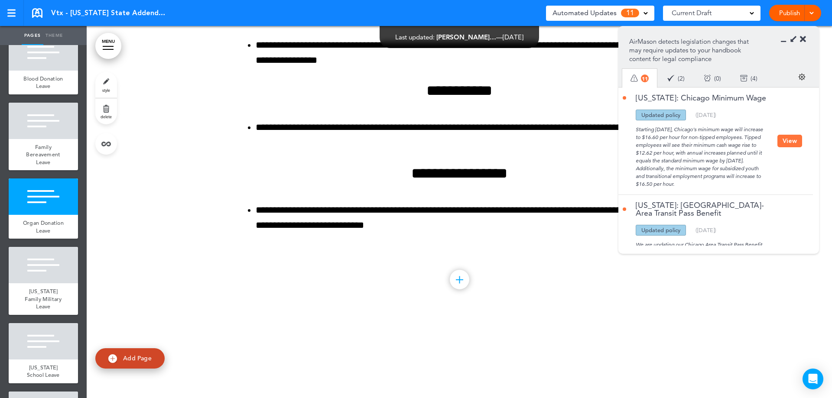
click at [793, 147] on button "View" at bounding box center [789, 141] width 25 height 13
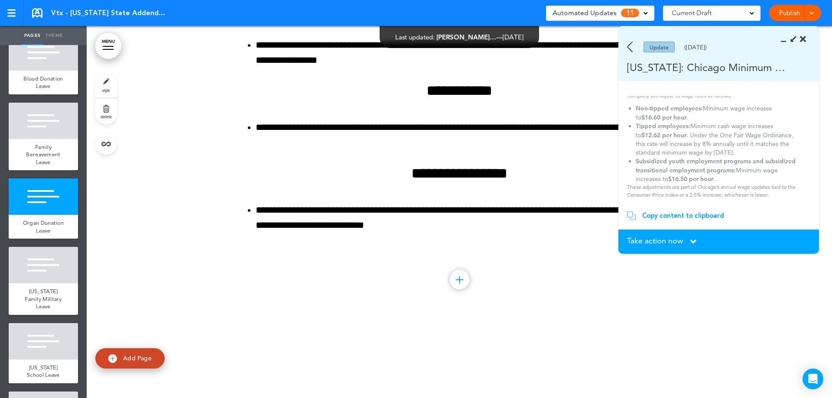
click at [691, 244] on icon at bounding box center [693, 242] width 6 height 10
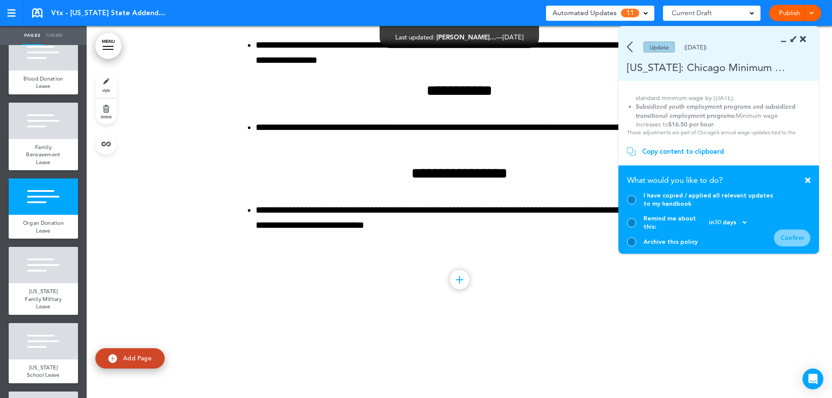
scroll to position [93, 0]
click at [633, 205] on div at bounding box center [631, 199] width 9 height 9
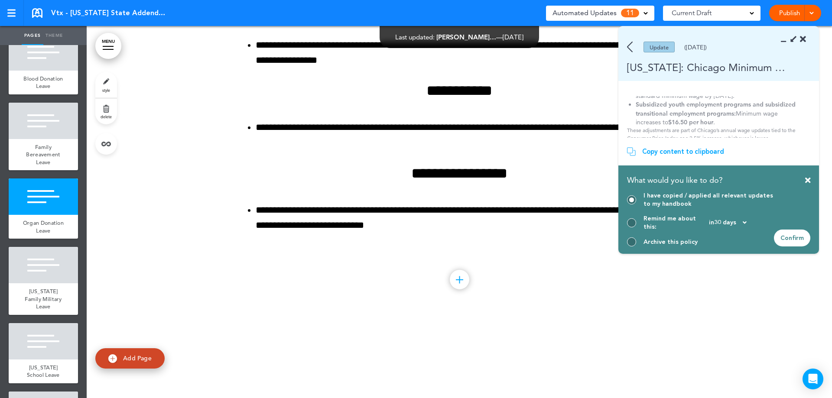
click at [802, 242] on div "Confirm" at bounding box center [792, 238] width 36 height 17
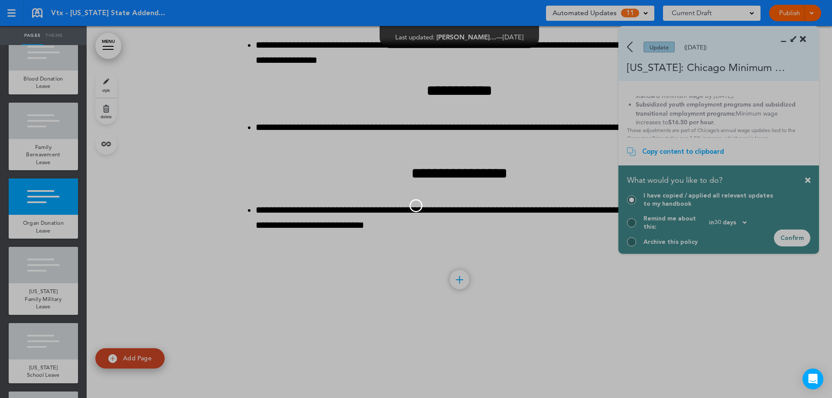
scroll to position [36, 0]
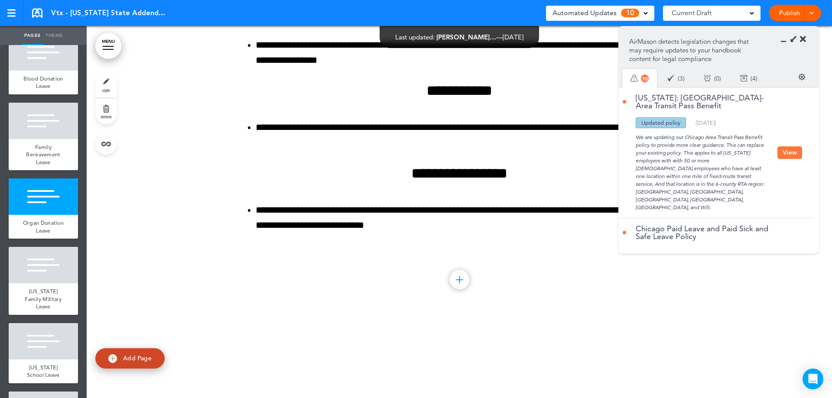
click at [794, 146] on button "View" at bounding box center [789, 152] width 25 height 13
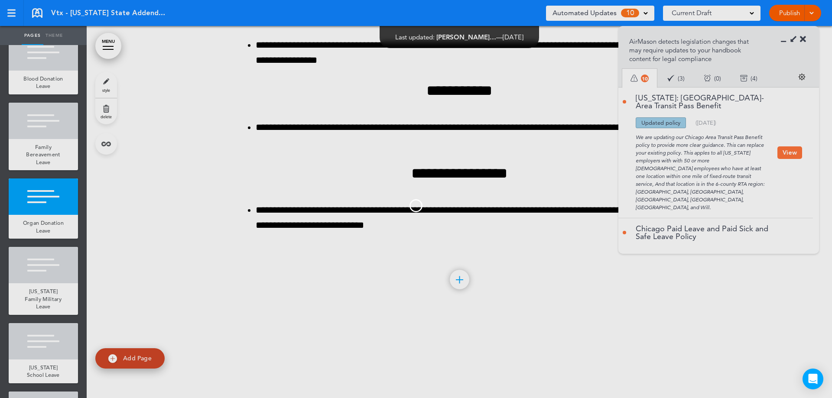
scroll to position [212, 0]
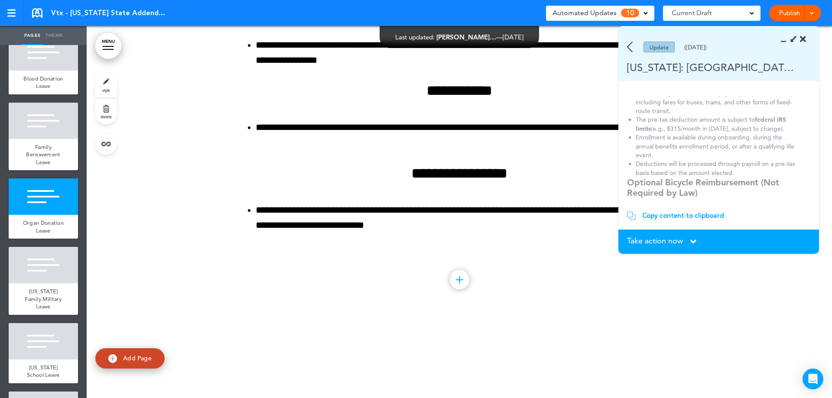
click at [649, 242] on span "Take action now" at bounding box center [655, 241] width 56 height 8
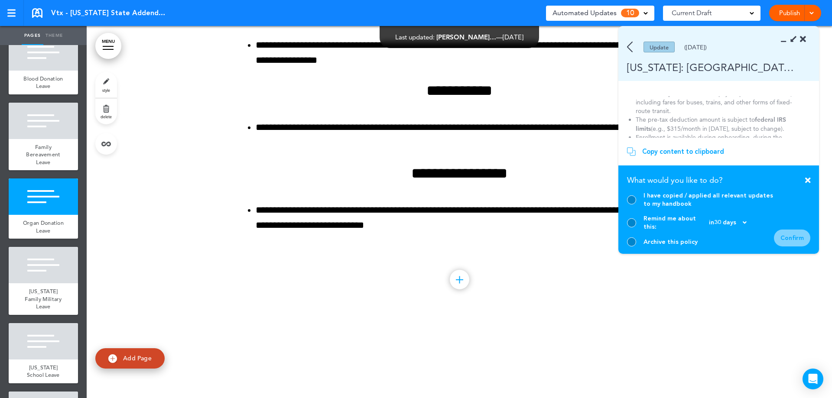
click at [633, 205] on div at bounding box center [631, 199] width 9 height 9
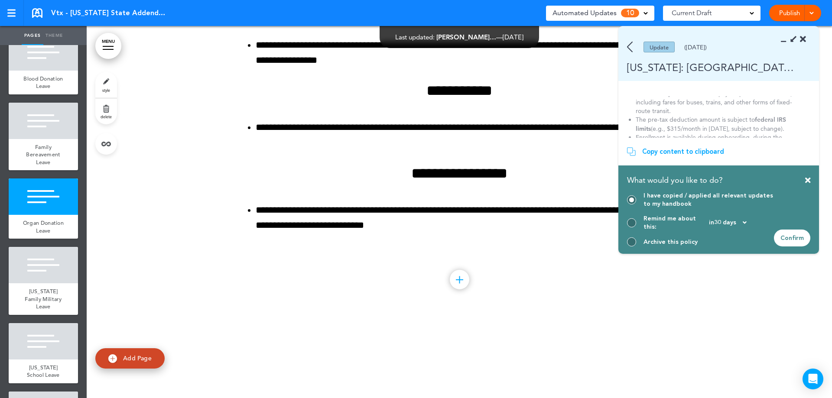
drag, startPoint x: 632, startPoint y: 239, endPoint x: 651, endPoint y: 240, distance: 19.1
click at [632, 239] on div at bounding box center [631, 241] width 9 height 9
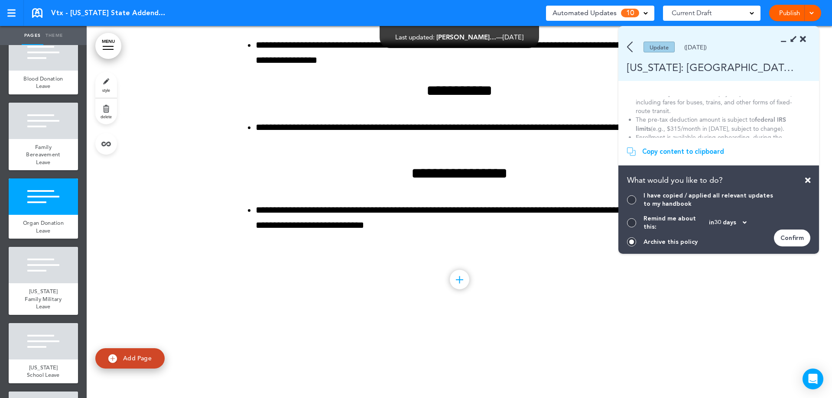
click at [792, 240] on div "Confirm" at bounding box center [792, 238] width 36 height 17
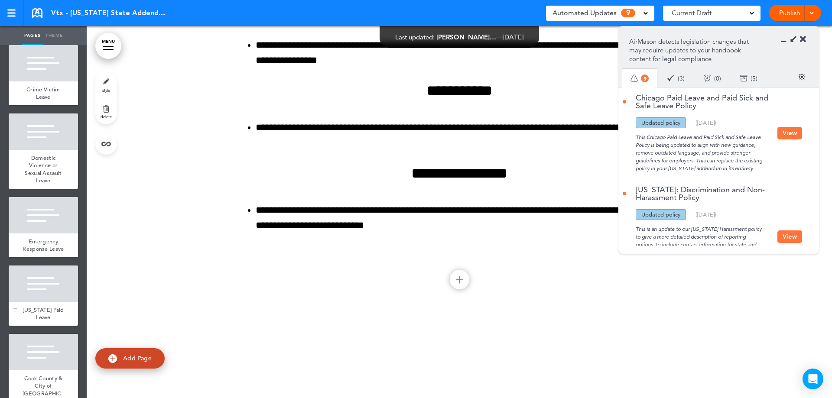
scroll to position [972, 0]
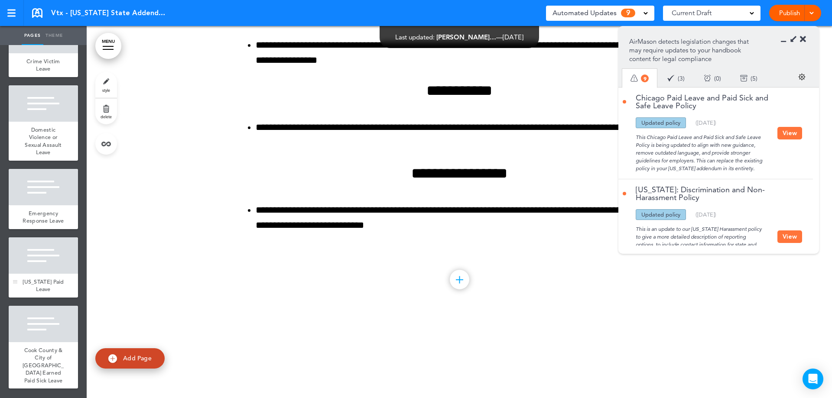
click at [47, 281] on span "Illinois Paid Leave" at bounding box center [44, 285] width 42 height 15
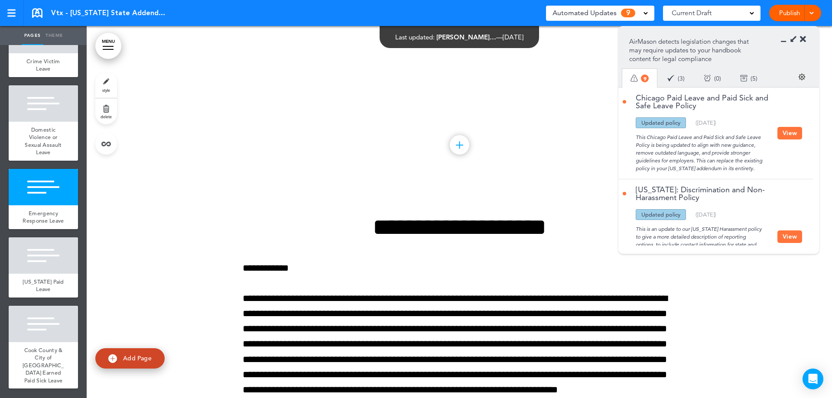
scroll to position [8262, 0]
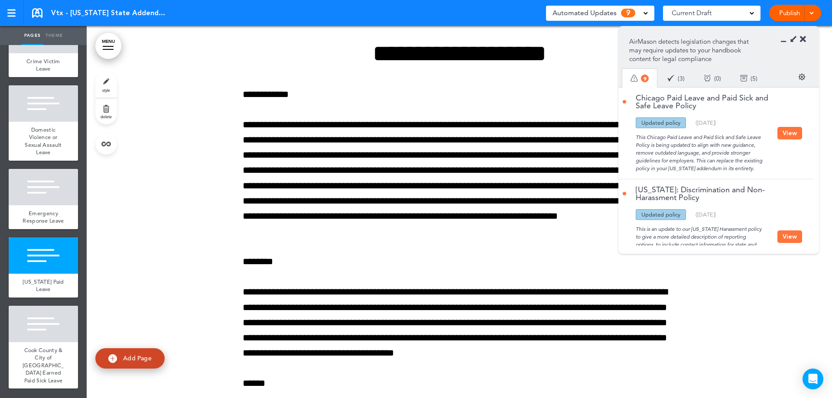
click at [785, 134] on button "View" at bounding box center [789, 133] width 25 height 13
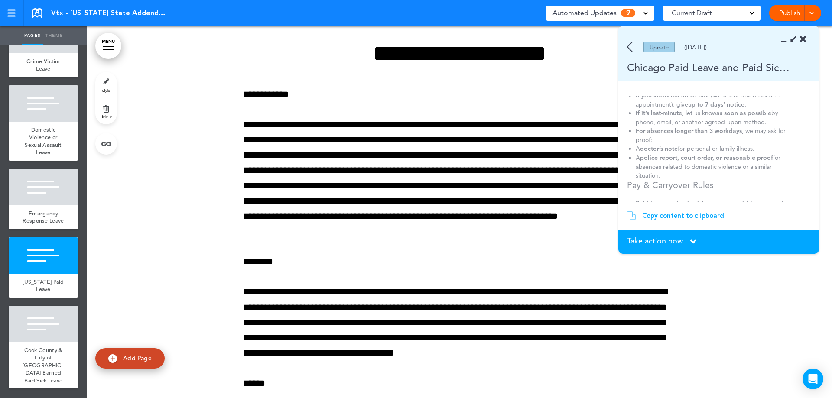
scroll to position [709, 0]
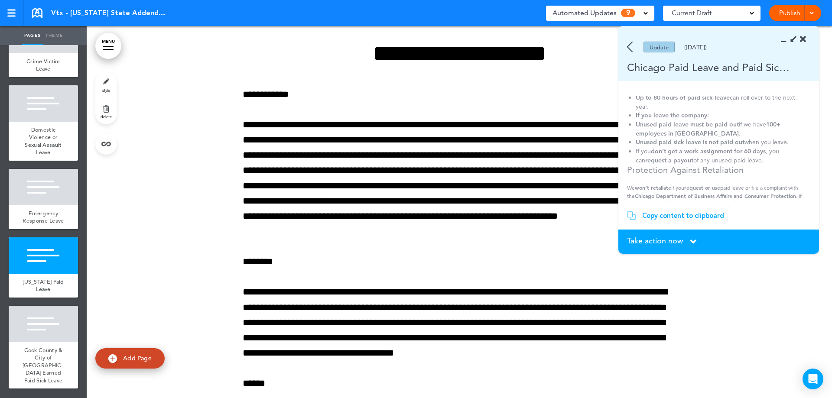
click at [668, 239] on span "Take action now" at bounding box center [655, 241] width 56 height 8
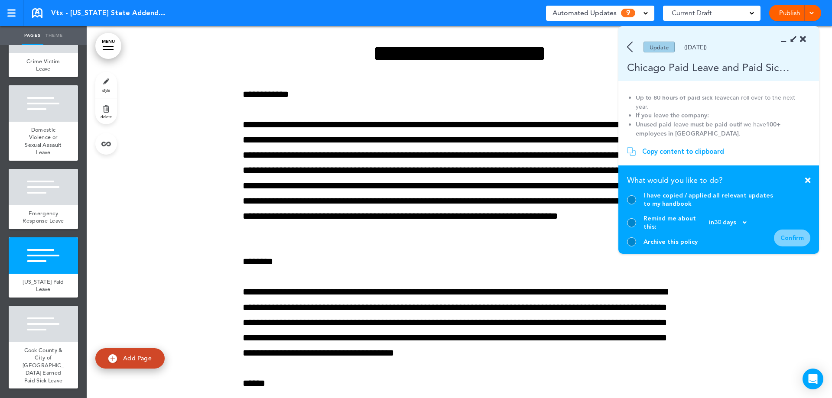
click at [628, 205] on div at bounding box center [631, 199] width 9 height 9
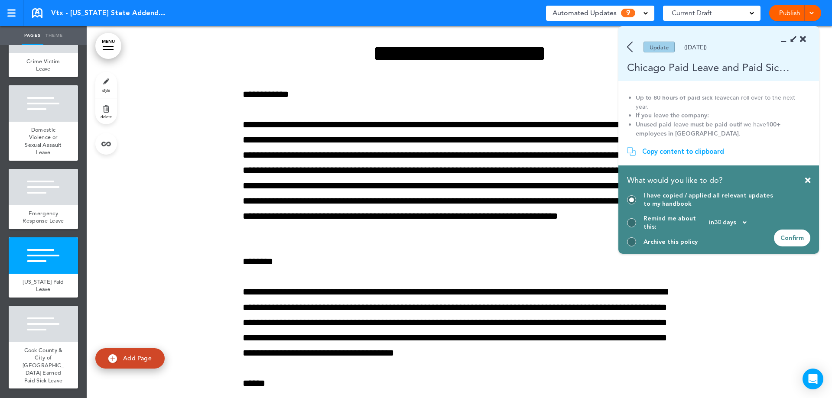
click at [803, 236] on div "Confirm" at bounding box center [792, 238] width 36 height 17
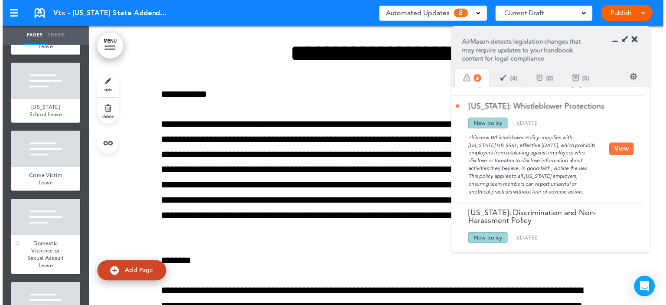
scroll to position [8260, 0]
